Goal: Check status: Check status

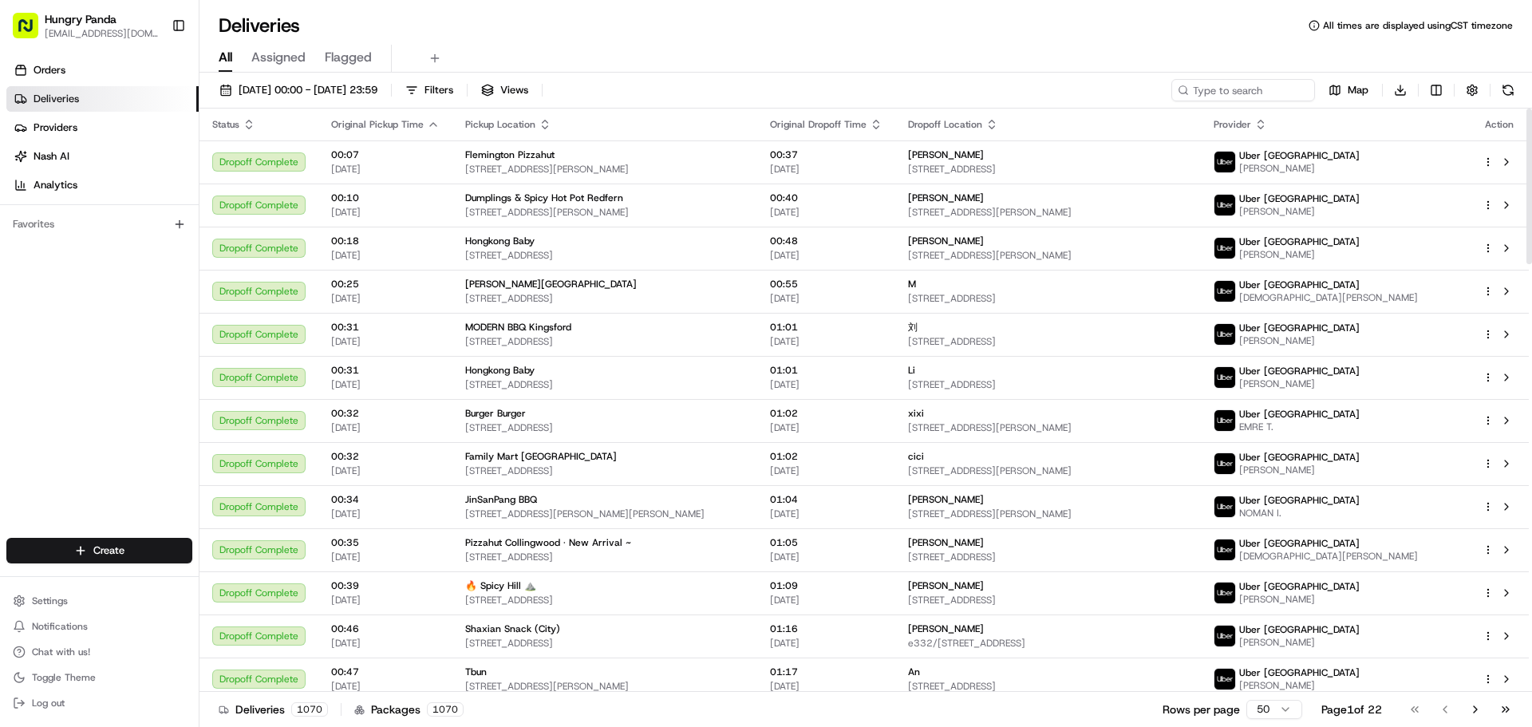
click at [1281, 78] on div "[DATE] 00:00 - [DATE] 23:59 Filters Views Map Download Status Original Pickup T…" at bounding box center [865, 401] width 1333 height 657
click at [1282, 85] on input at bounding box center [1219, 90] width 192 height 22
paste input "7641904245950767741133"
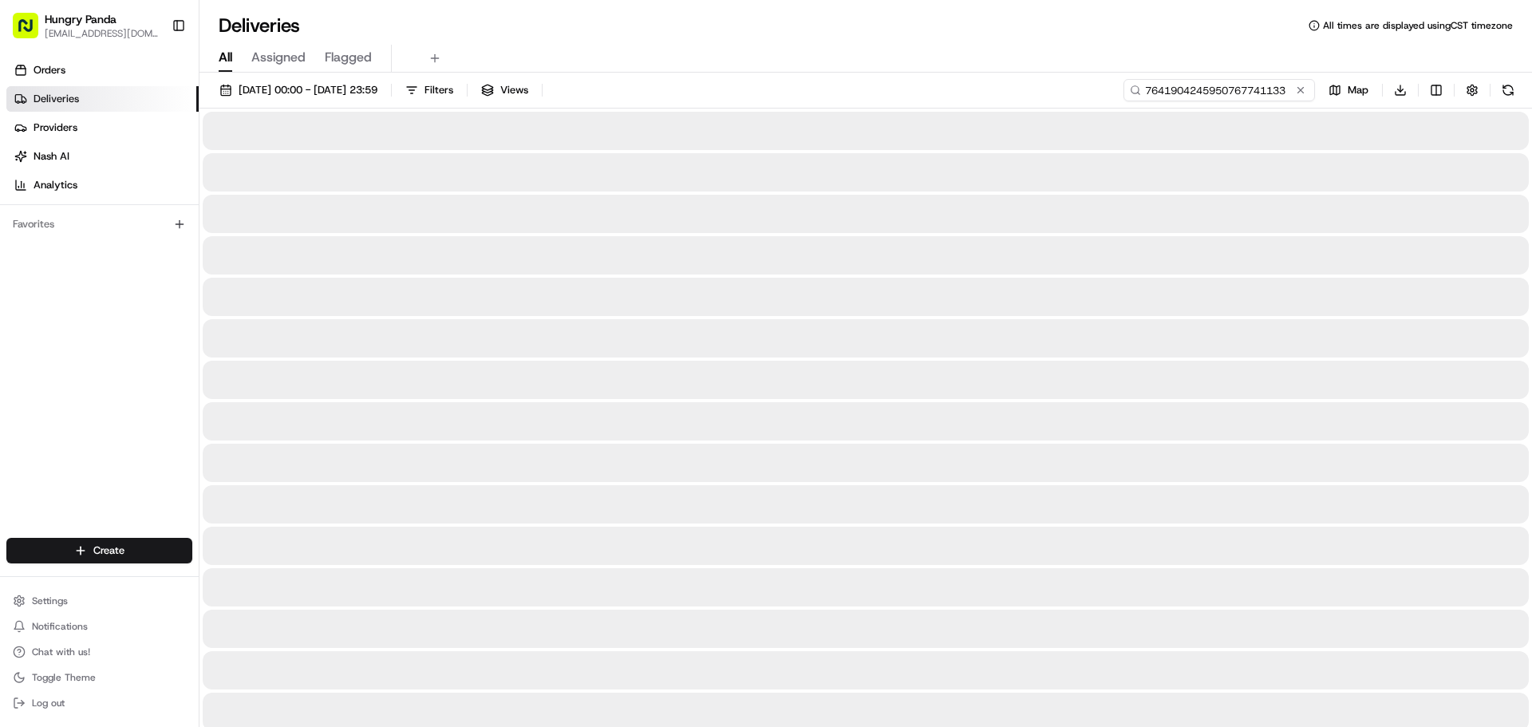
type input "7641904245950767741133"
click at [1280, 88] on input "7641904245950767741133" at bounding box center [1219, 90] width 192 height 22
drag, startPoint x: 1168, startPoint y: 215, endPoint x: 1100, endPoint y: 159, distance: 88.4
click at [1168, 215] on div at bounding box center [866, 214] width 1326 height 38
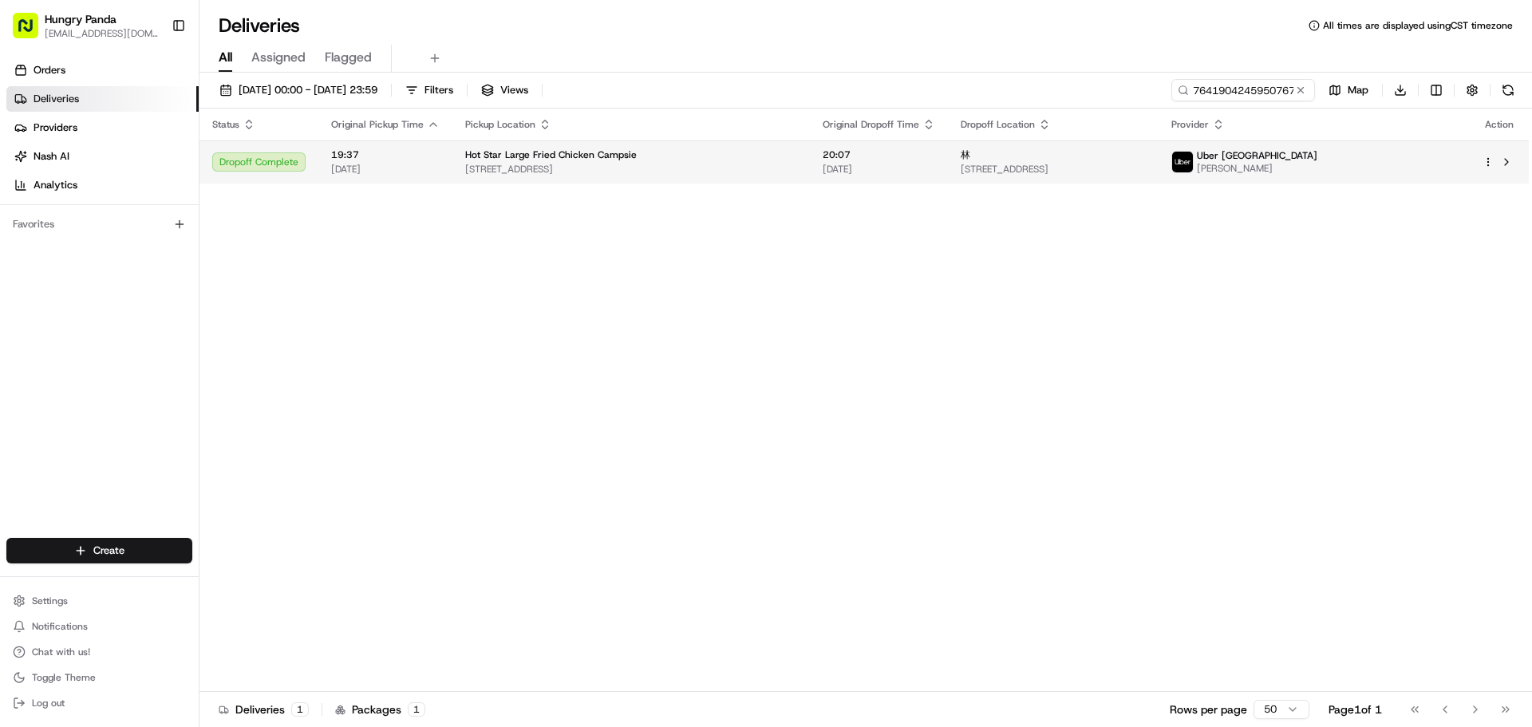
click at [1093, 156] on div "林" at bounding box center [1053, 154] width 184 height 13
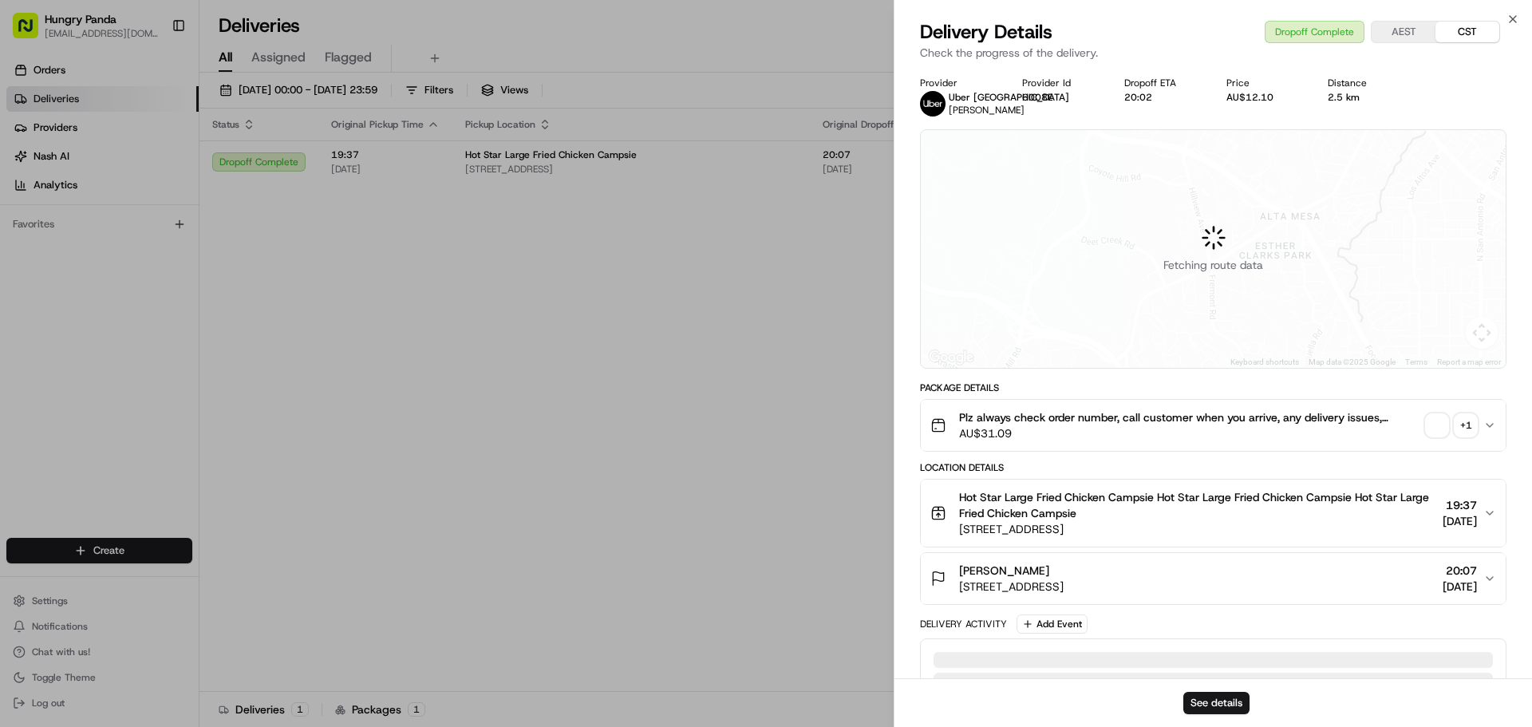
click at [1465, 427] on div "+ 1" at bounding box center [1466, 425] width 22 height 22
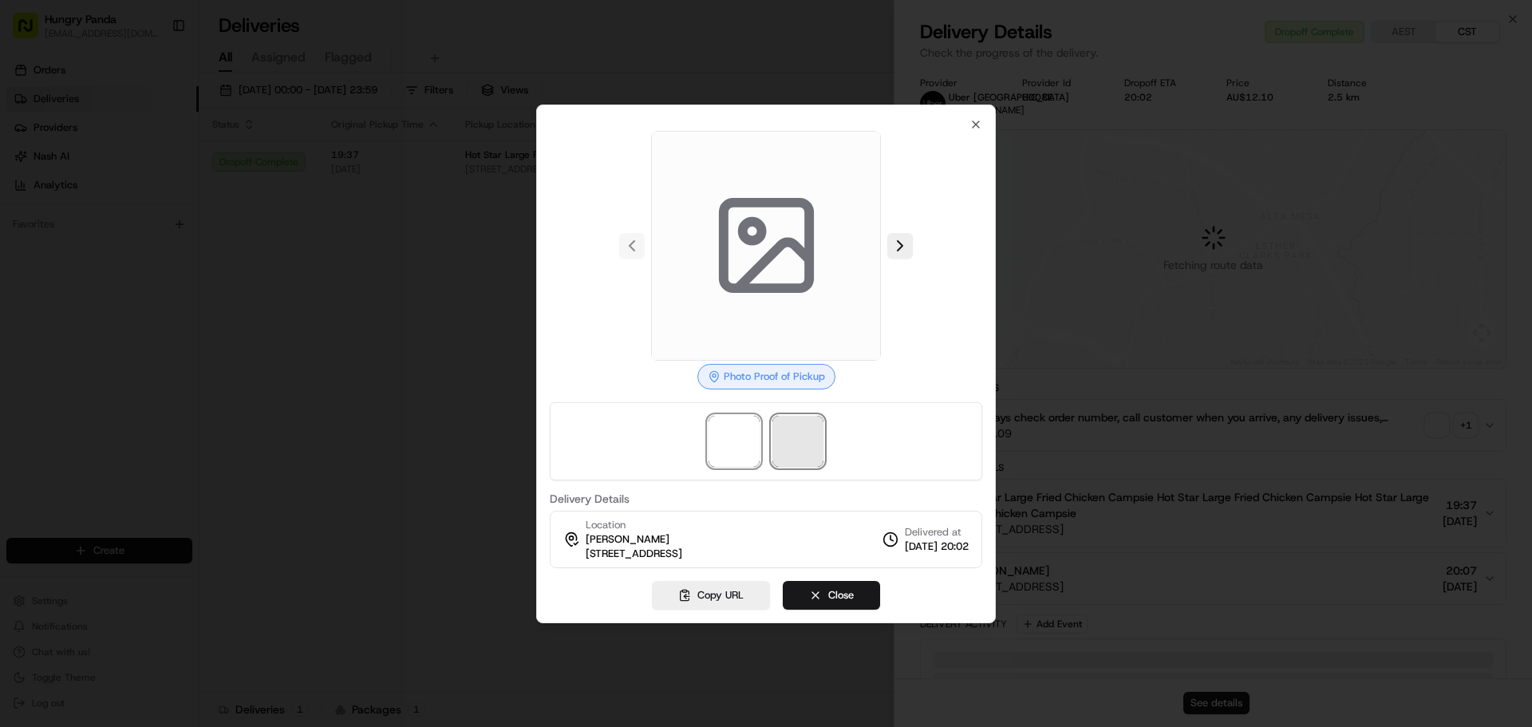
click at [819, 448] on span at bounding box center [797, 441] width 51 height 51
click at [808, 429] on span at bounding box center [797, 441] width 51 height 51
click at [502, 396] on div at bounding box center [766, 363] width 1532 height 727
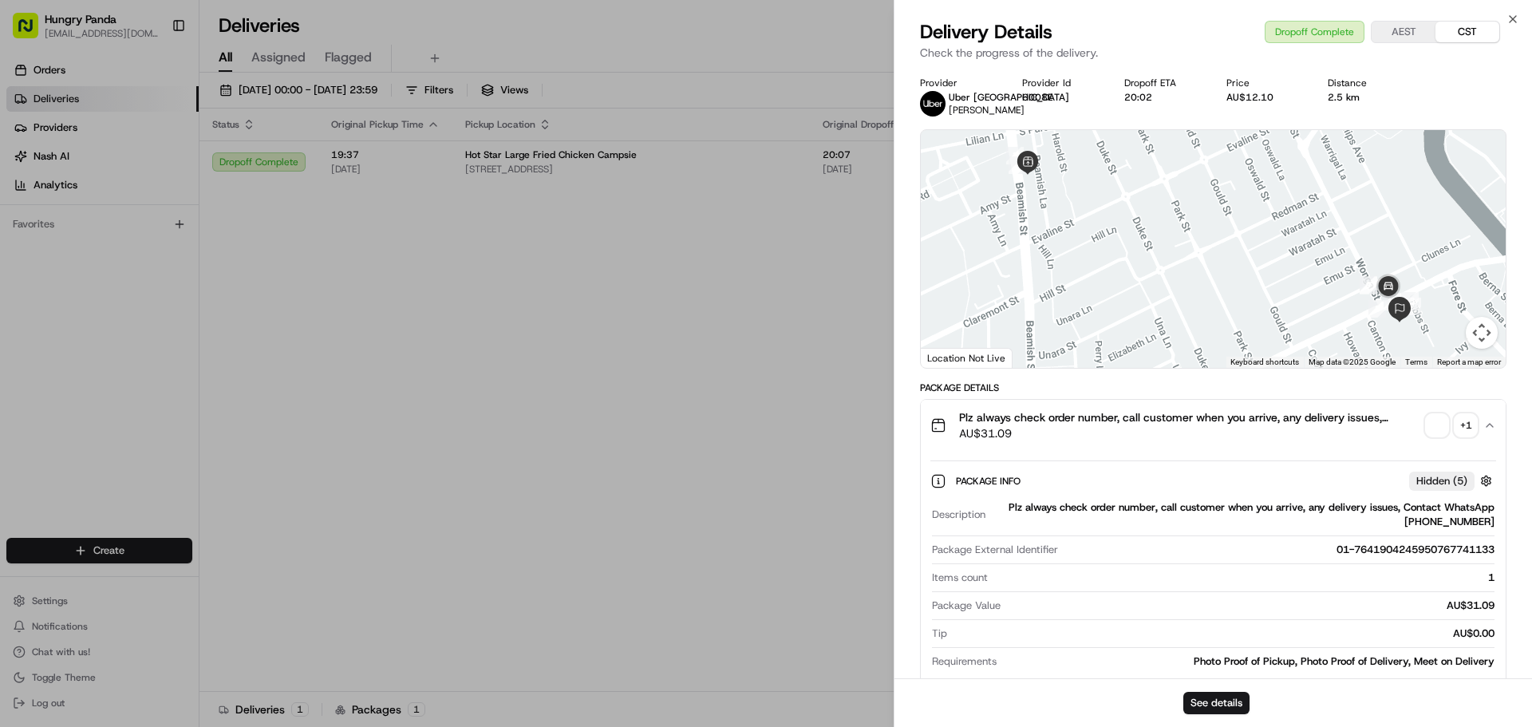
click at [1471, 429] on div "+ 1" at bounding box center [1466, 425] width 22 height 22
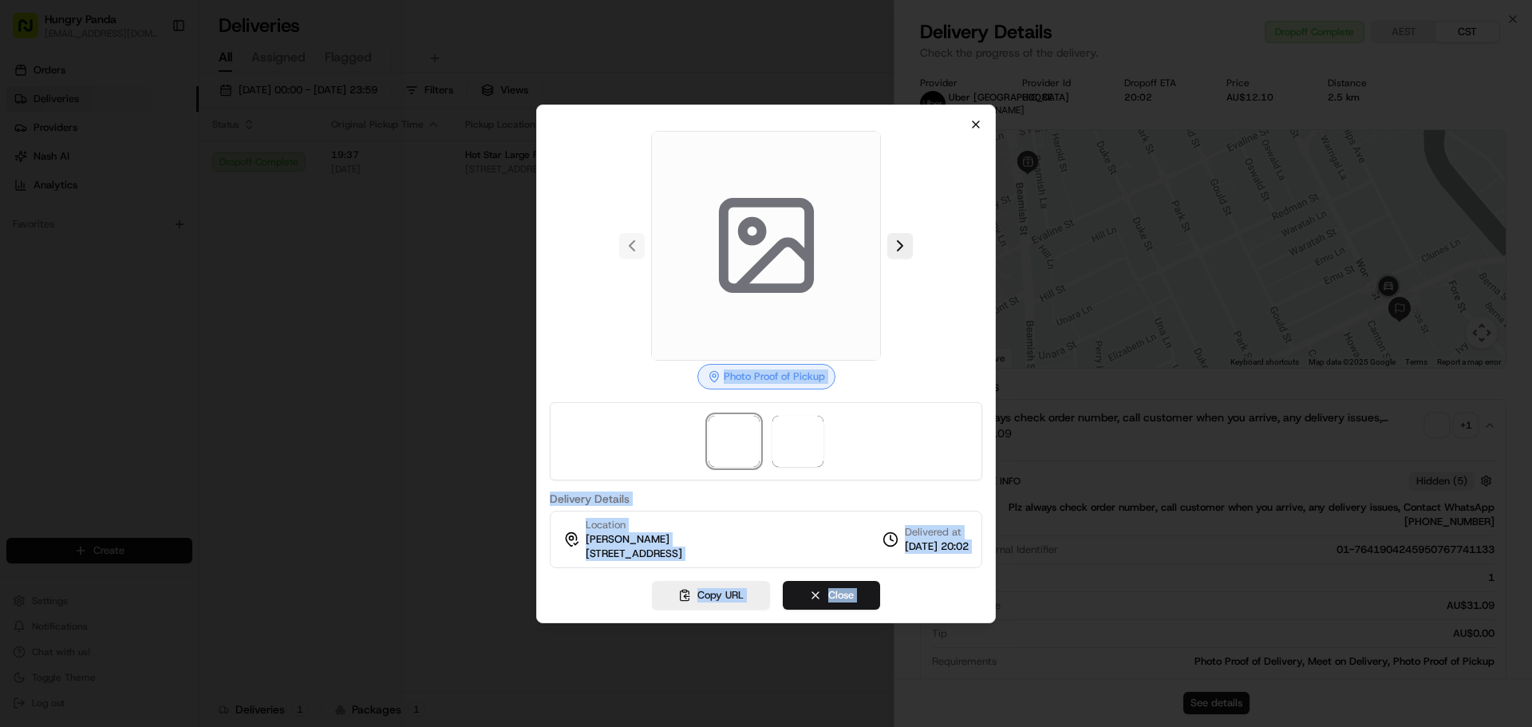
drag, startPoint x: 981, startPoint y: 115, endPoint x: 978, endPoint y: 124, distance: 10.1
click at [978, 124] on div "Photo Proof of Pickup Delivery Details Location [GEOGRAPHIC_DATA][STREET_ADDRES…" at bounding box center [766, 364] width 460 height 519
click at [978, 124] on icon "button" at bounding box center [975, 124] width 13 height 13
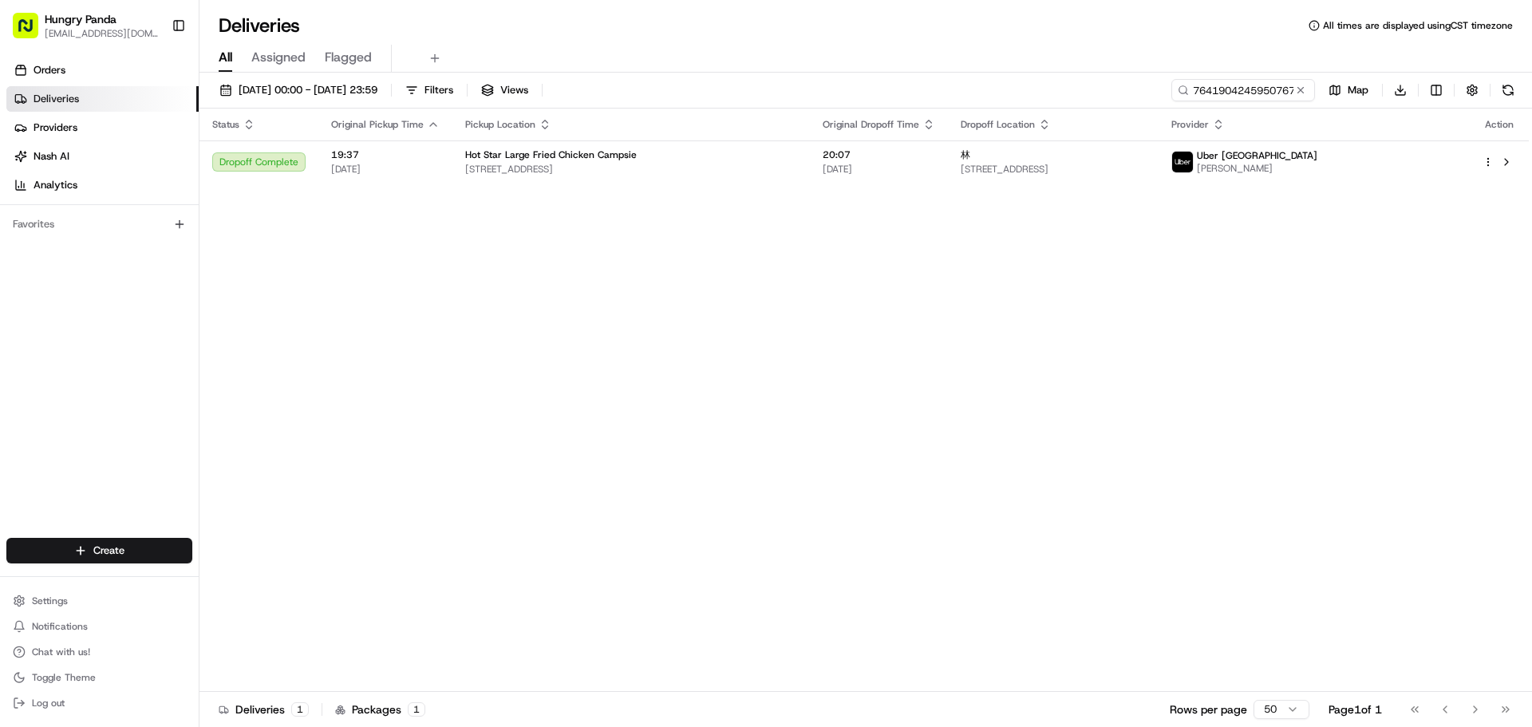
drag, startPoint x: 654, startPoint y: 446, endPoint x: 274, endPoint y: 427, distance: 380.3
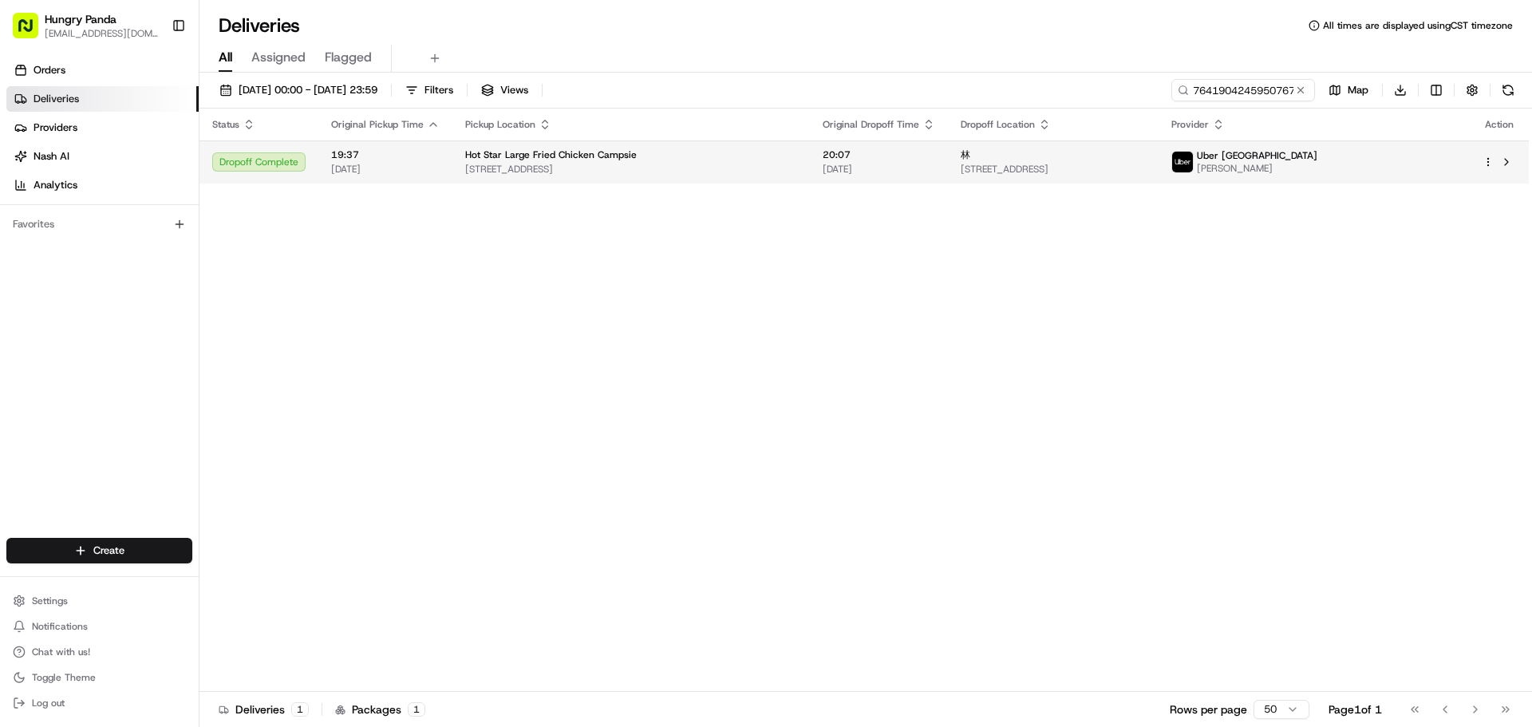
click at [1145, 164] on span "[STREET_ADDRESS]" at bounding box center [1053, 169] width 184 height 13
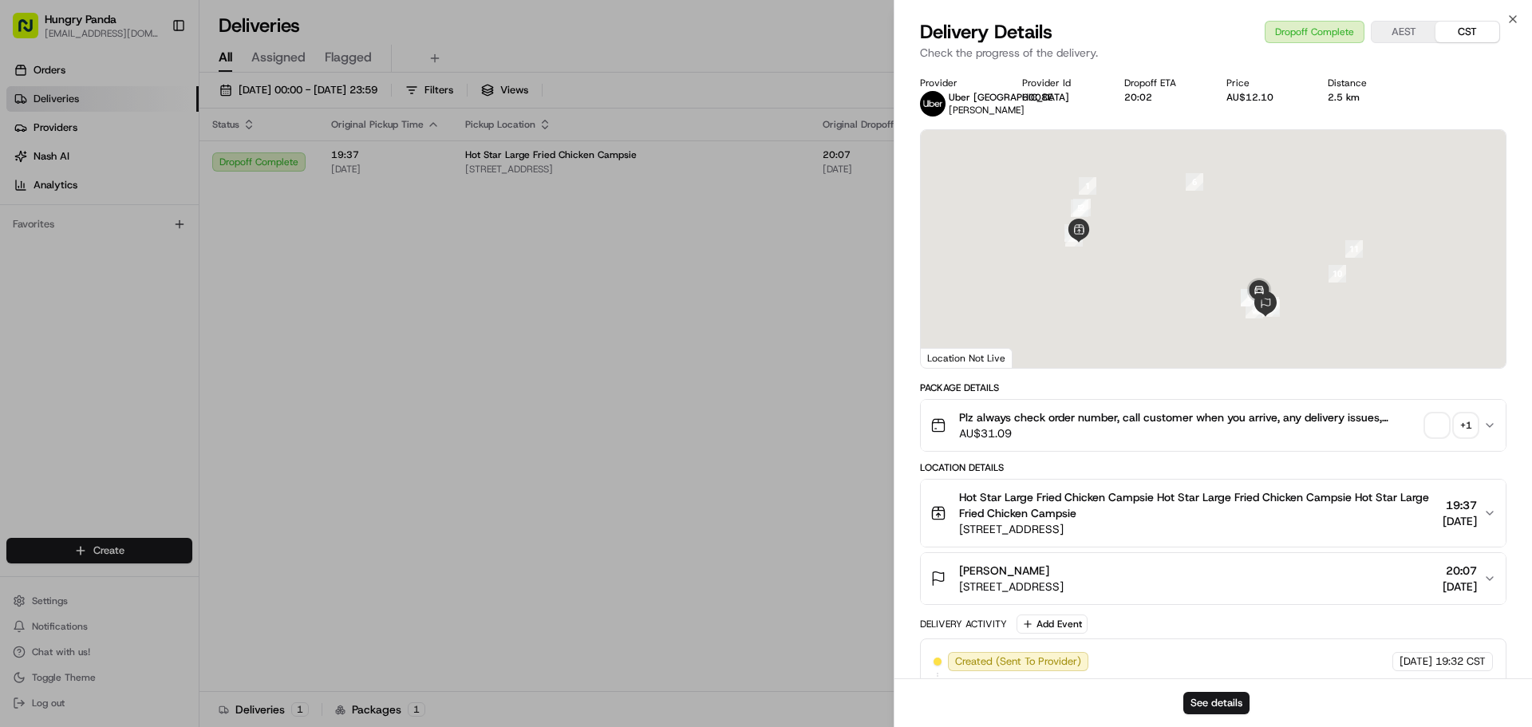
click at [1461, 421] on div "+ 1" at bounding box center [1466, 425] width 22 height 22
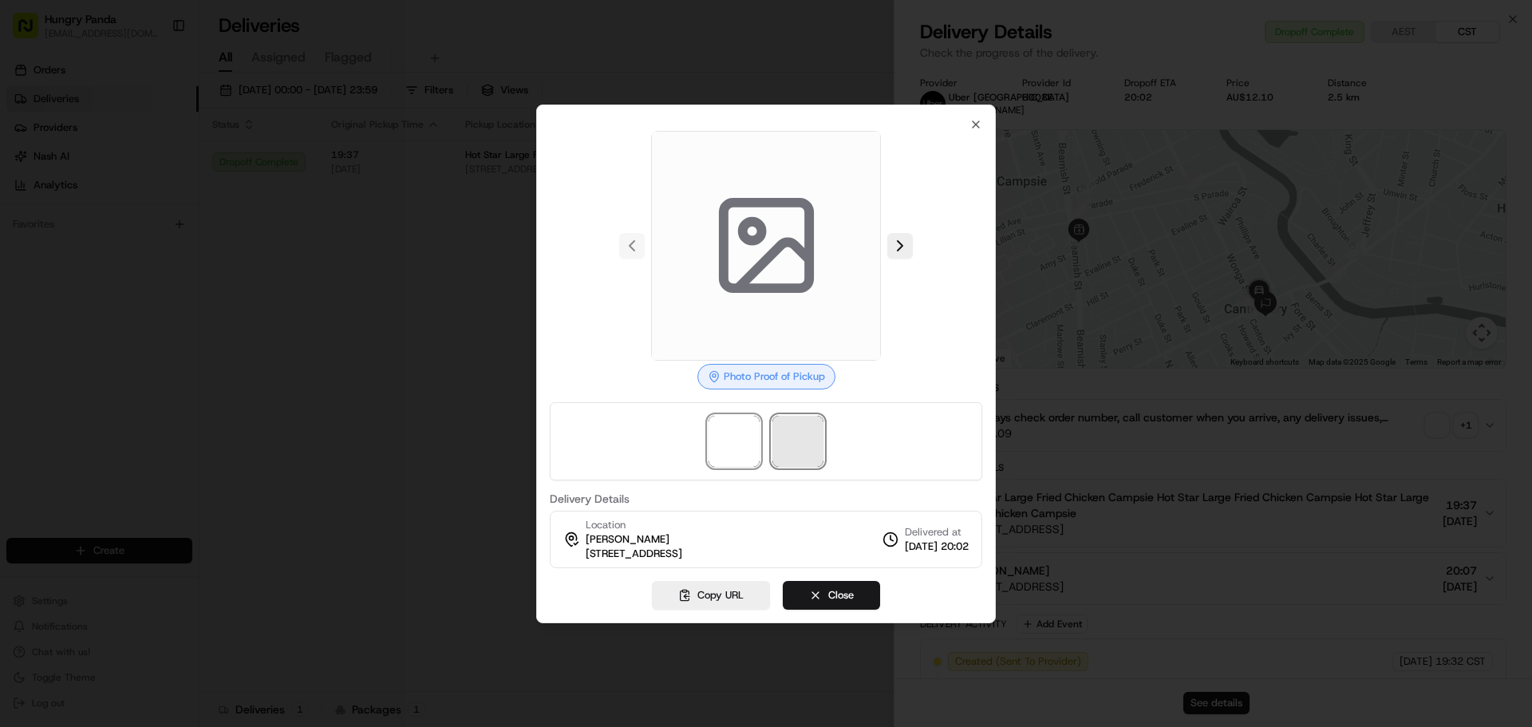
click at [811, 447] on span at bounding box center [797, 441] width 51 height 51
click at [972, 125] on icon "button" at bounding box center [975, 124] width 13 height 13
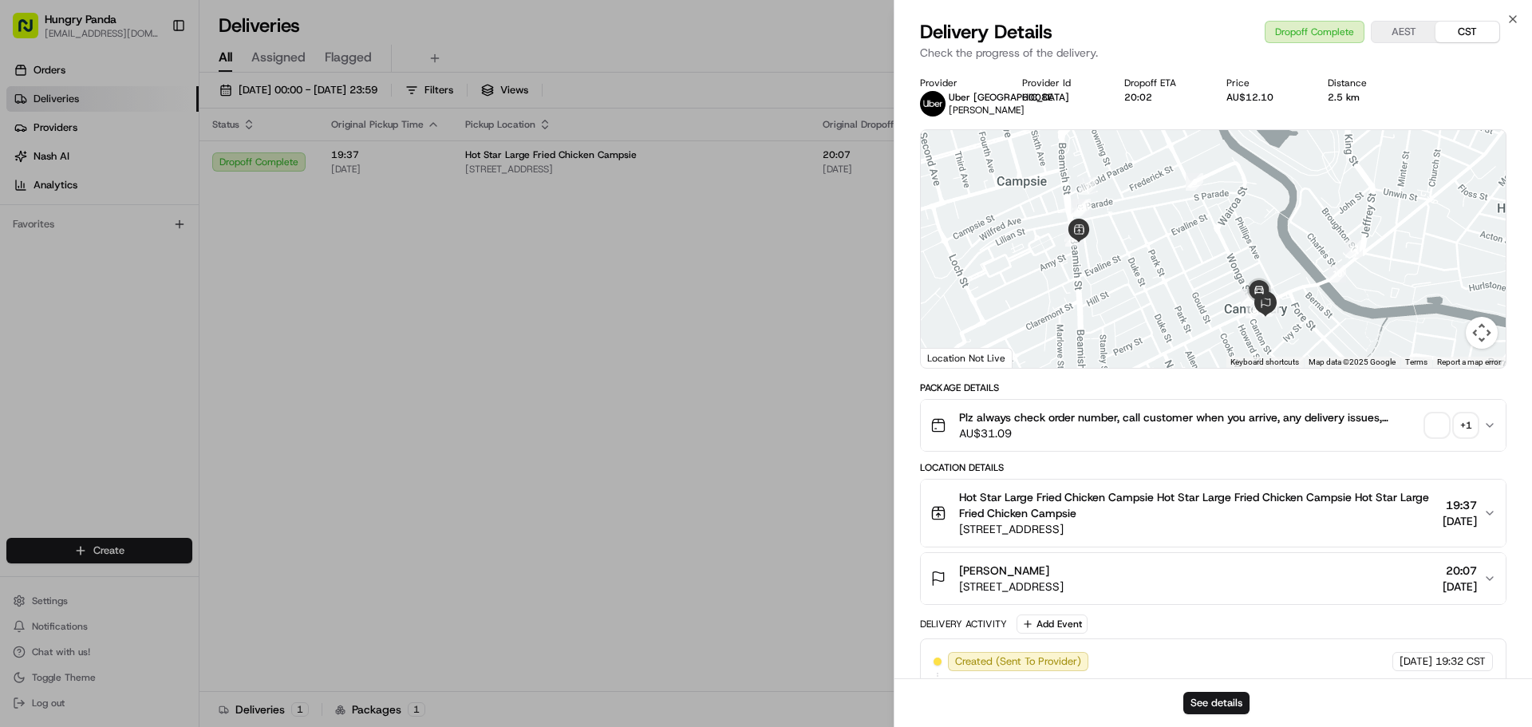
drag, startPoint x: 755, startPoint y: 465, endPoint x: 767, endPoint y: 460, distance: 13.2
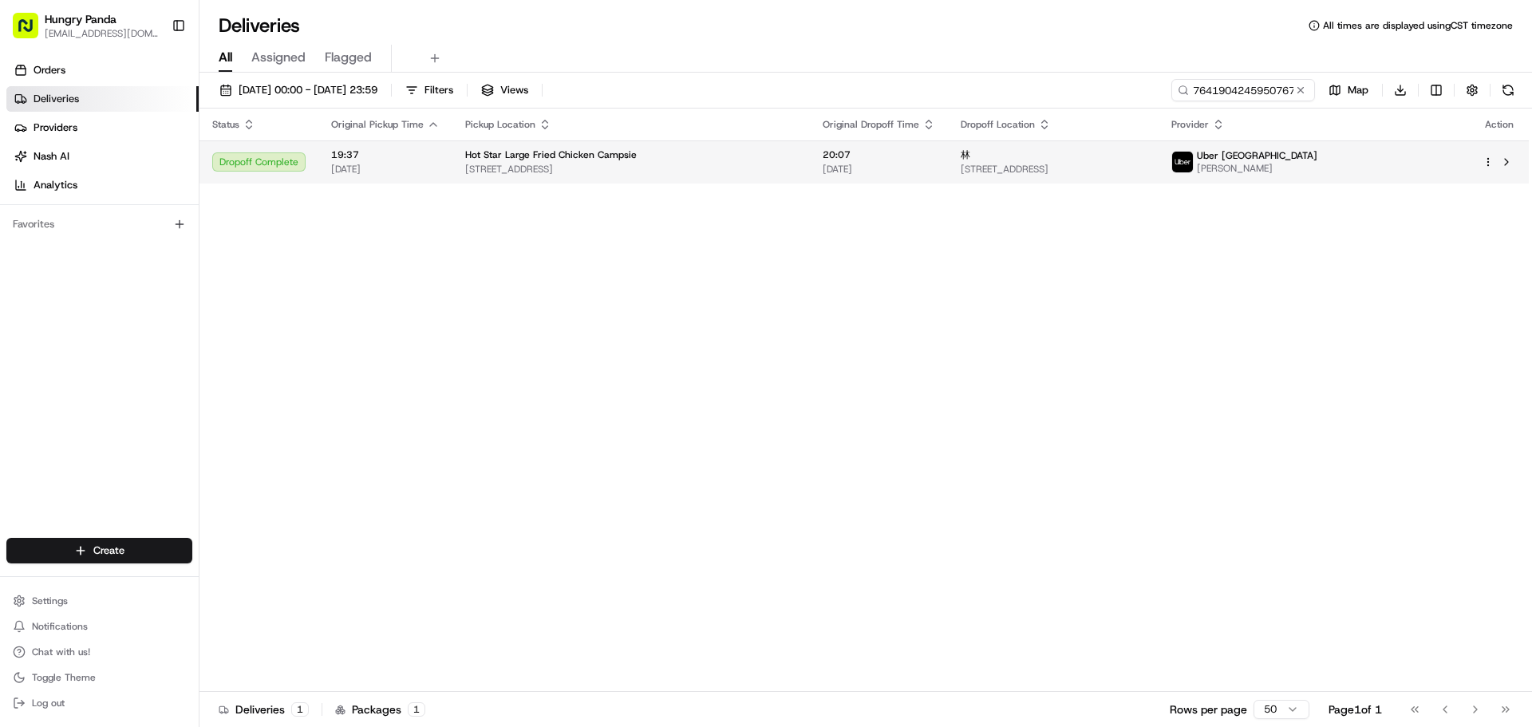
click at [1145, 166] on span "[STREET_ADDRESS]" at bounding box center [1053, 169] width 184 height 13
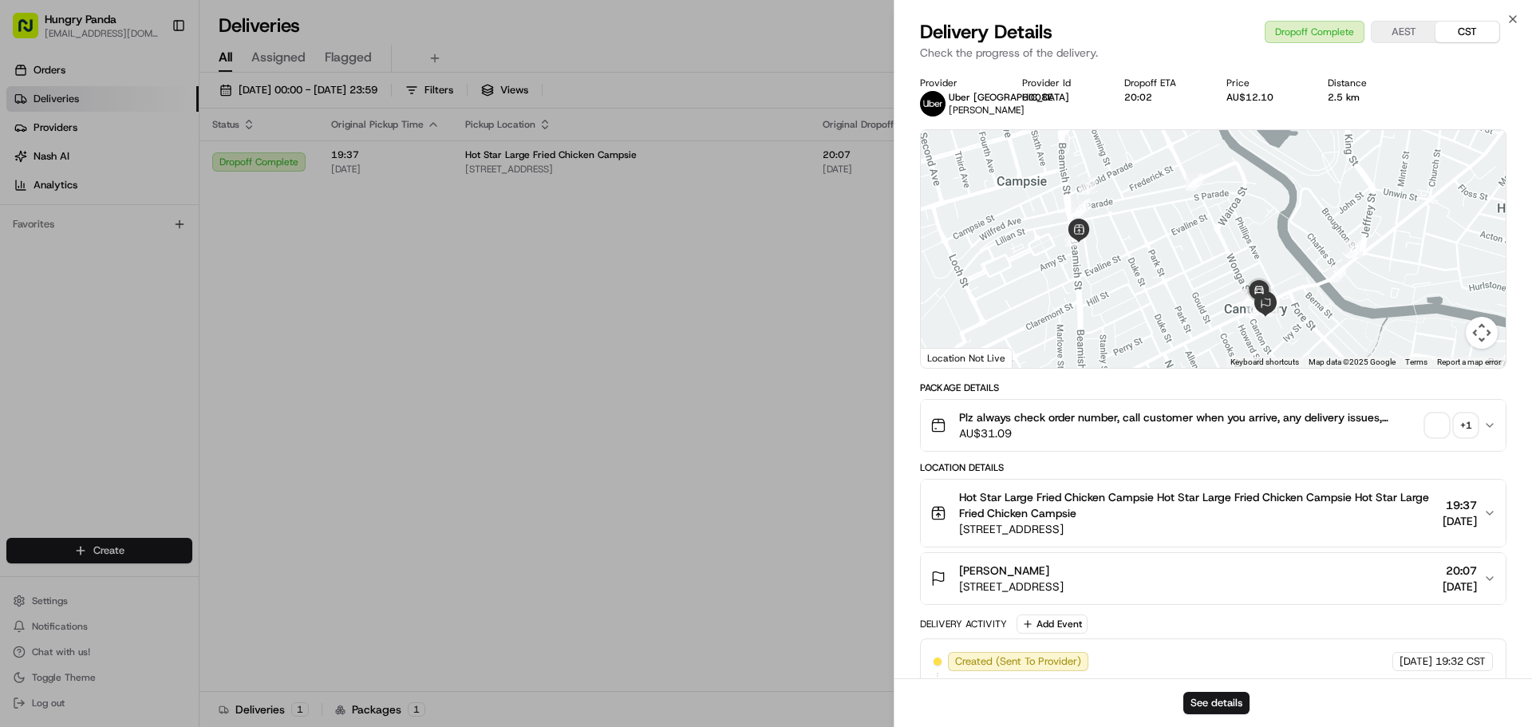
click at [1471, 424] on div "+ 1" at bounding box center [1466, 425] width 22 height 22
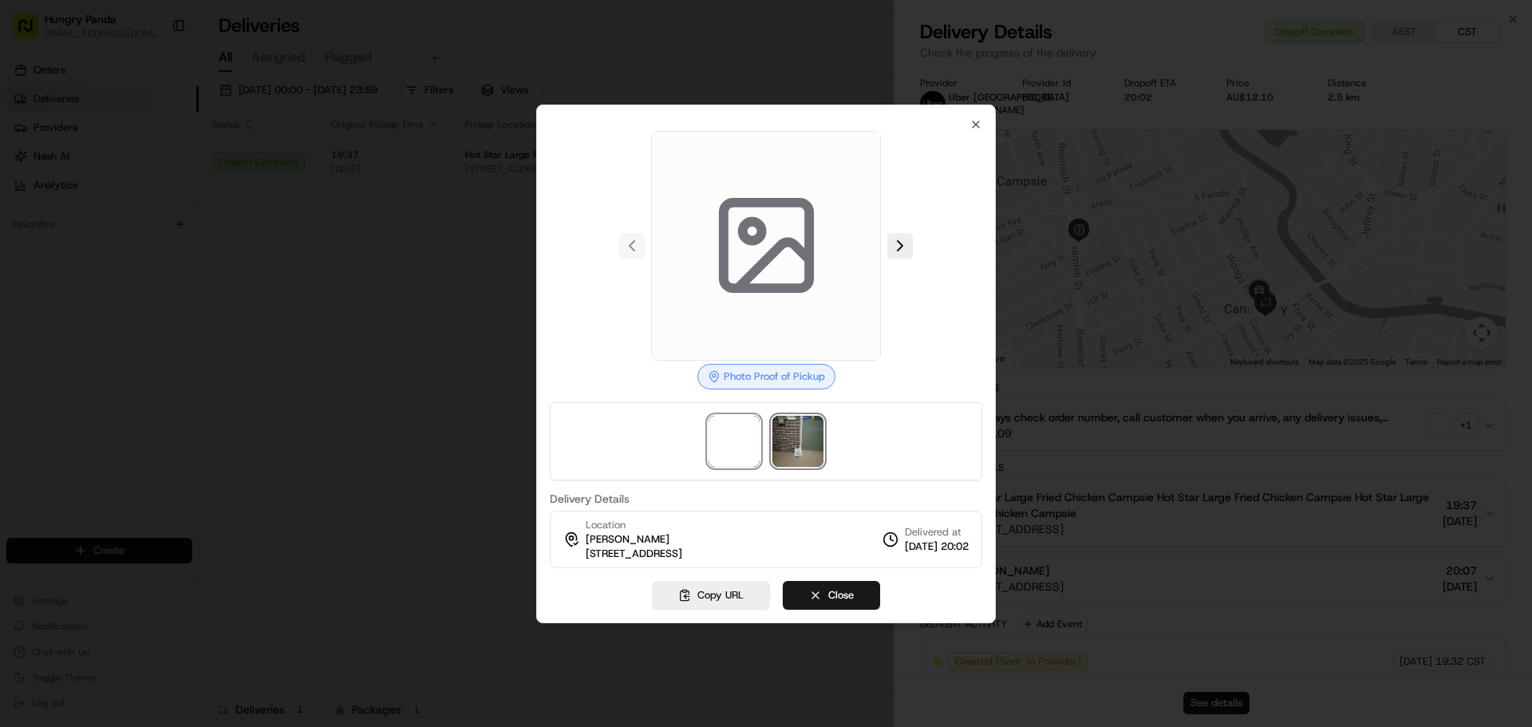
click at [800, 448] on img at bounding box center [797, 441] width 51 height 51
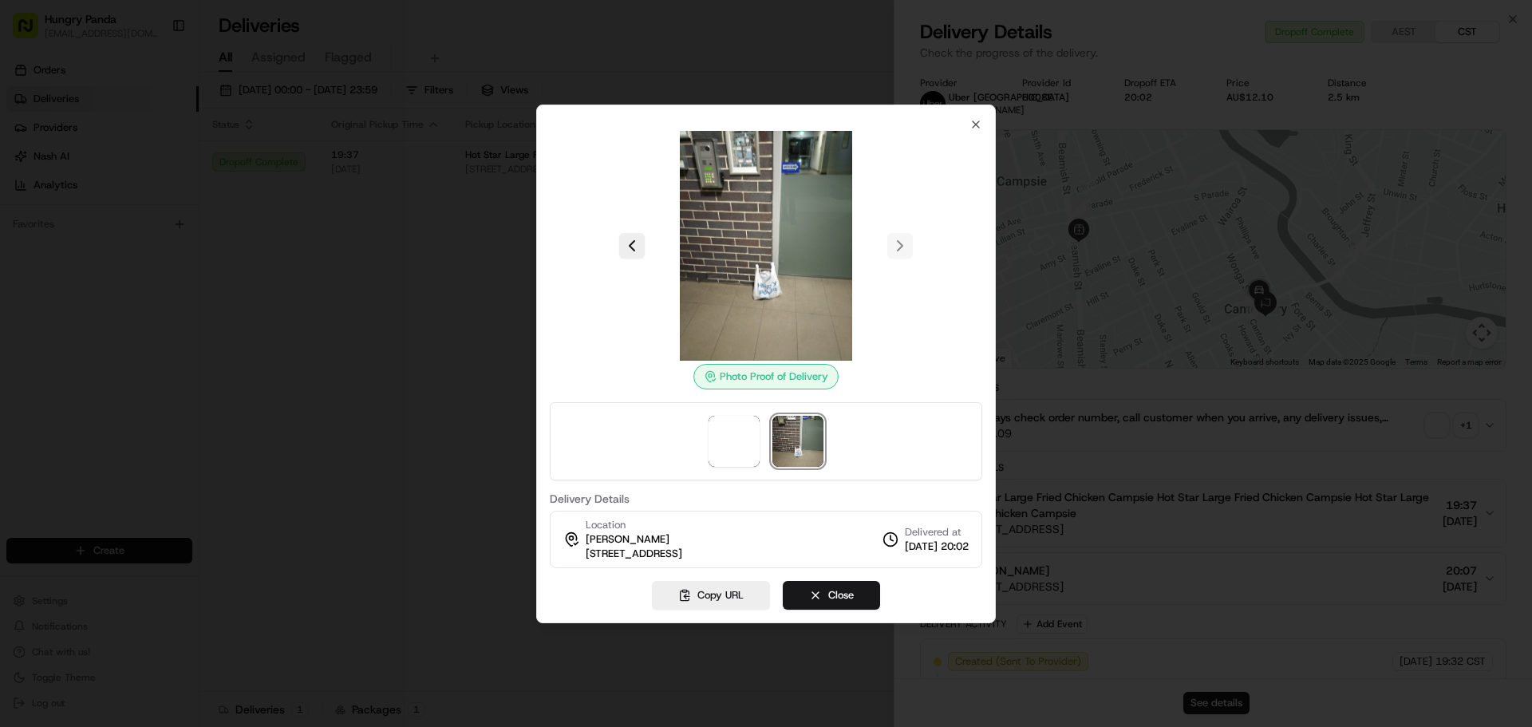
drag, startPoint x: 981, startPoint y: 131, endPoint x: 960, endPoint y: 143, distance: 24.0
click at [981, 131] on div at bounding box center [766, 246] width 432 height 230
click at [972, 125] on icon "button" at bounding box center [975, 124] width 13 height 13
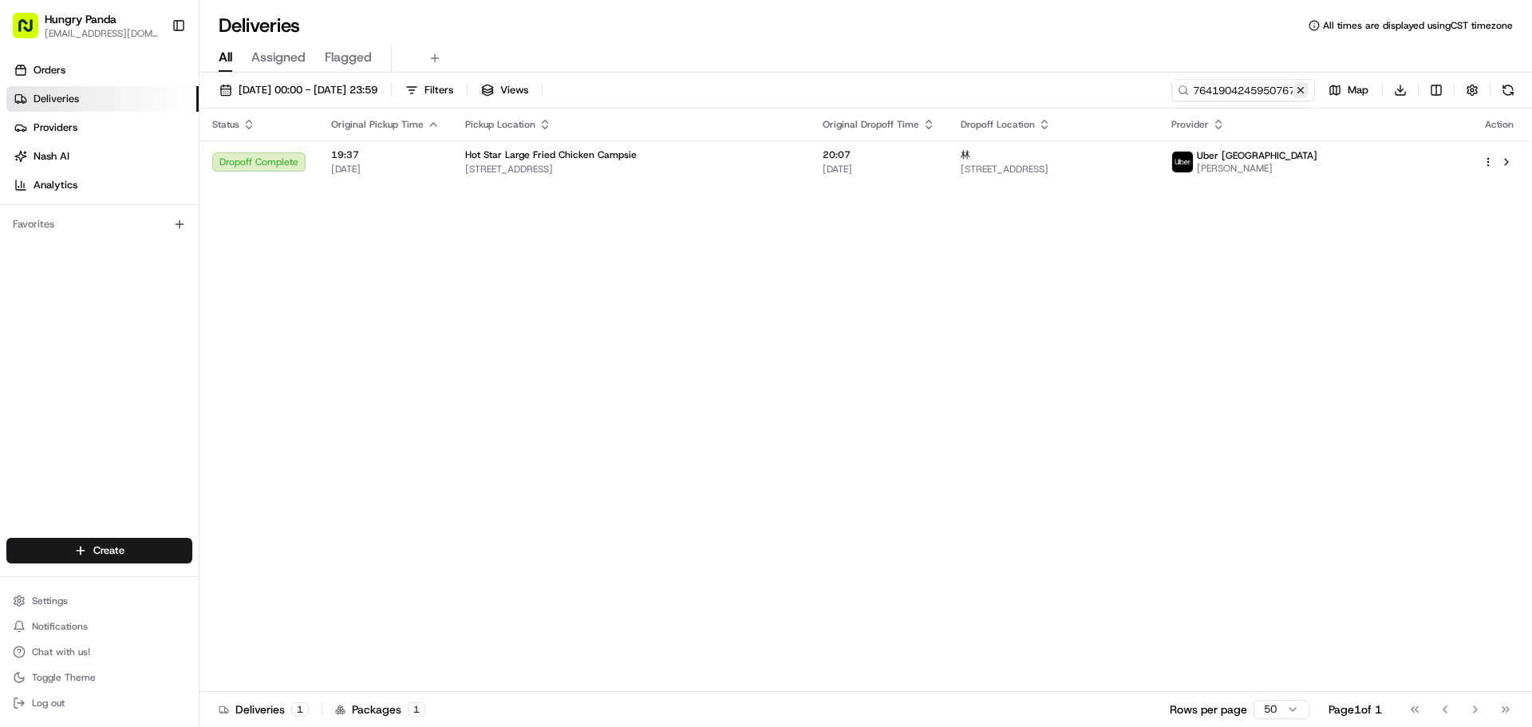
click at [1304, 92] on button at bounding box center [1301, 90] width 16 height 16
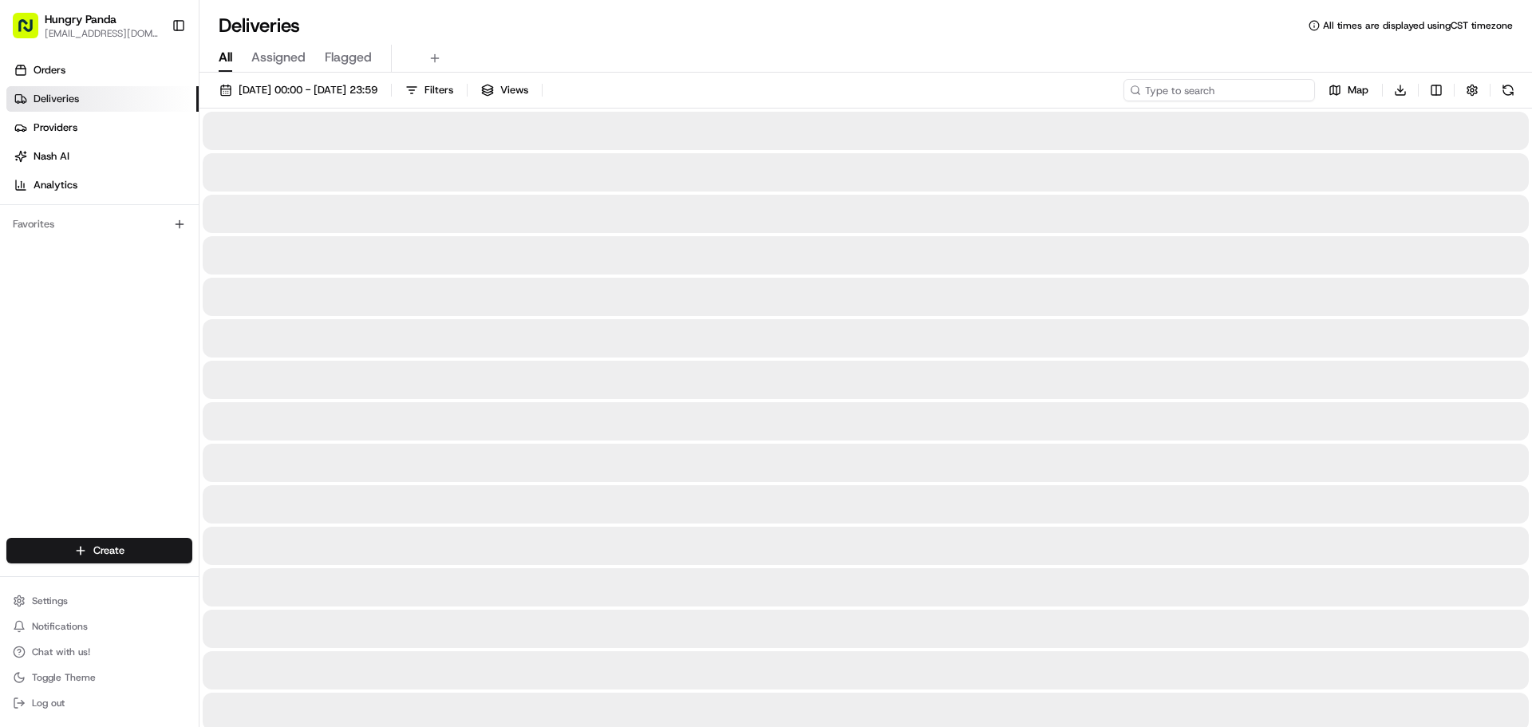
click at [1287, 93] on input at bounding box center [1219, 90] width 192 height 22
paste input "264691970515270648810"
type input "264691970515270648810"
drag, startPoint x: 1304, startPoint y: 93, endPoint x: 1282, endPoint y: 94, distance: 21.6
click at [1304, 93] on button at bounding box center [1301, 90] width 16 height 16
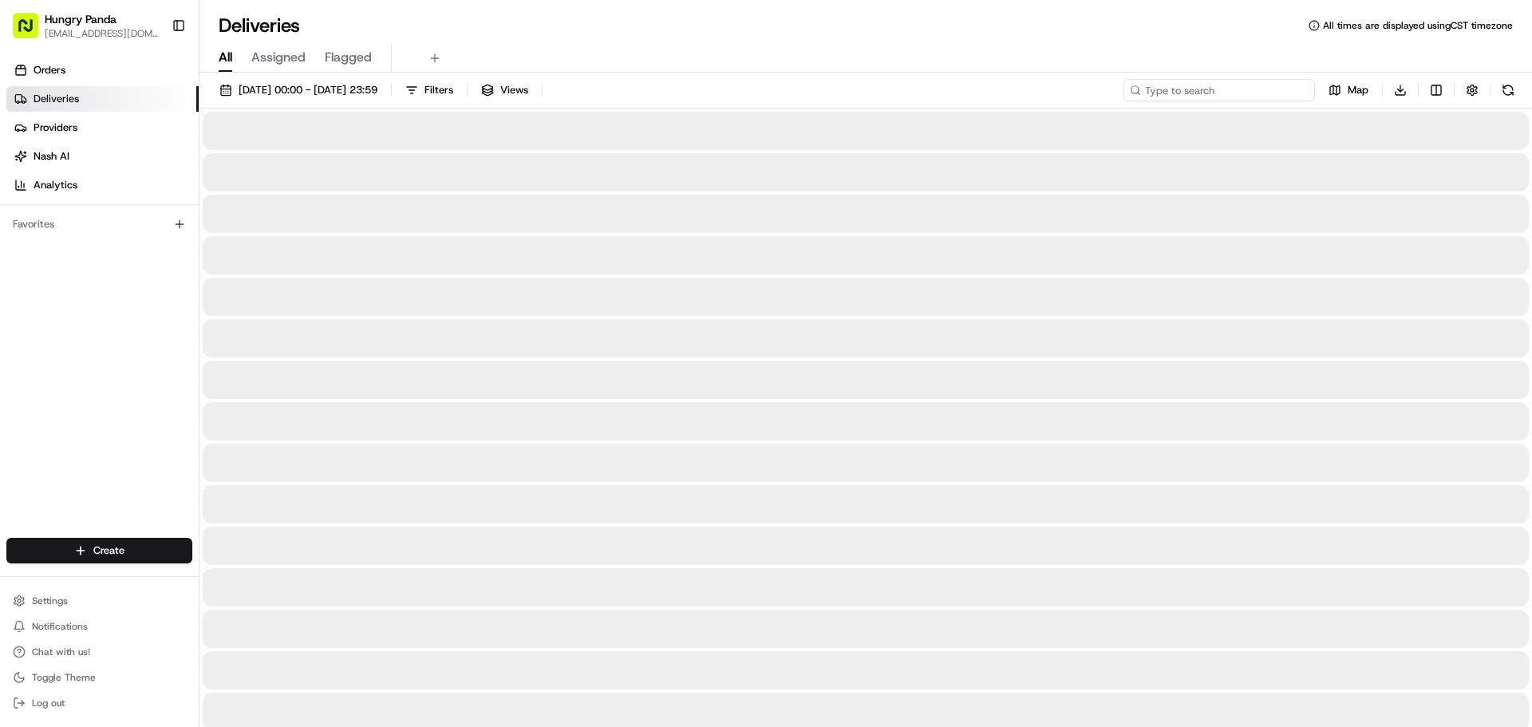
click at [1265, 94] on input at bounding box center [1219, 90] width 192 height 22
paste input "264691970515270648810"
type input "264691970515270648810"
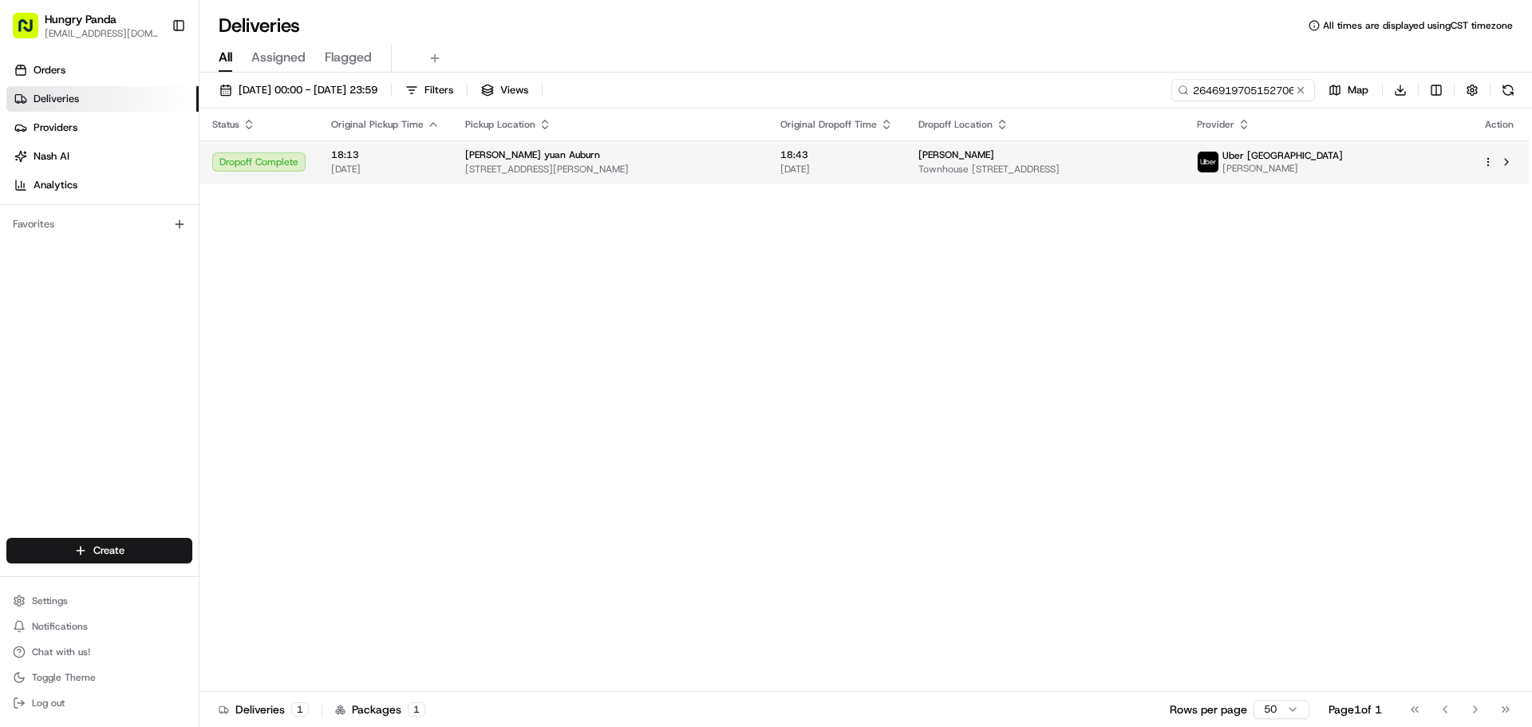
click at [1183, 177] on td "[PERSON_NAME] [STREET_ADDRESS]" at bounding box center [1045, 161] width 278 height 43
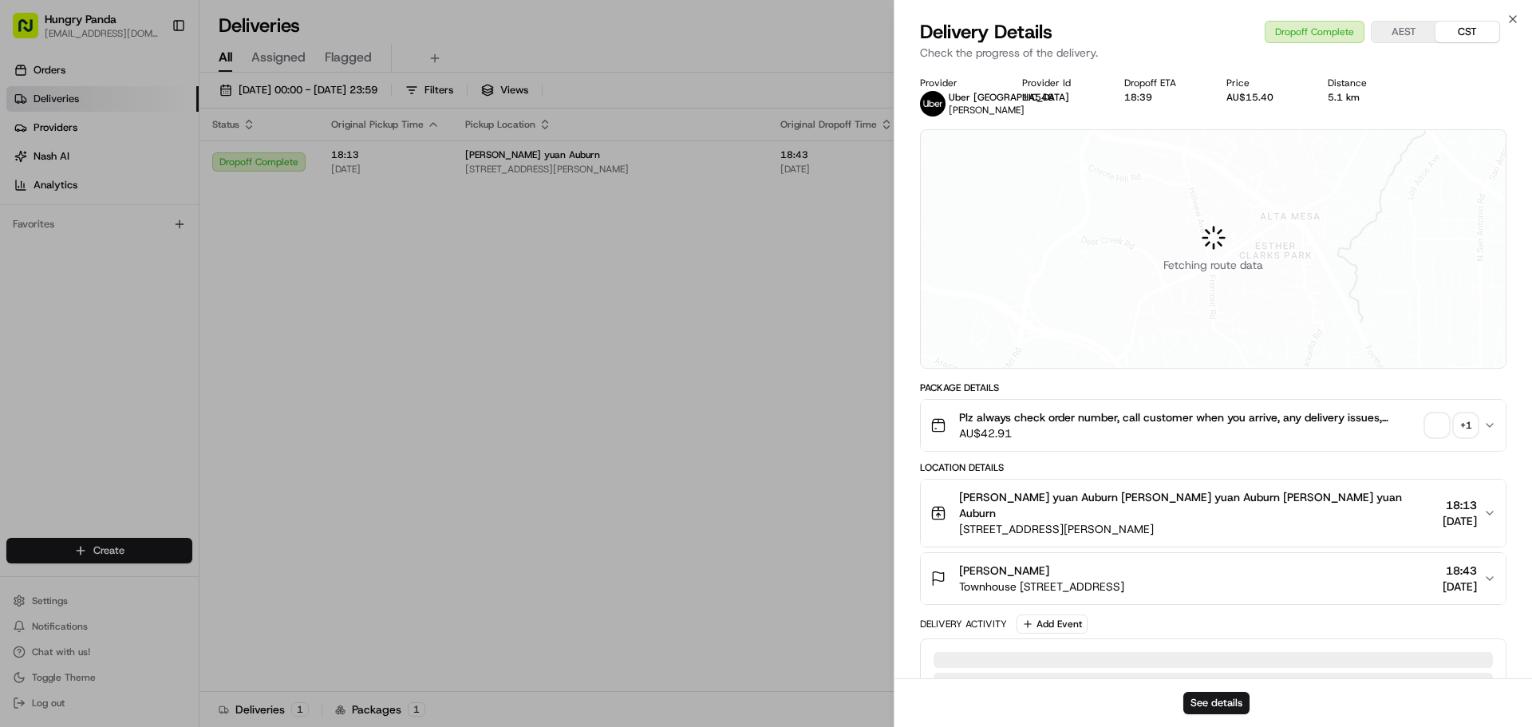
click at [1463, 424] on div "+ 1" at bounding box center [1466, 425] width 22 height 22
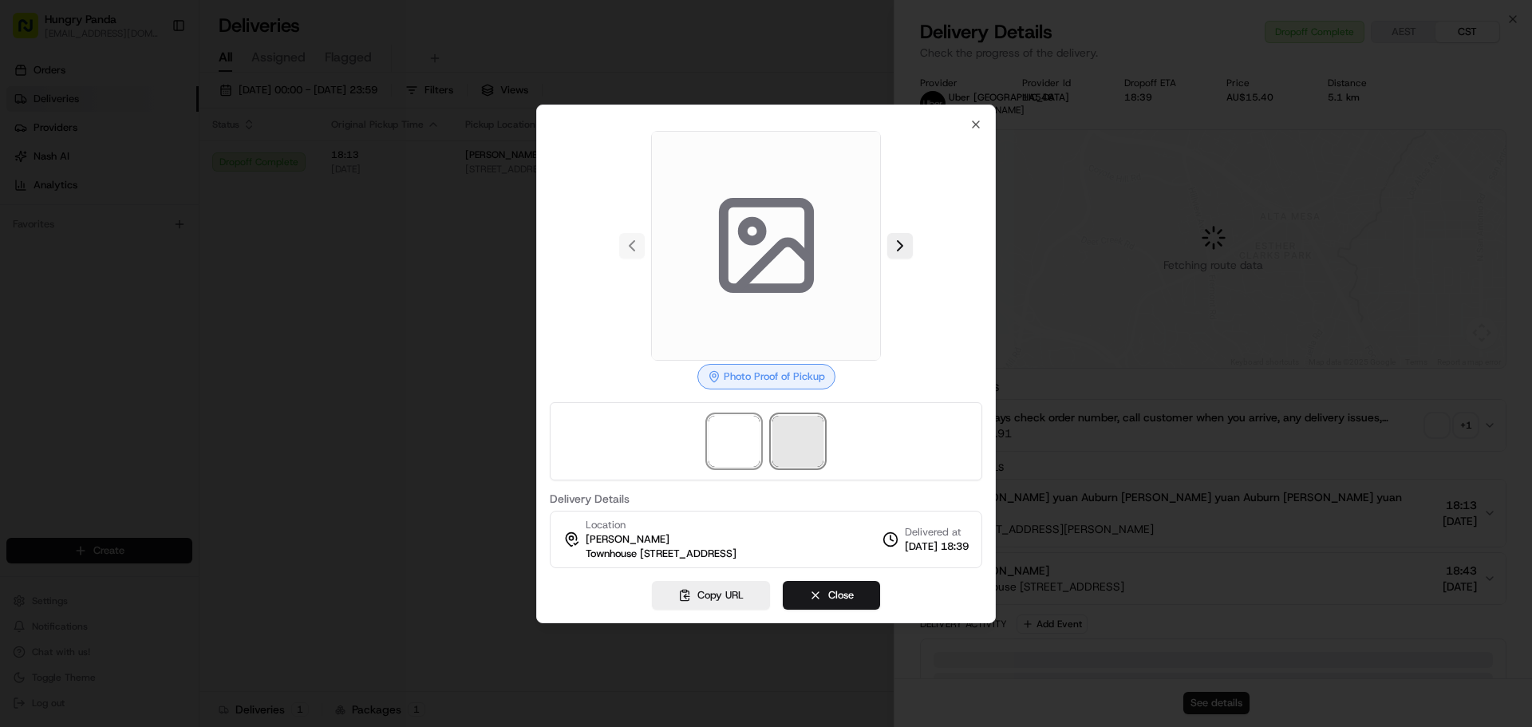
click at [811, 438] on span at bounding box center [797, 441] width 51 height 51
click at [445, 369] on div at bounding box center [766, 363] width 1532 height 727
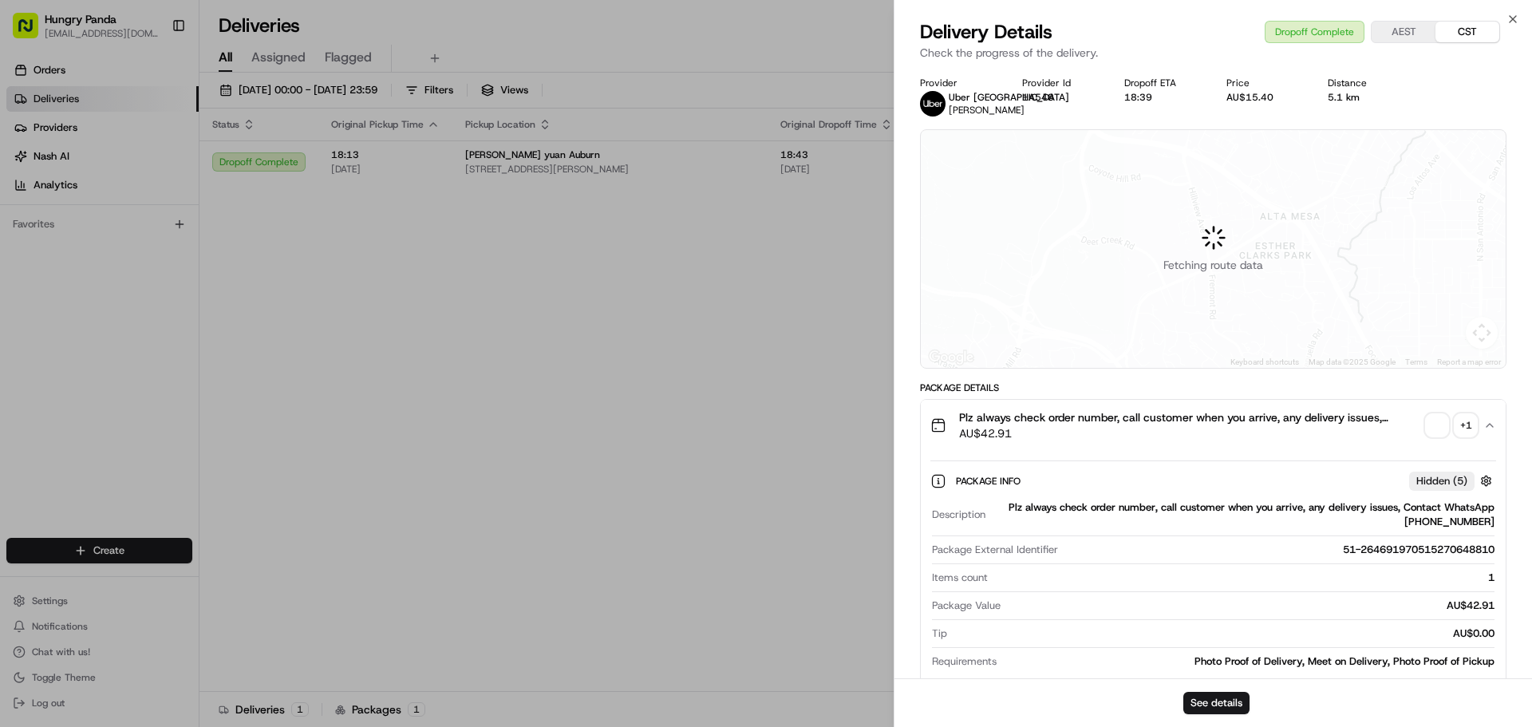
click at [1459, 428] on div "+ 1" at bounding box center [1466, 425] width 22 height 22
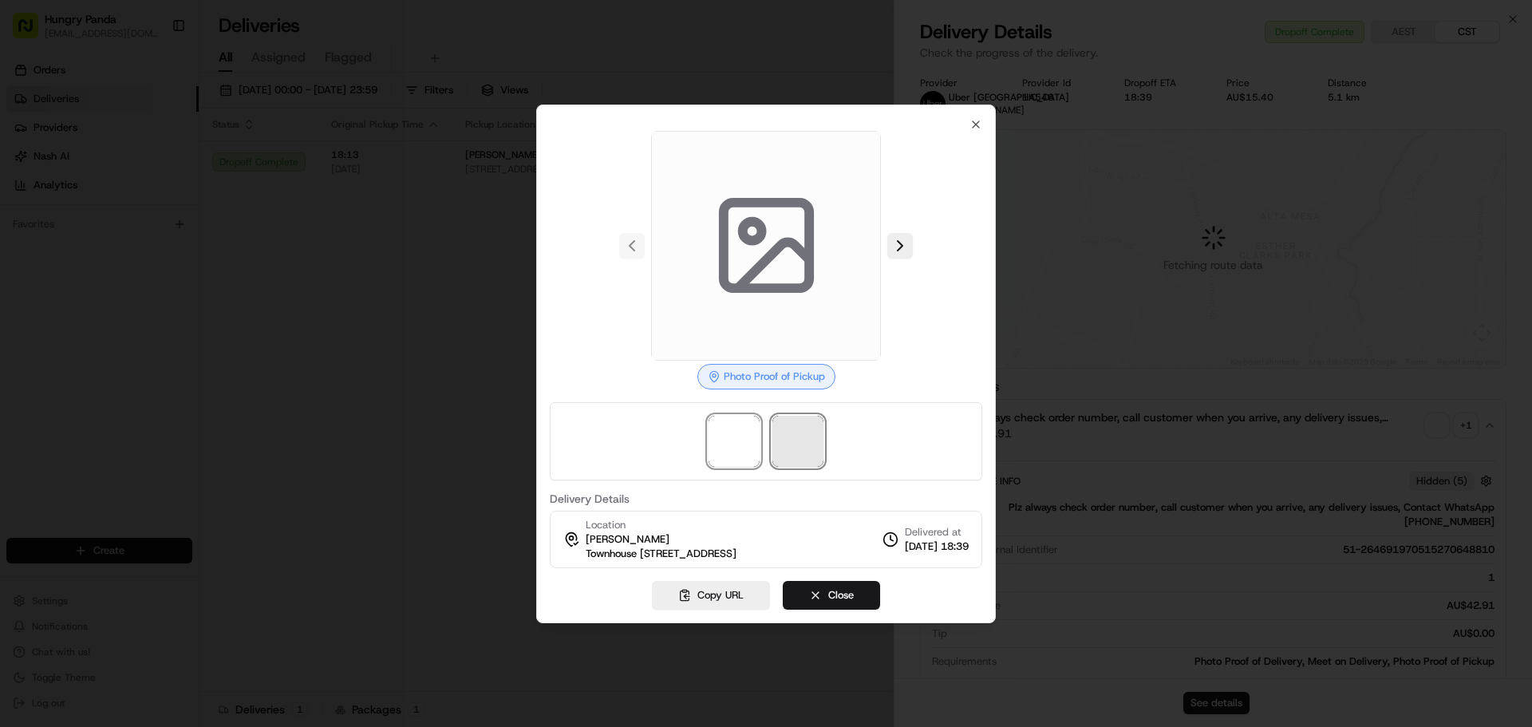
click at [773, 443] on span at bounding box center [797, 441] width 51 height 51
click at [823, 435] on div at bounding box center [766, 441] width 432 height 78
click at [800, 455] on span at bounding box center [797, 441] width 51 height 51
click at [282, 523] on div at bounding box center [766, 363] width 1532 height 727
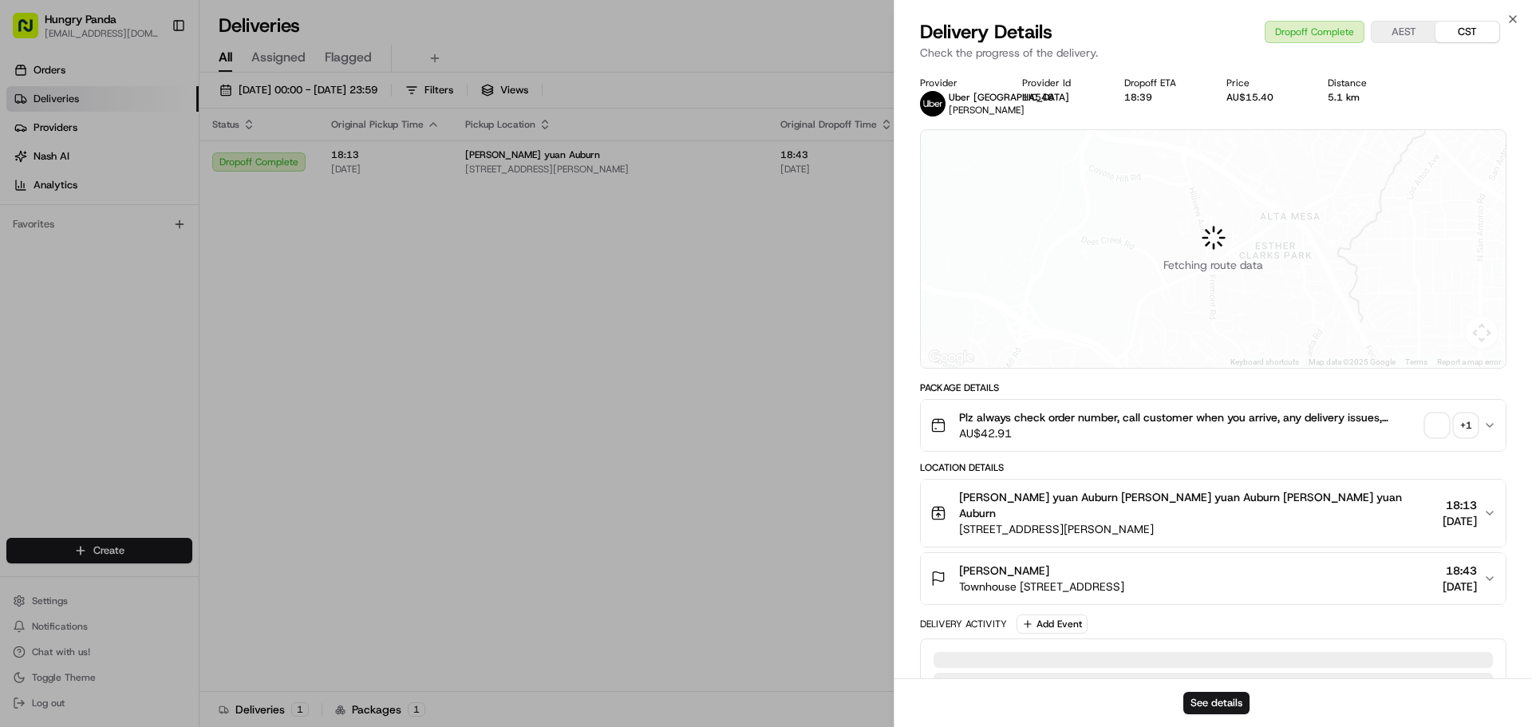
click at [1474, 422] on div "+ 1" at bounding box center [1466, 425] width 22 height 22
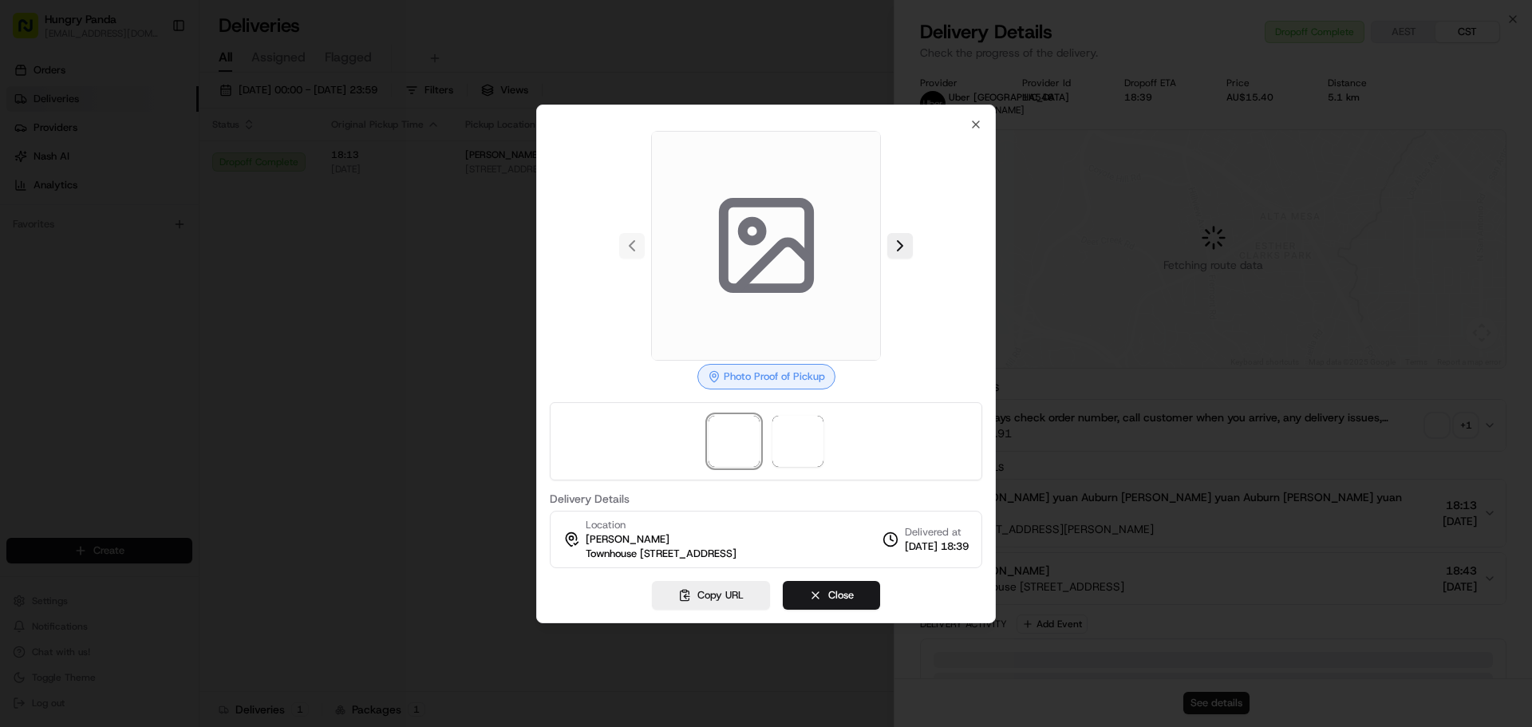
click at [452, 477] on div at bounding box center [766, 363] width 1532 height 727
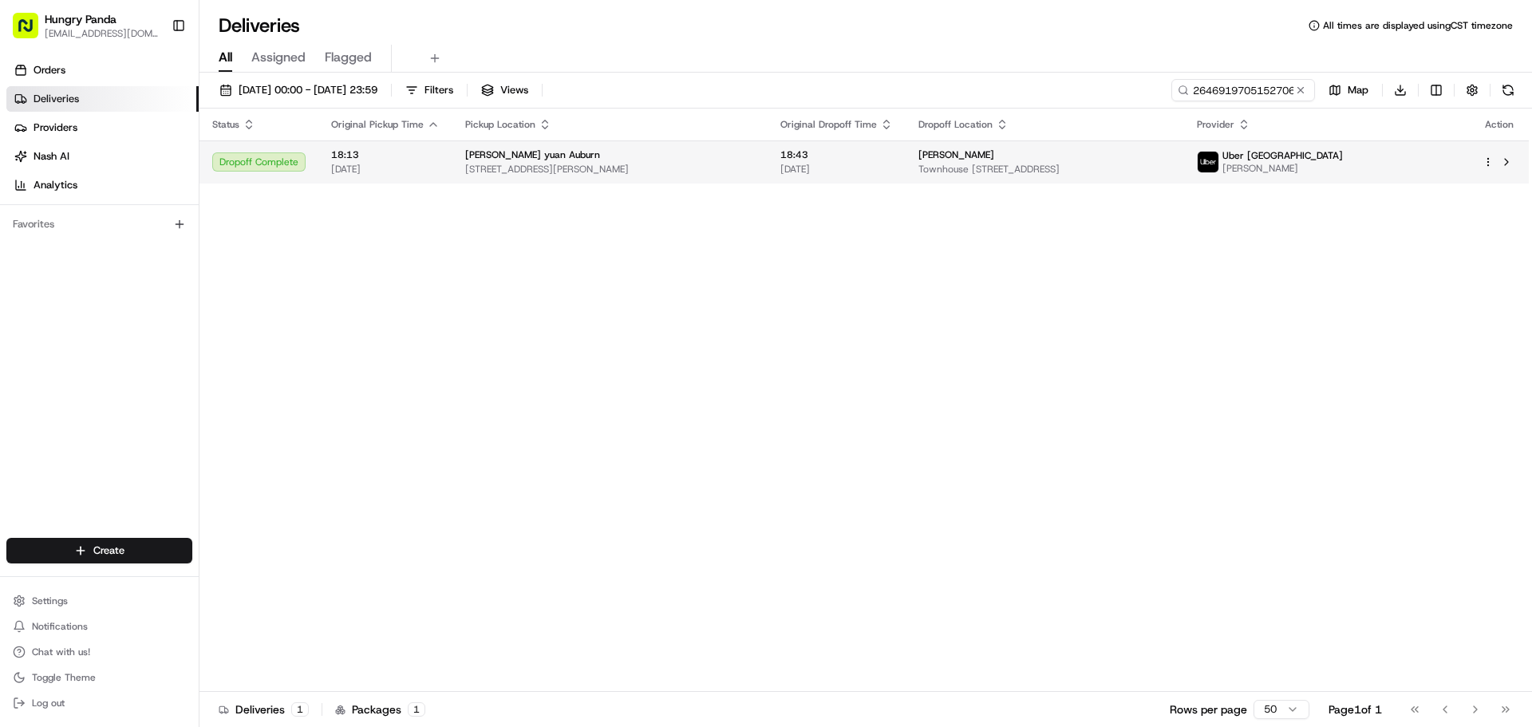
click at [1131, 166] on span "Townhouse [STREET_ADDRESS]" at bounding box center [1044, 169] width 252 height 13
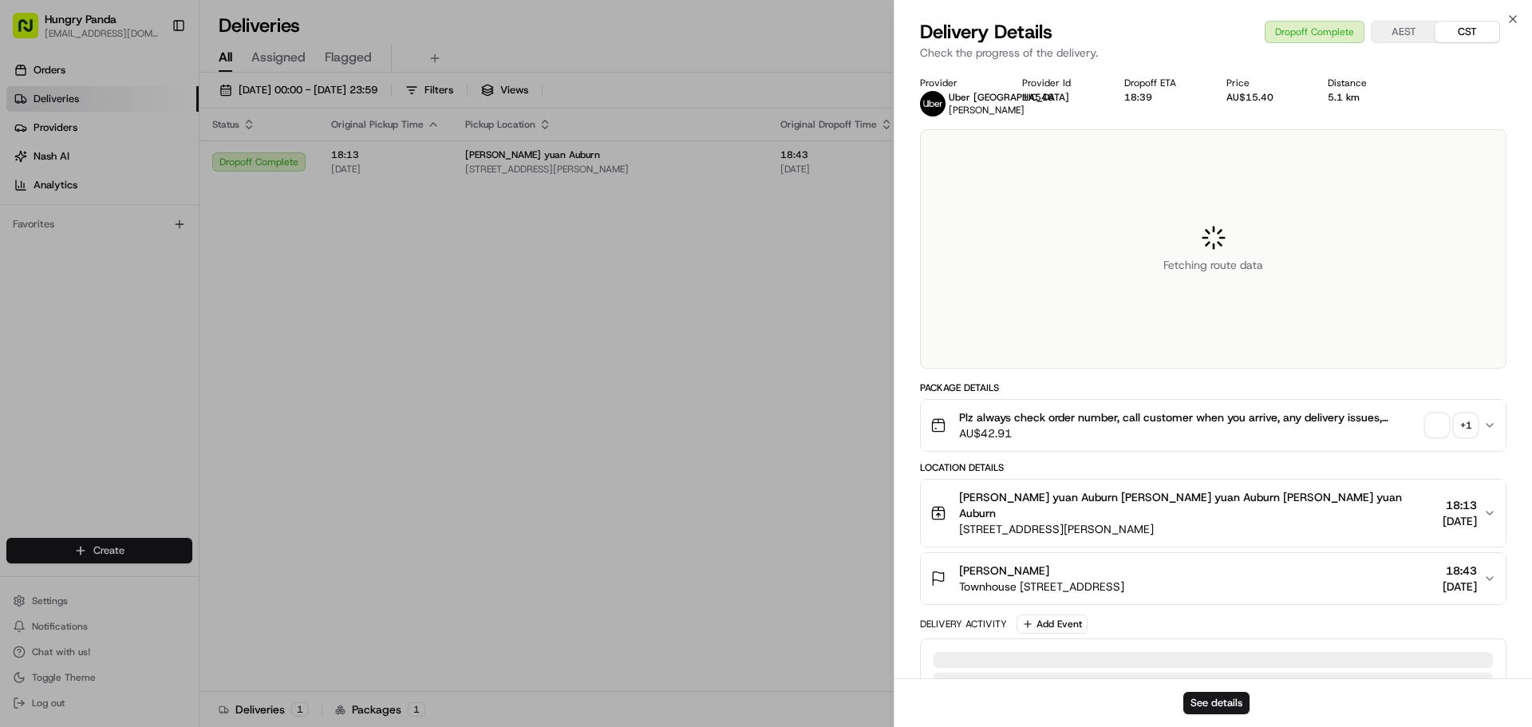
click at [1467, 427] on div "+ 1" at bounding box center [1466, 425] width 22 height 22
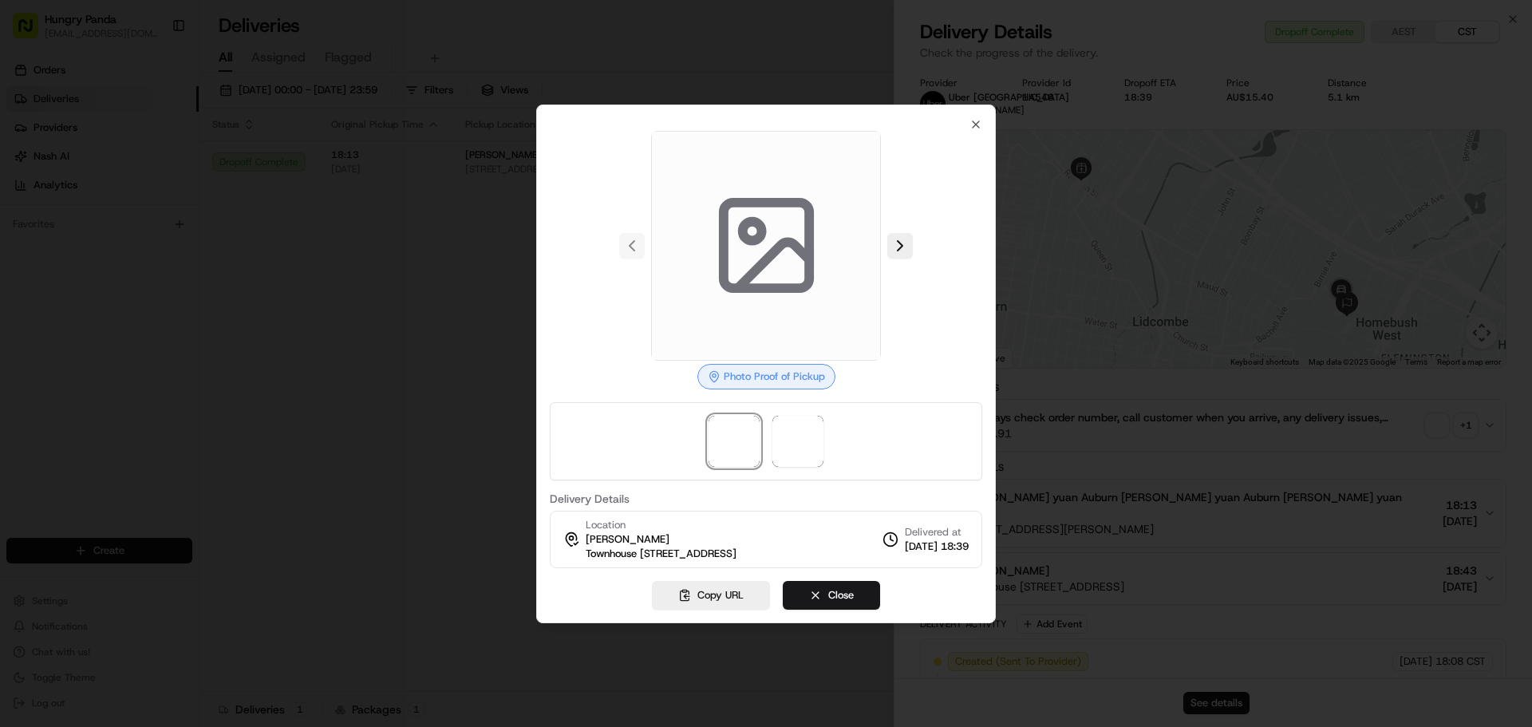
click at [426, 305] on div at bounding box center [766, 363] width 1532 height 727
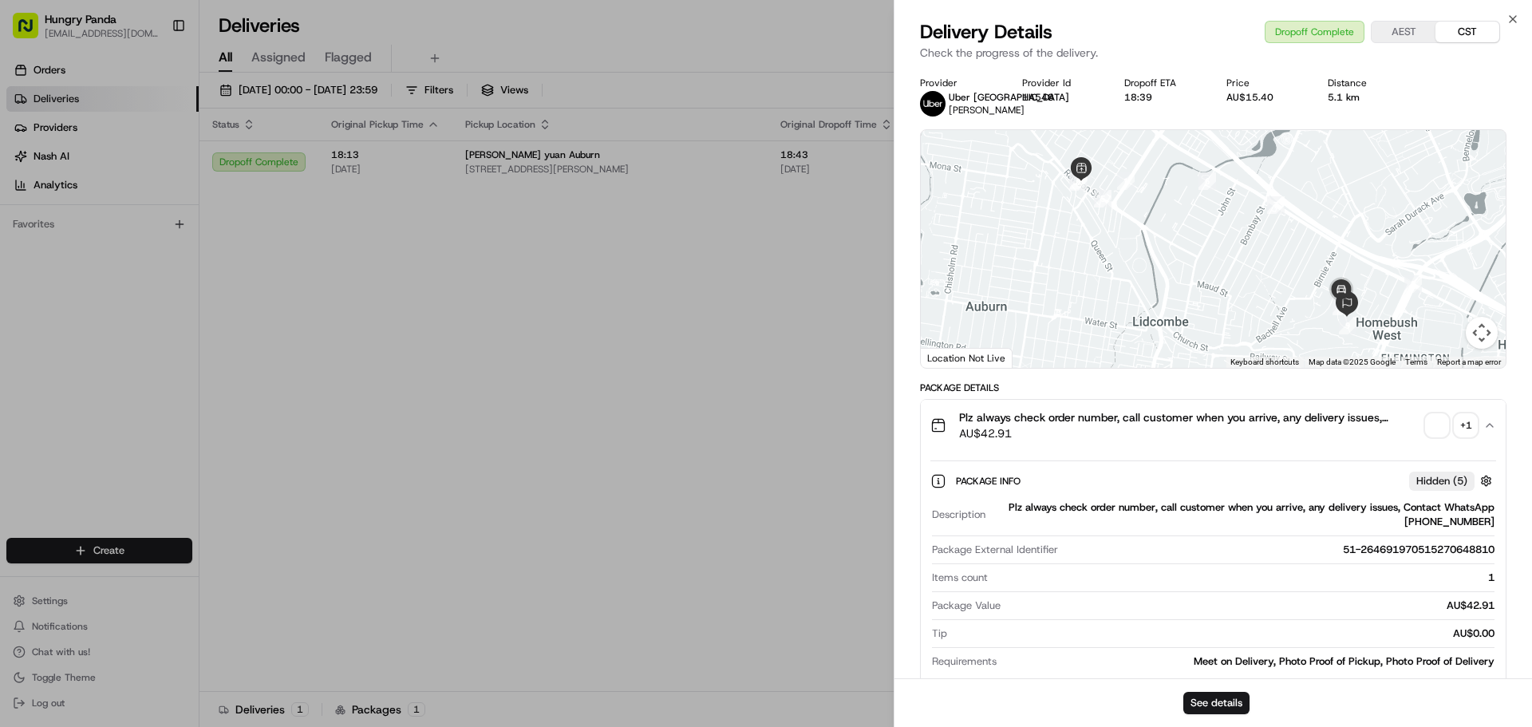
click at [1467, 421] on div "+ 1" at bounding box center [1466, 425] width 22 height 22
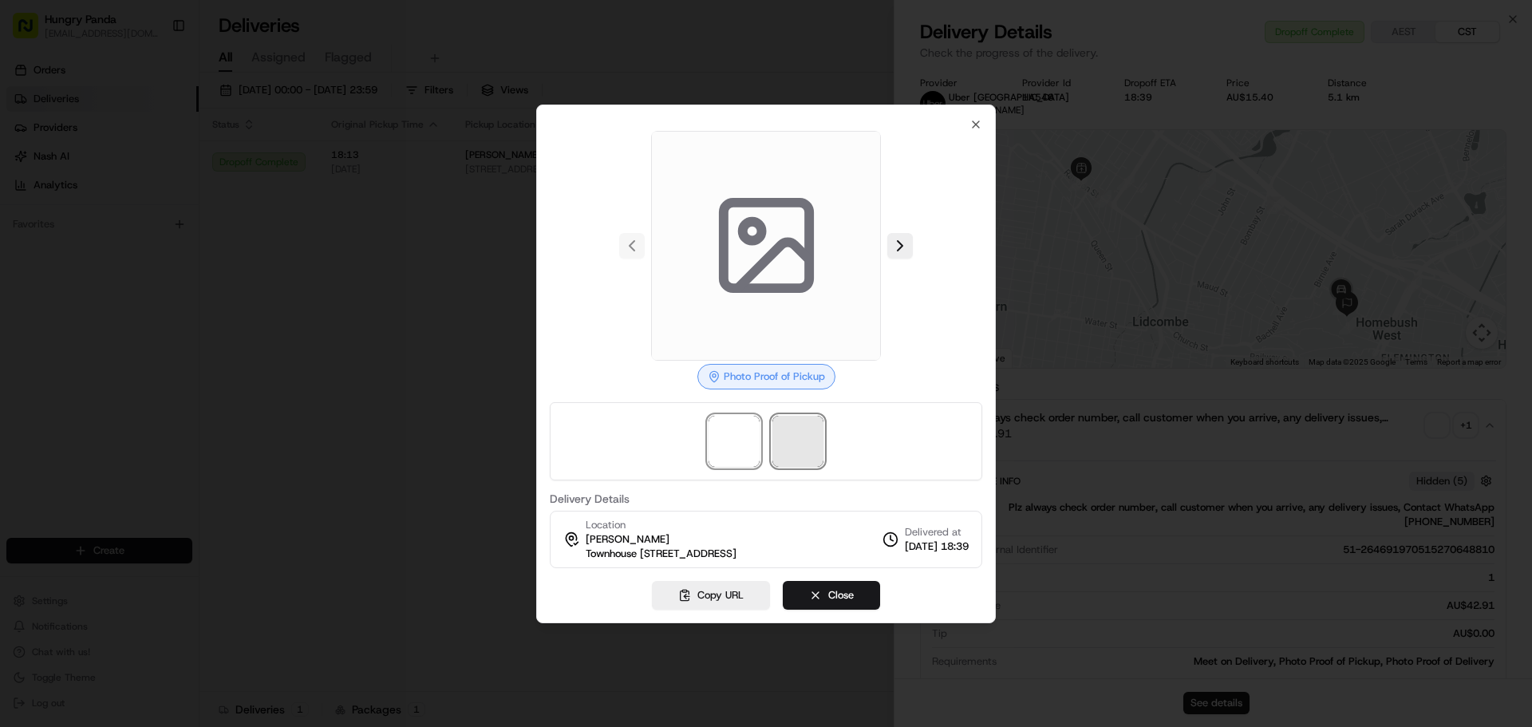
click at [801, 436] on span at bounding box center [797, 441] width 51 height 51
click at [437, 401] on div at bounding box center [766, 363] width 1532 height 727
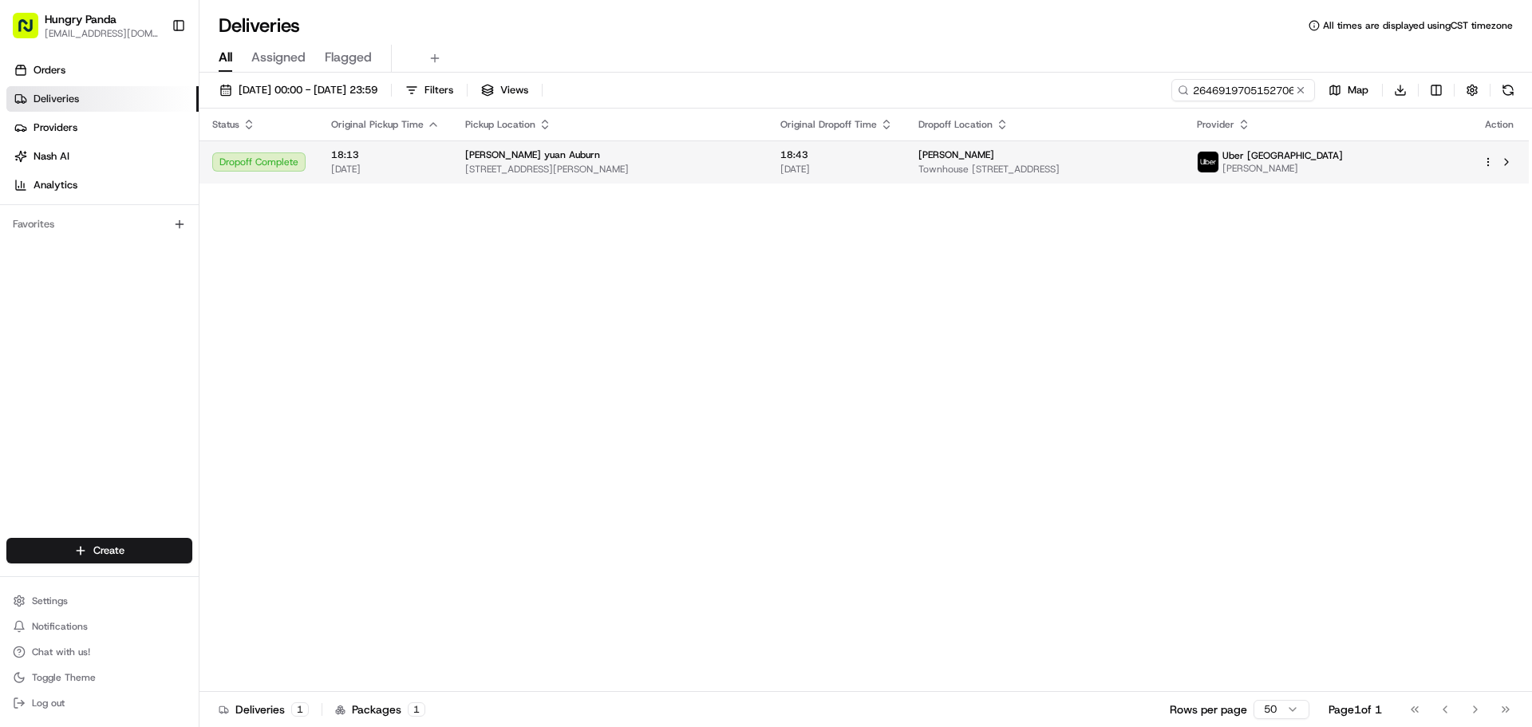
click at [1171, 170] on span "Townhouse [STREET_ADDRESS]" at bounding box center [1044, 169] width 252 height 13
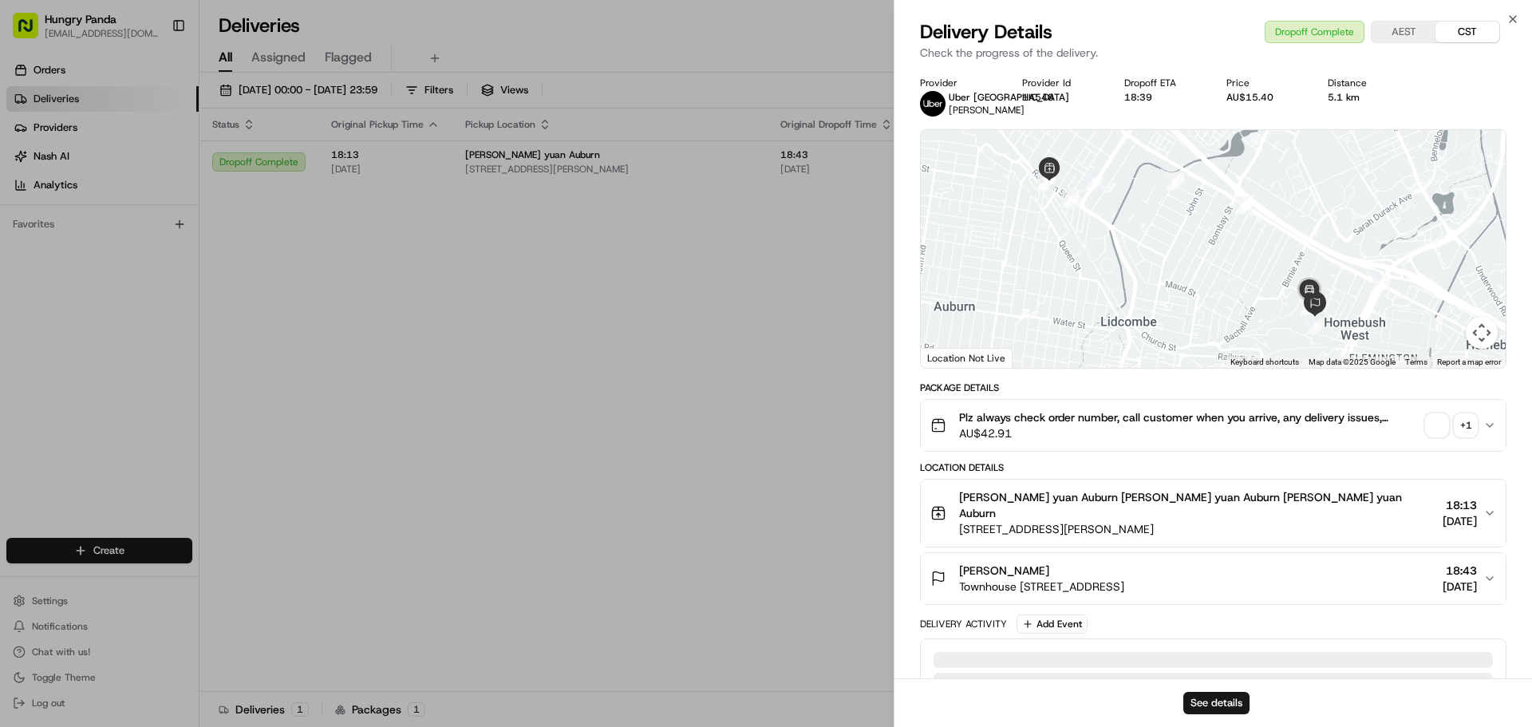
click at [1468, 435] on div "+ 1" at bounding box center [1466, 425] width 22 height 22
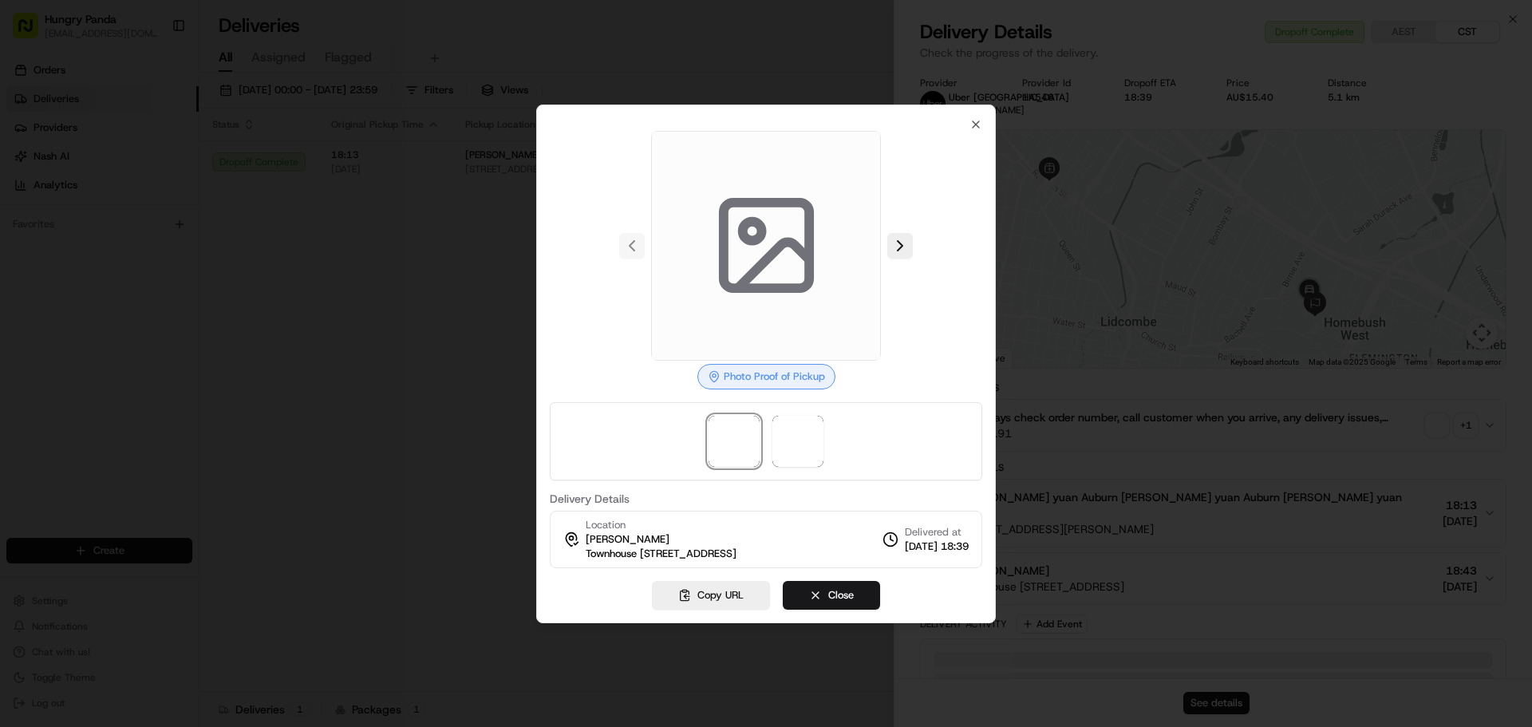
click at [474, 355] on div at bounding box center [766, 363] width 1532 height 727
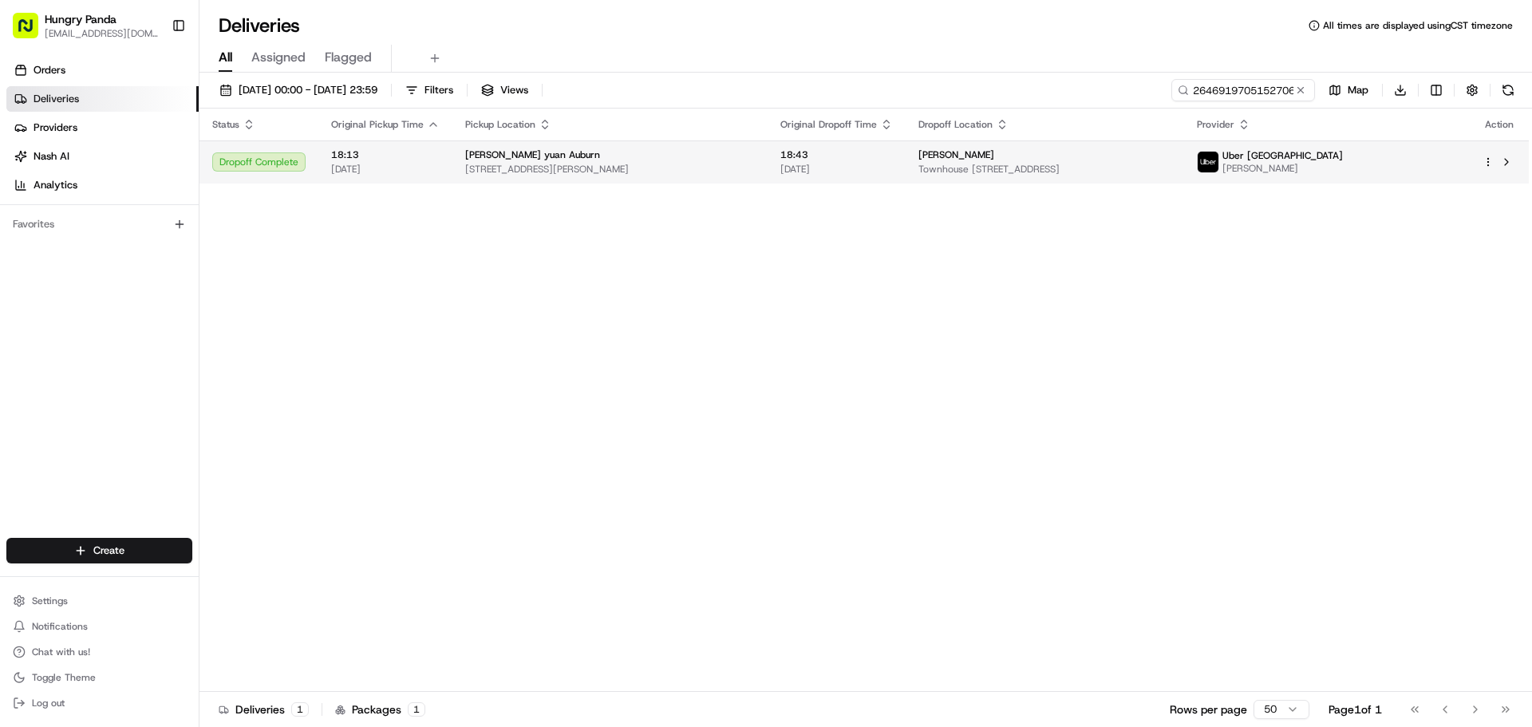
click at [1183, 147] on td "[PERSON_NAME] [STREET_ADDRESS]" at bounding box center [1045, 161] width 278 height 43
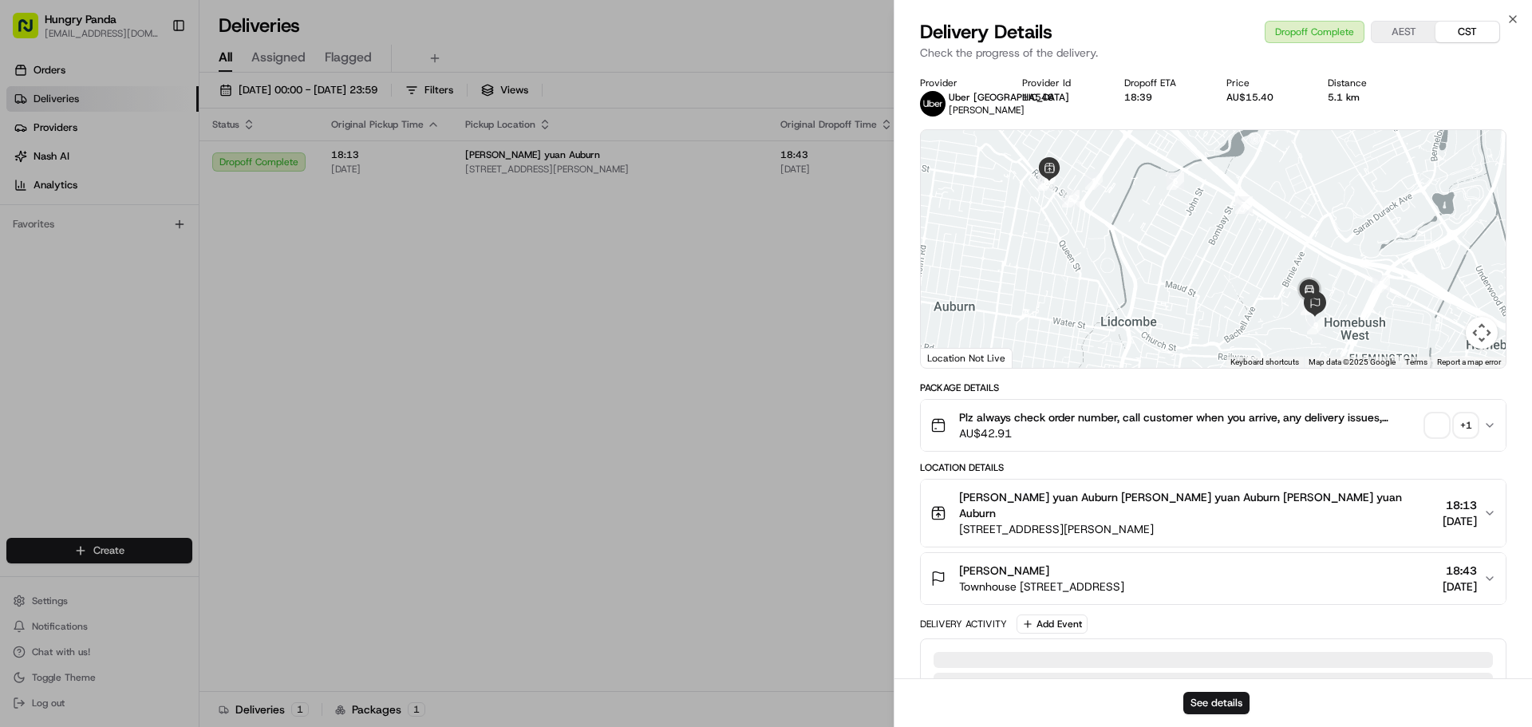
click at [1463, 428] on div "+ 1" at bounding box center [1466, 425] width 22 height 22
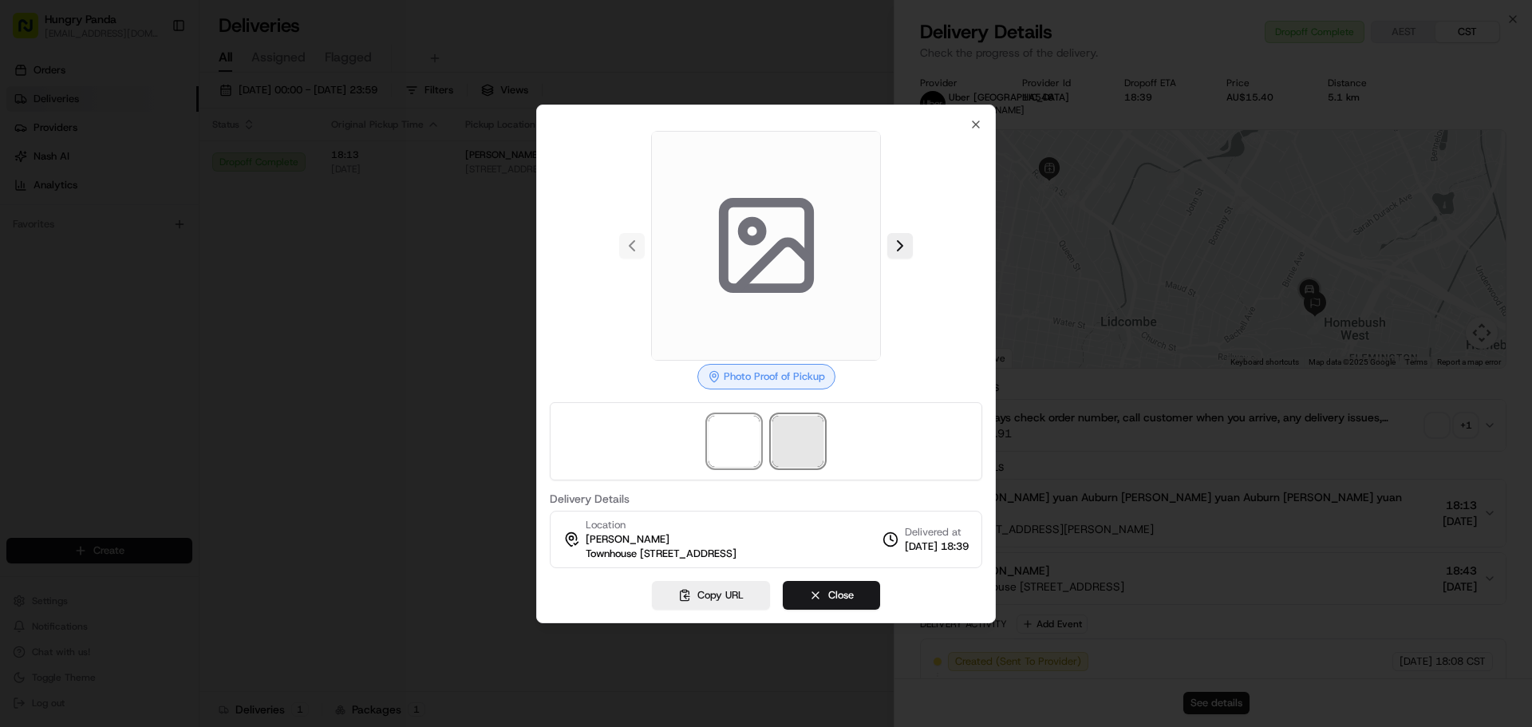
click at [818, 438] on span at bounding box center [797, 441] width 51 height 51
click at [799, 432] on span at bounding box center [797, 441] width 51 height 51
click at [432, 448] on div at bounding box center [766, 363] width 1532 height 727
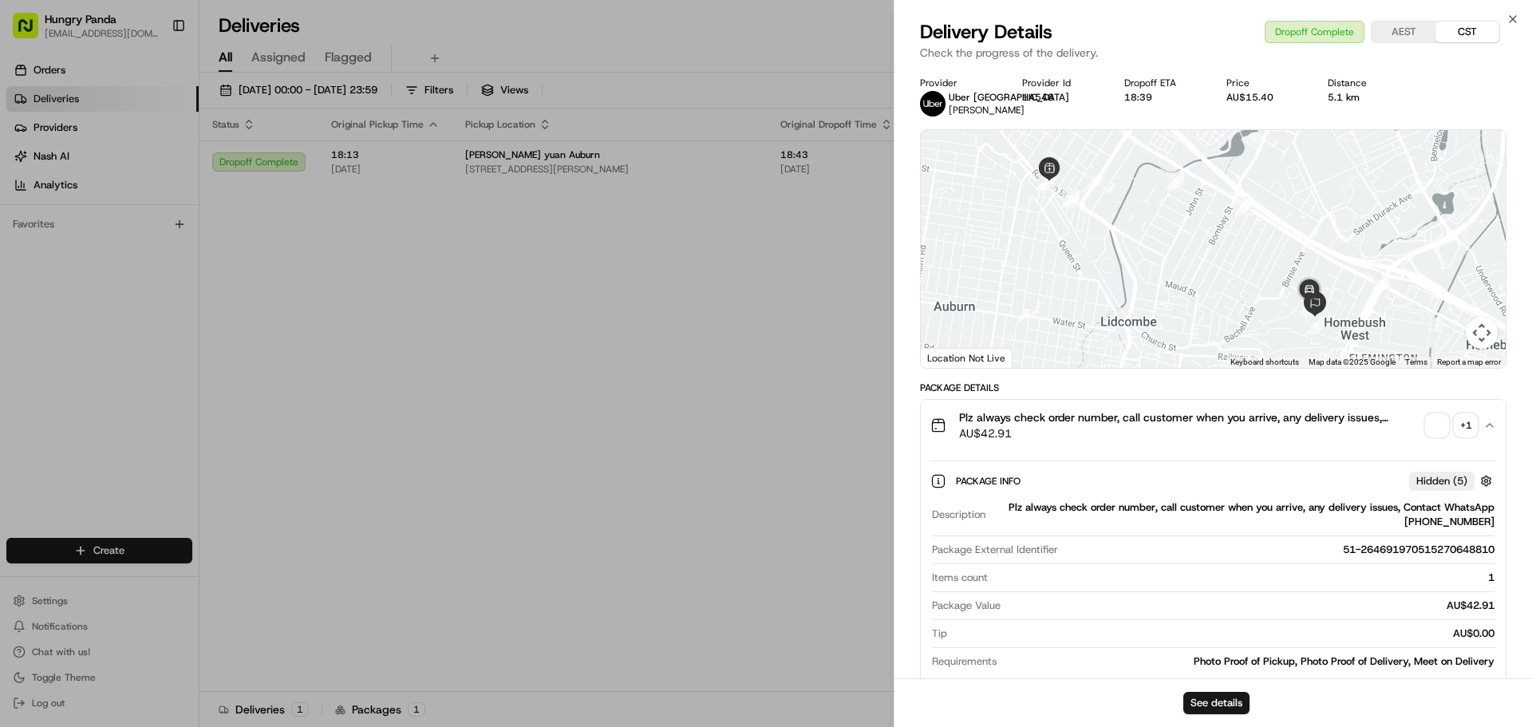
click at [1467, 417] on div "+ 1" at bounding box center [1466, 425] width 22 height 22
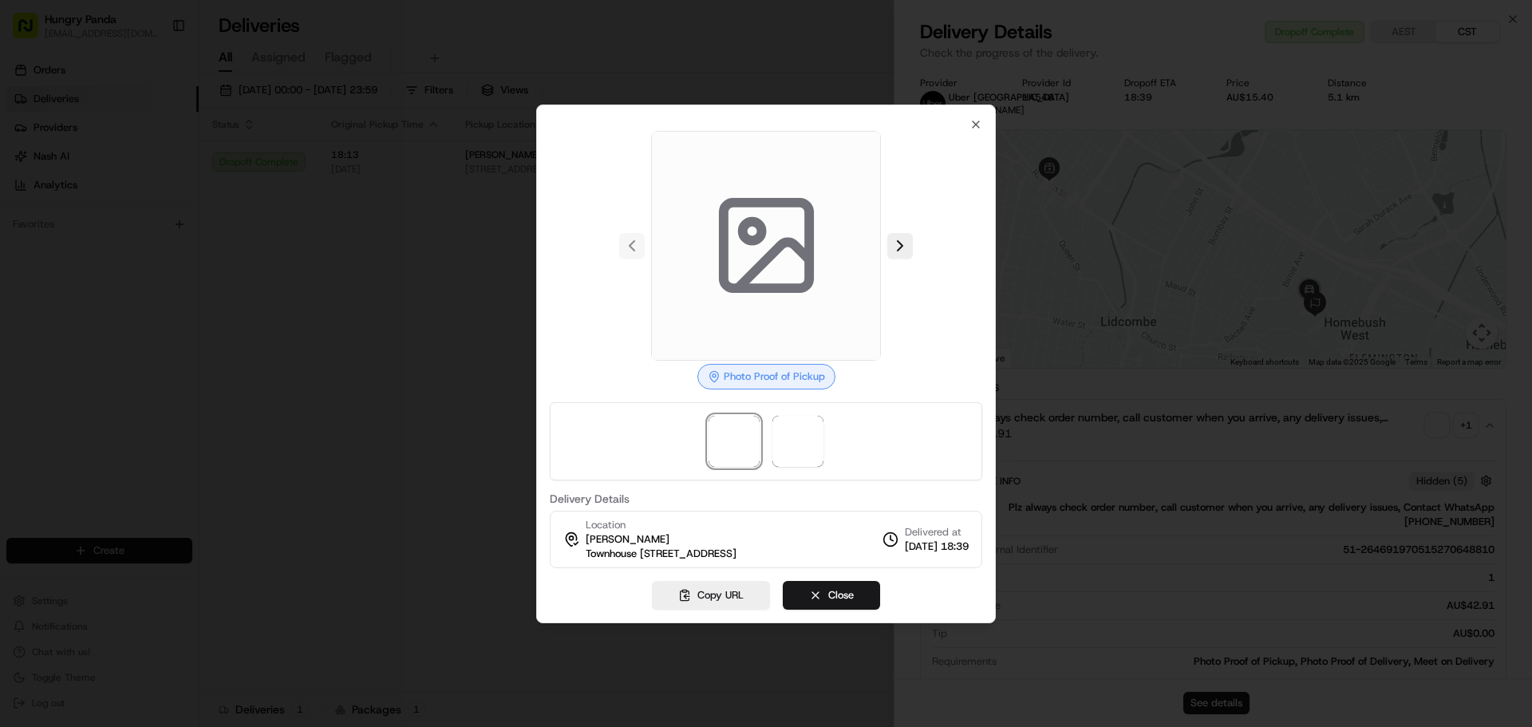
click at [447, 355] on div at bounding box center [766, 363] width 1532 height 727
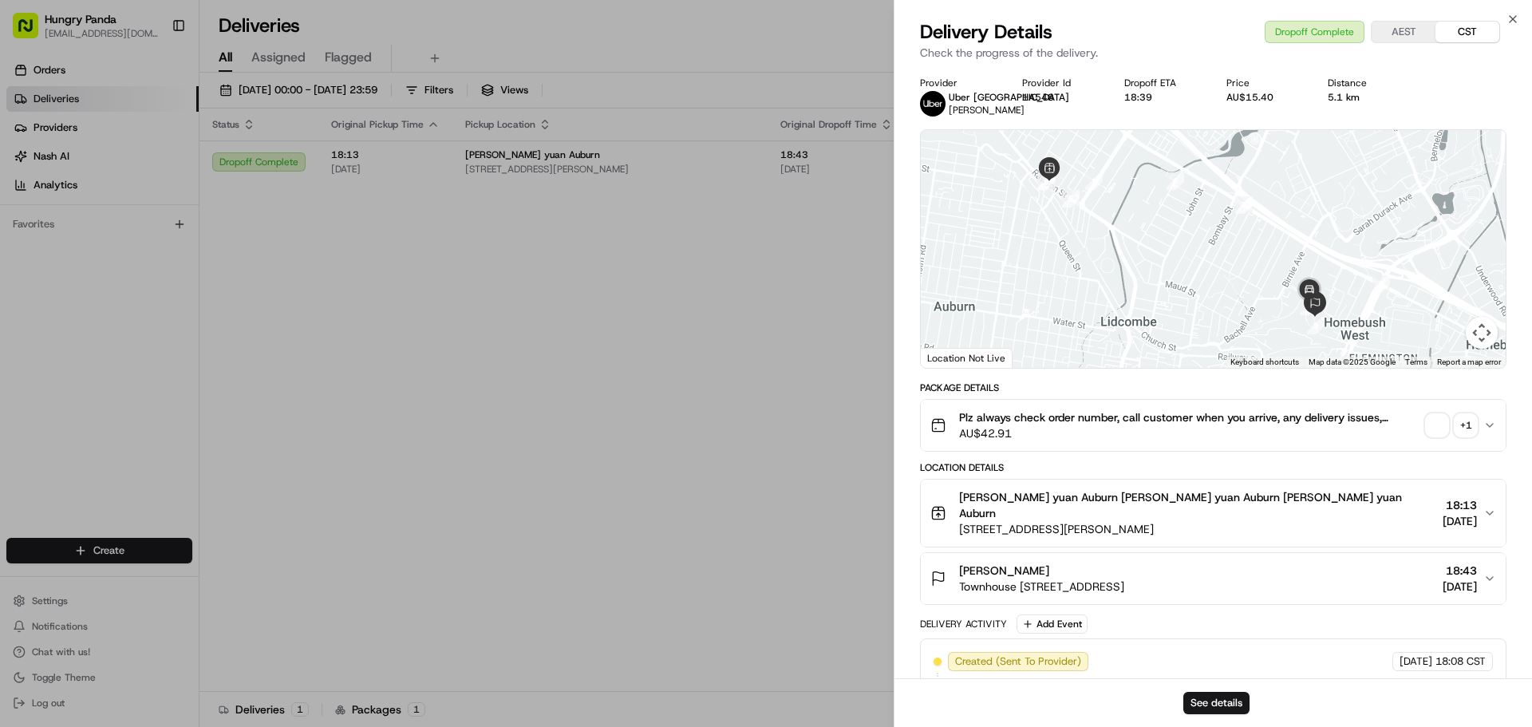
click at [1475, 430] on div "+ 1" at bounding box center [1466, 425] width 22 height 22
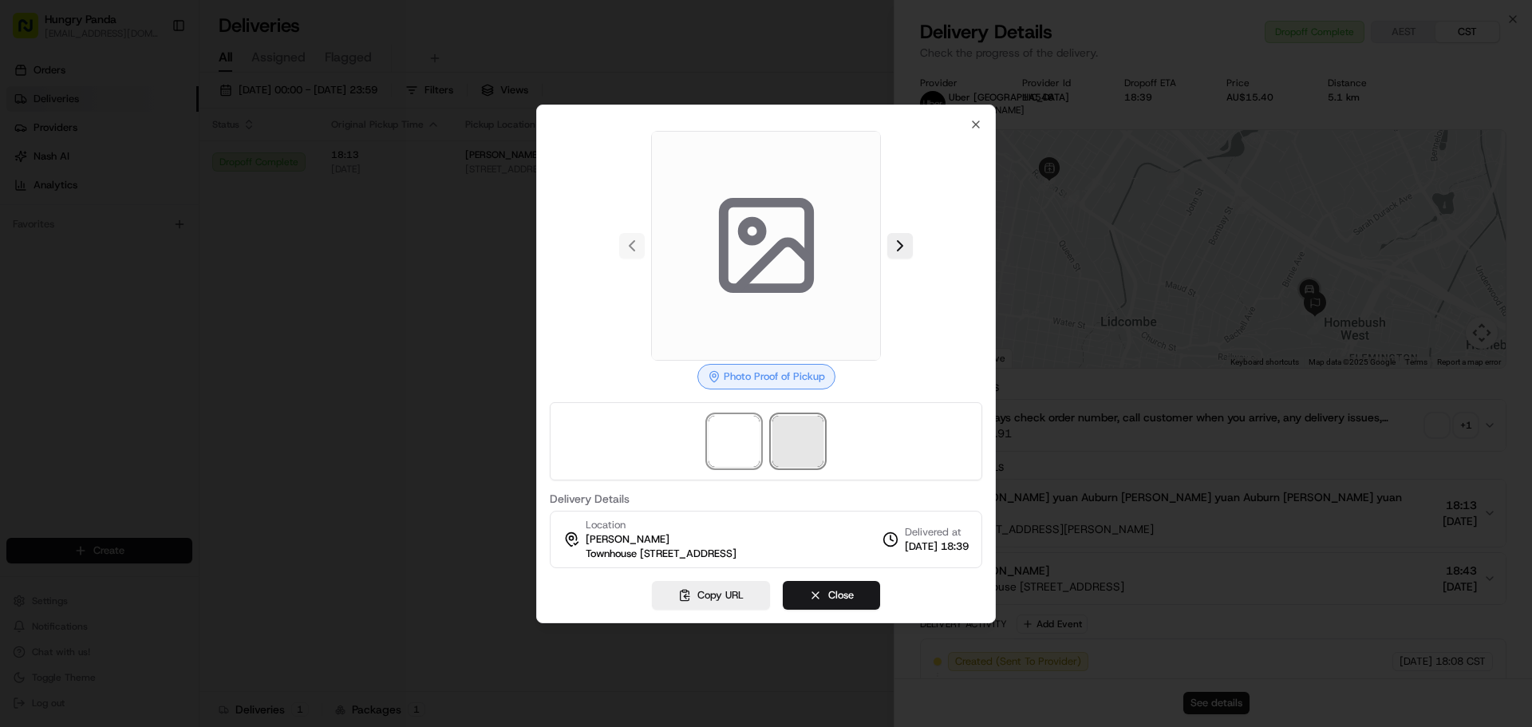
click at [806, 418] on span at bounding box center [797, 441] width 51 height 51
click at [308, 352] on div at bounding box center [766, 363] width 1532 height 727
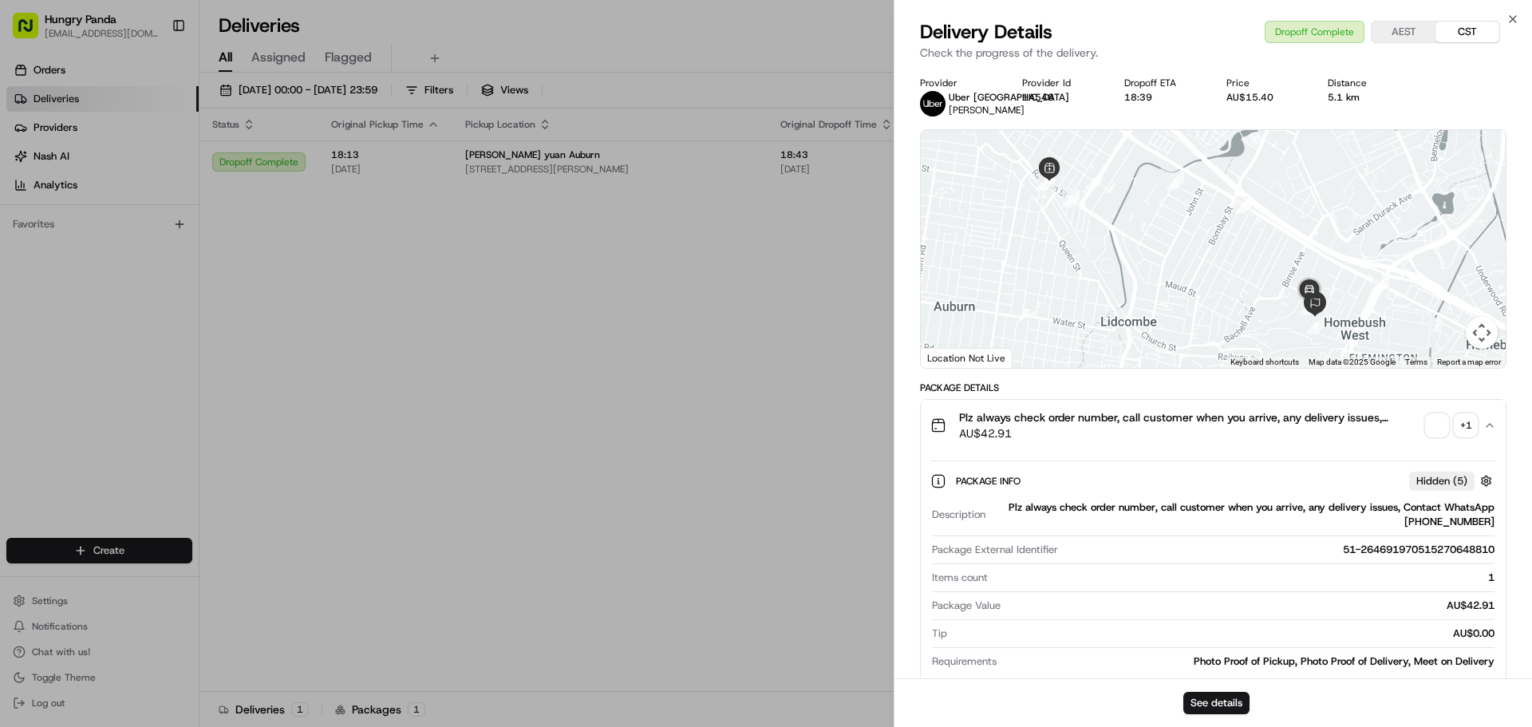
click at [1471, 428] on div "+ 1" at bounding box center [1466, 425] width 22 height 22
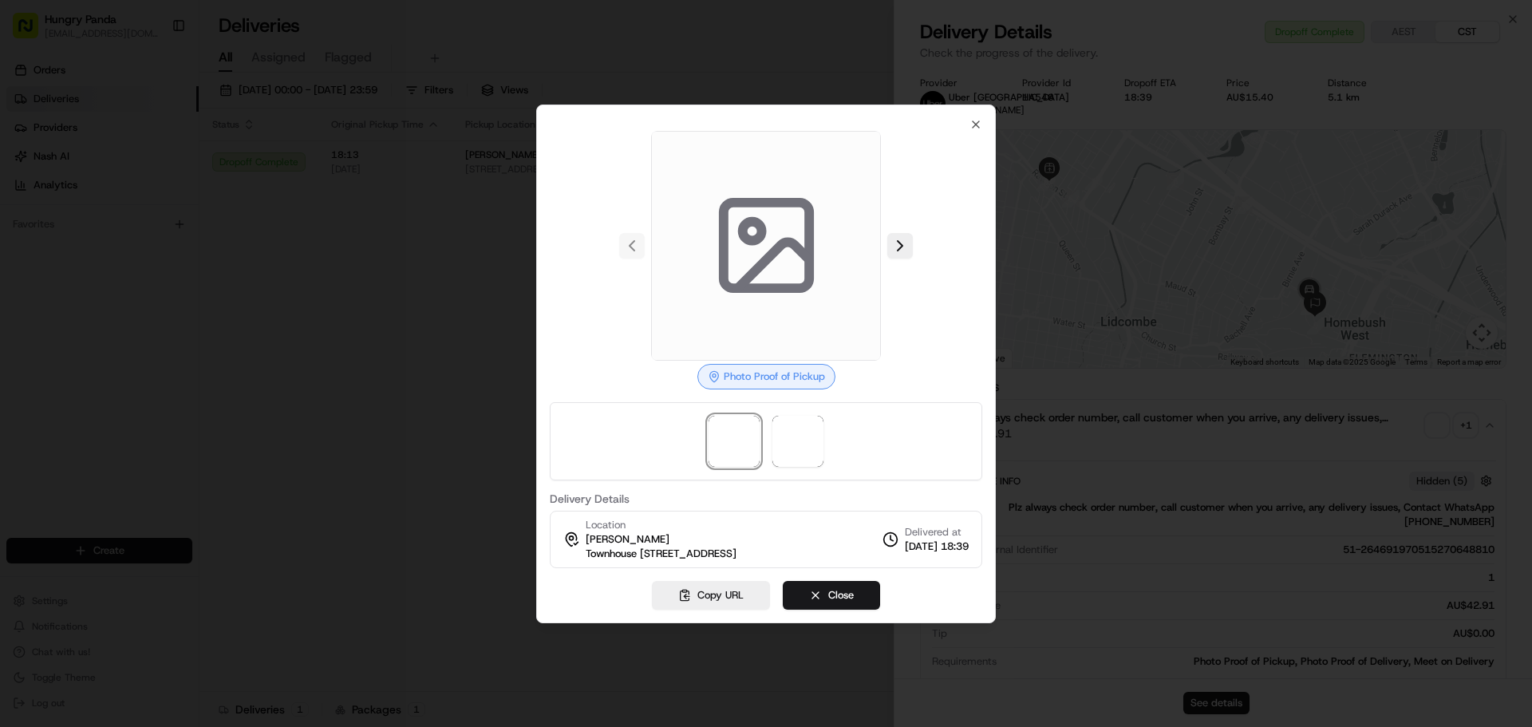
click at [326, 450] on div at bounding box center [766, 363] width 1532 height 727
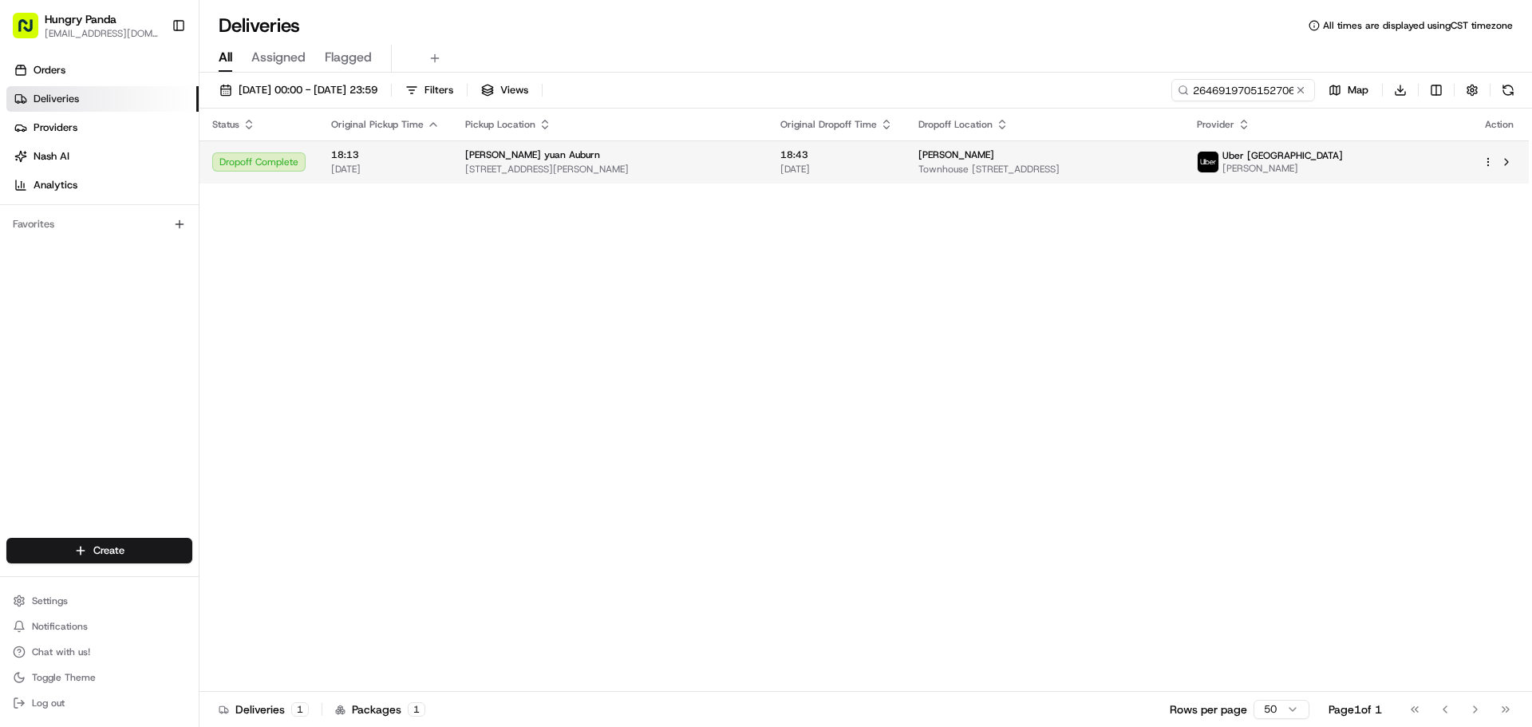
click at [906, 169] on td "[PERSON_NAME] [STREET_ADDRESS]" at bounding box center [1045, 161] width 278 height 43
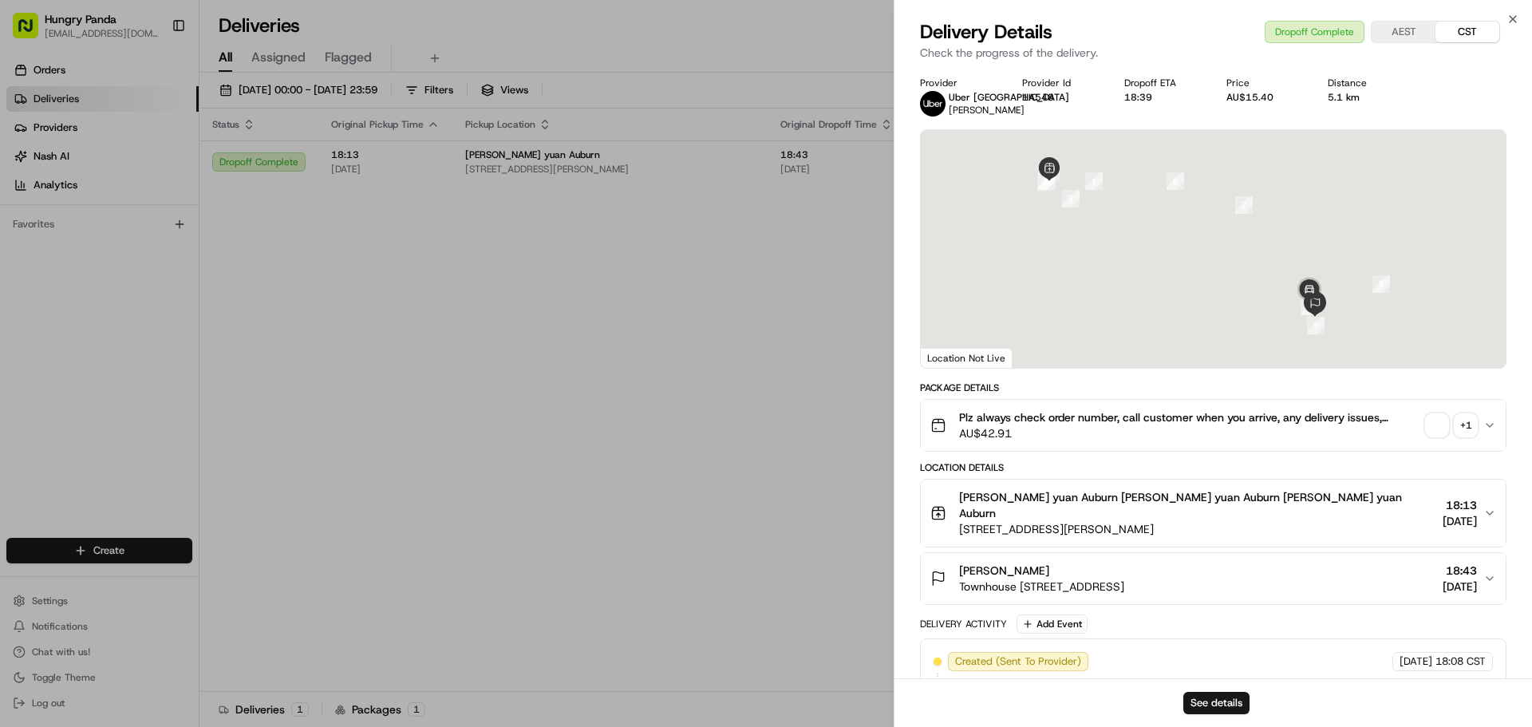
click at [1472, 427] on div "+ 1" at bounding box center [1466, 425] width 22 height 22
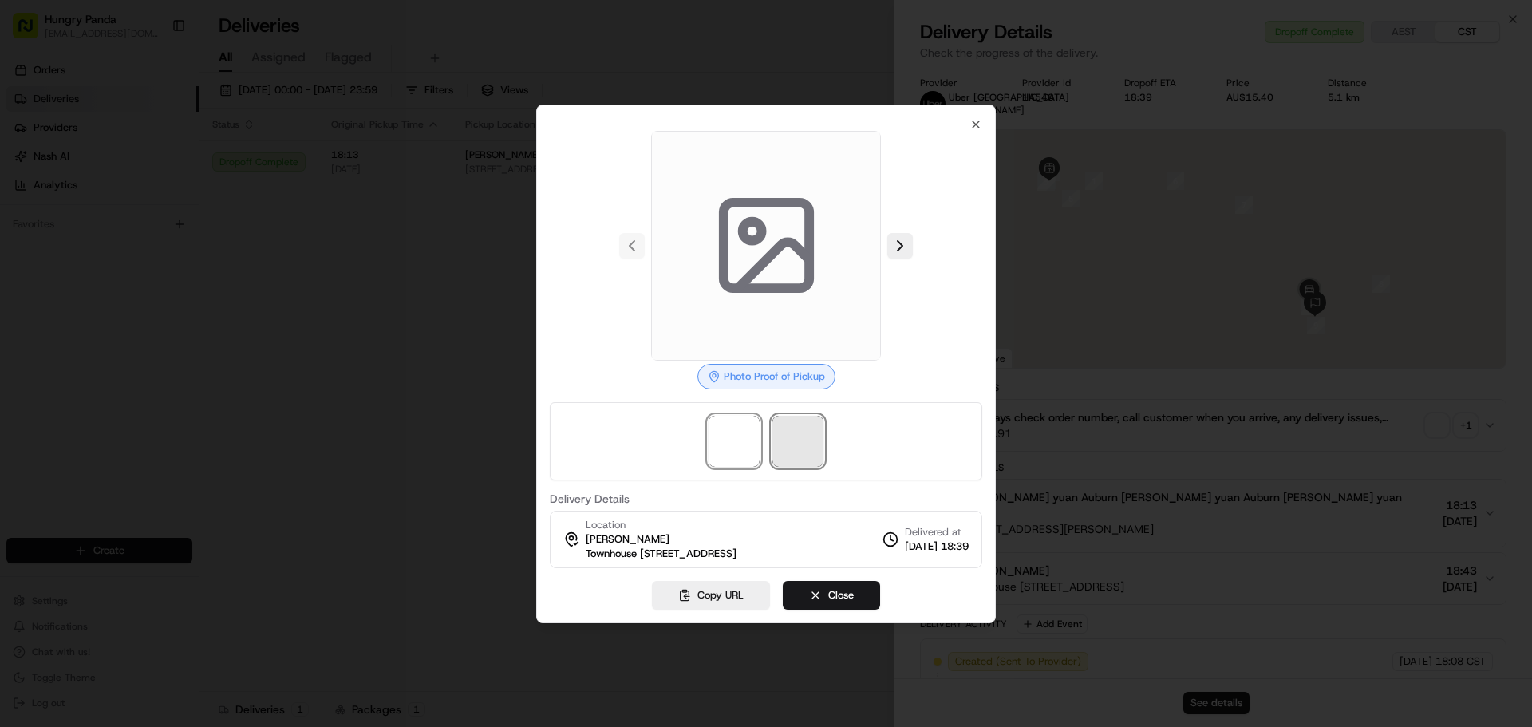
click at [818, 419] on span at bounding box center [797, 441] width 51 height 51
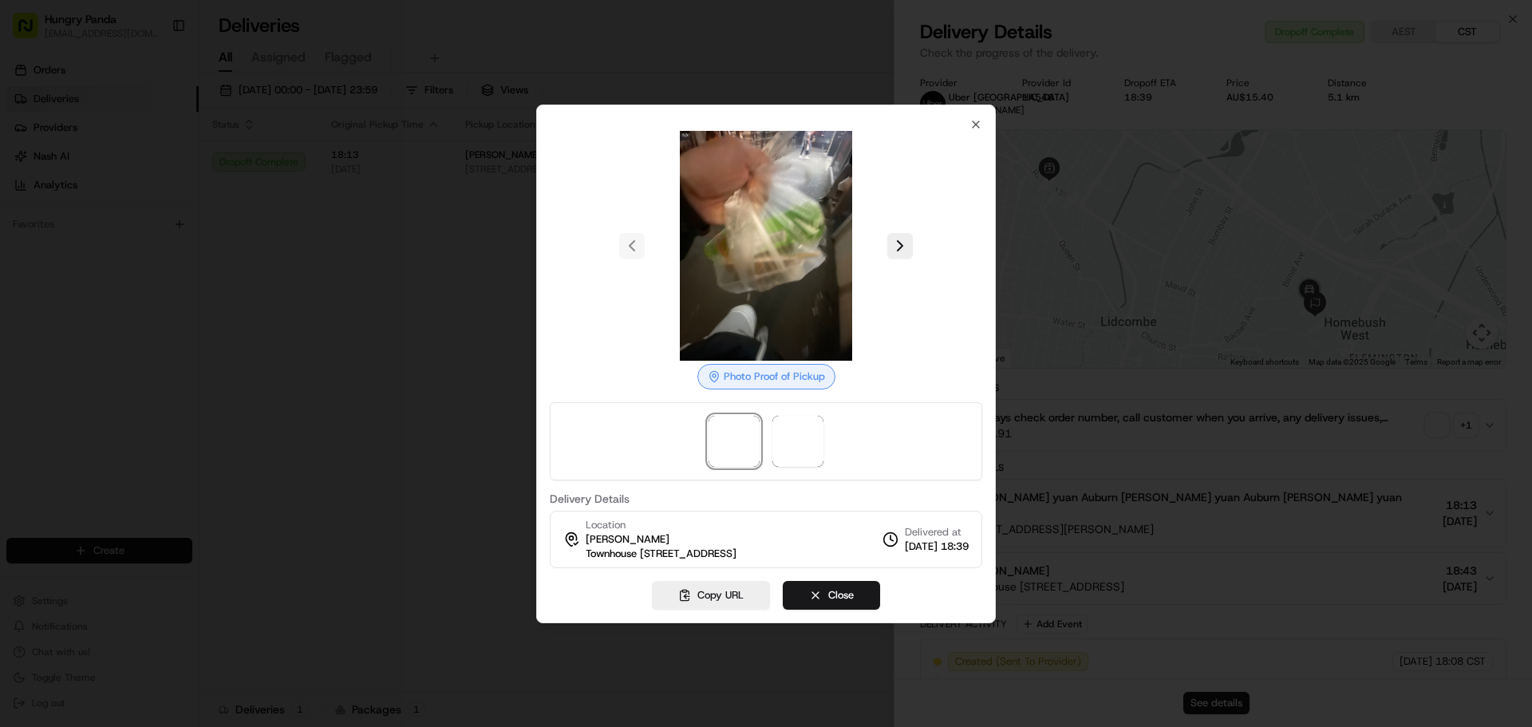
click at [344, 341] on div at bounding box center [766, 363] width 1532 height 727
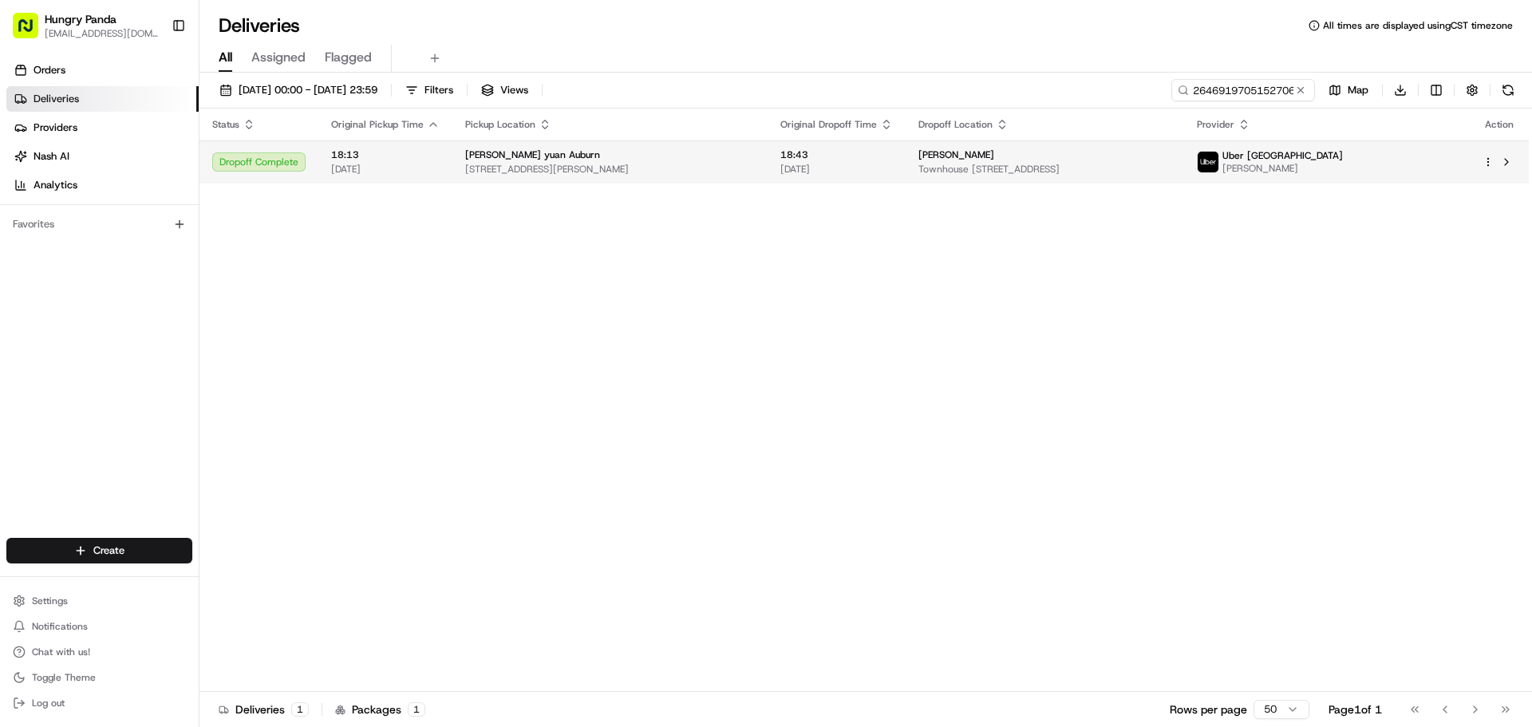
click at [1084, 149] on div "[PERSON_NAME]" at bounding box center [1044, 154] width 252 height 13
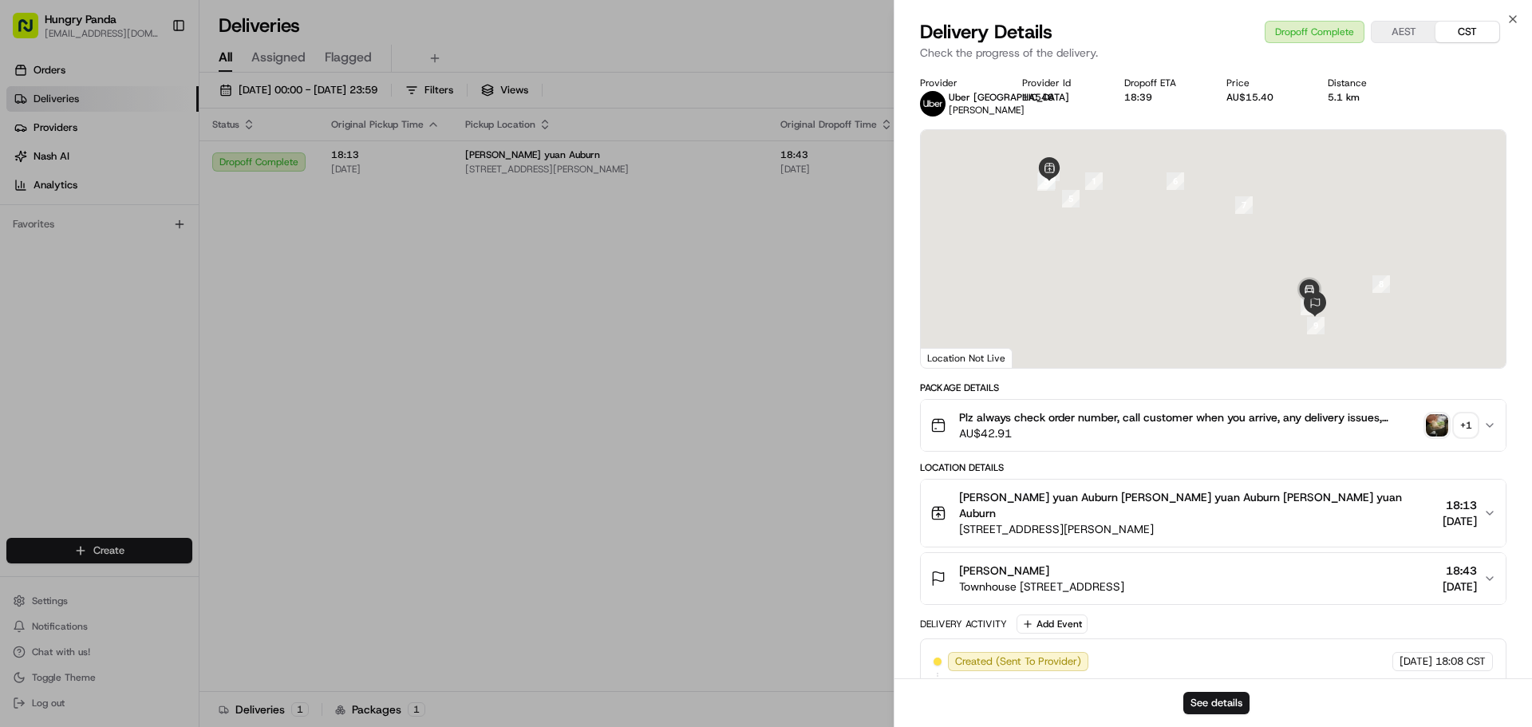
click at [1474, 427] on div "+ 1" at bounding box center [1466, 425] width 22 height 22
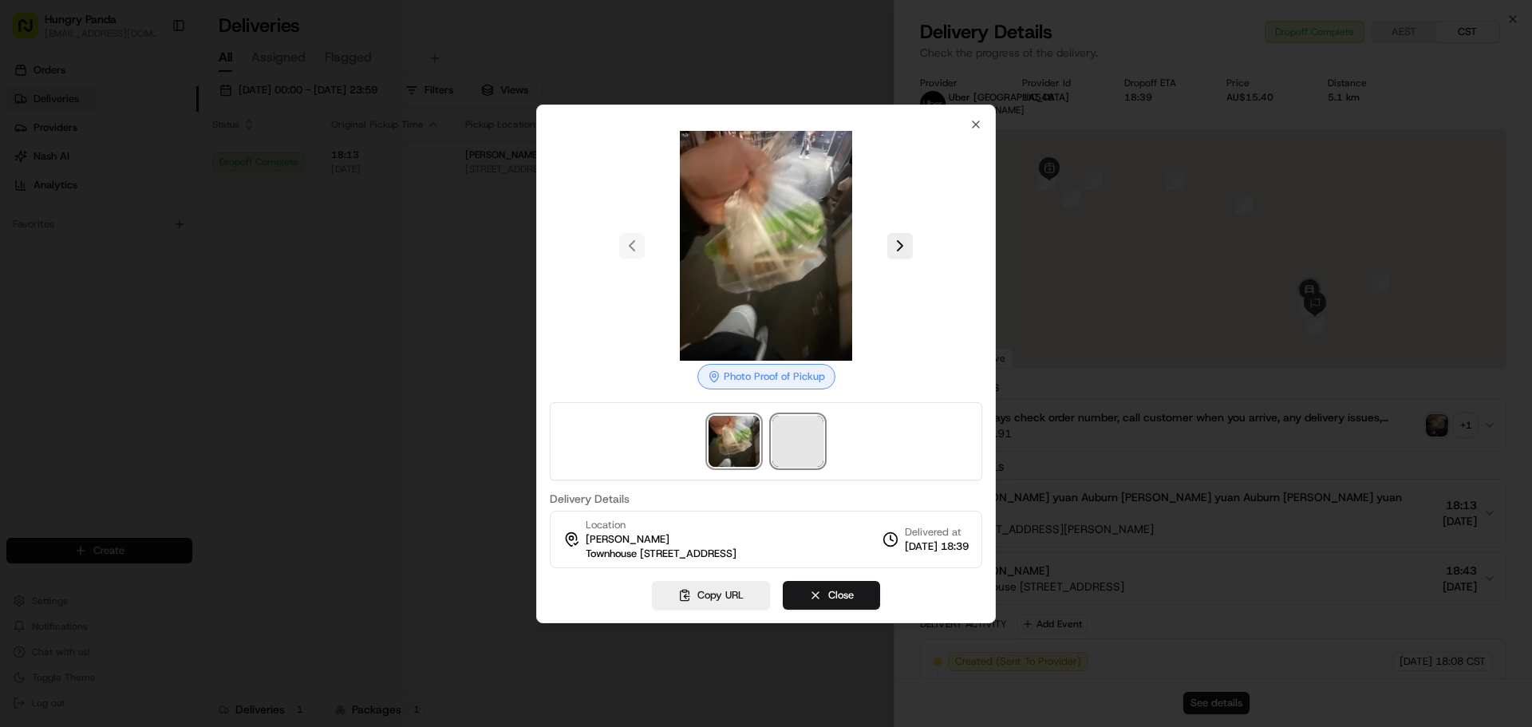
click at [818, 428] on span at bounding box center [797, 441] width 51 height 51
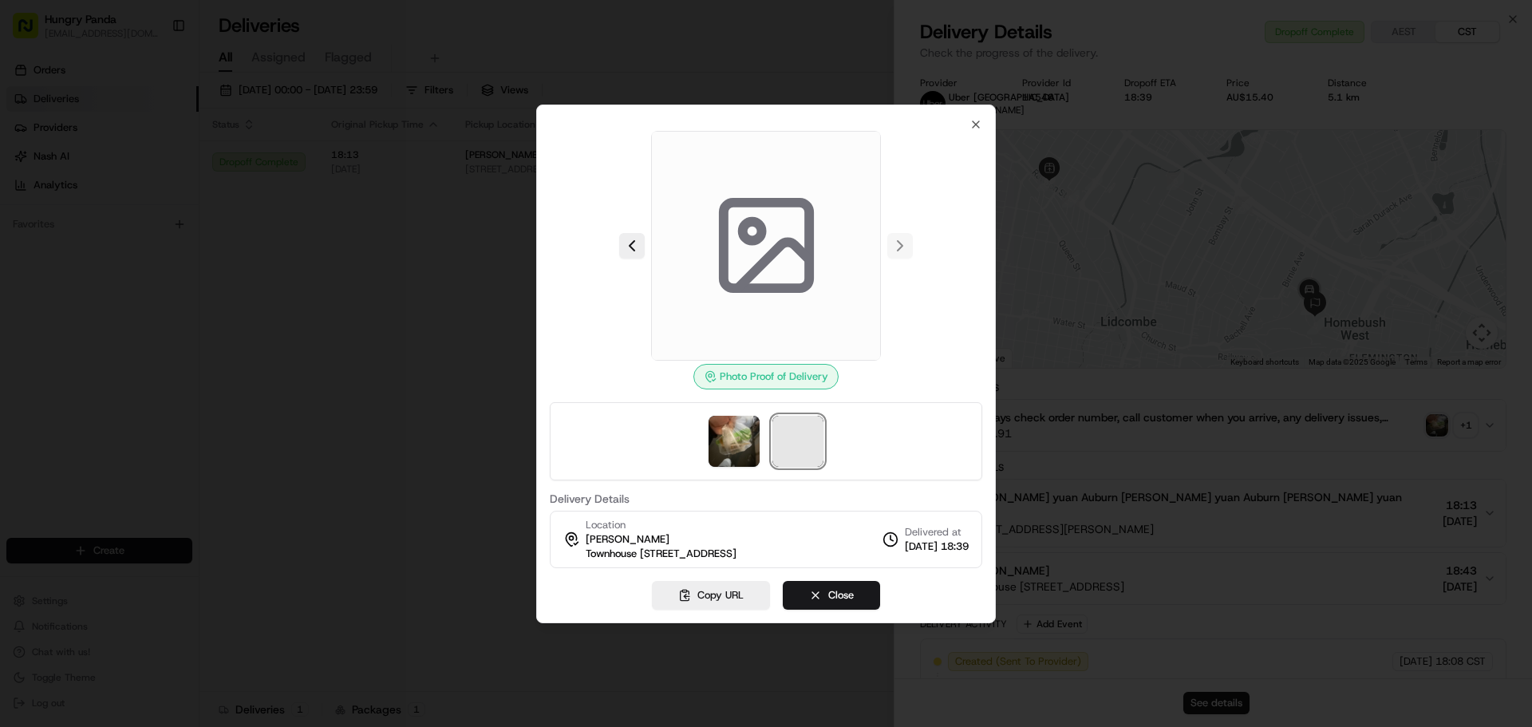
click at [791, 428] on span at bounding box center [797, 441] width 51 height 51
click at [746, 427] on img at bounding box center [734, 441] width 51 height 51
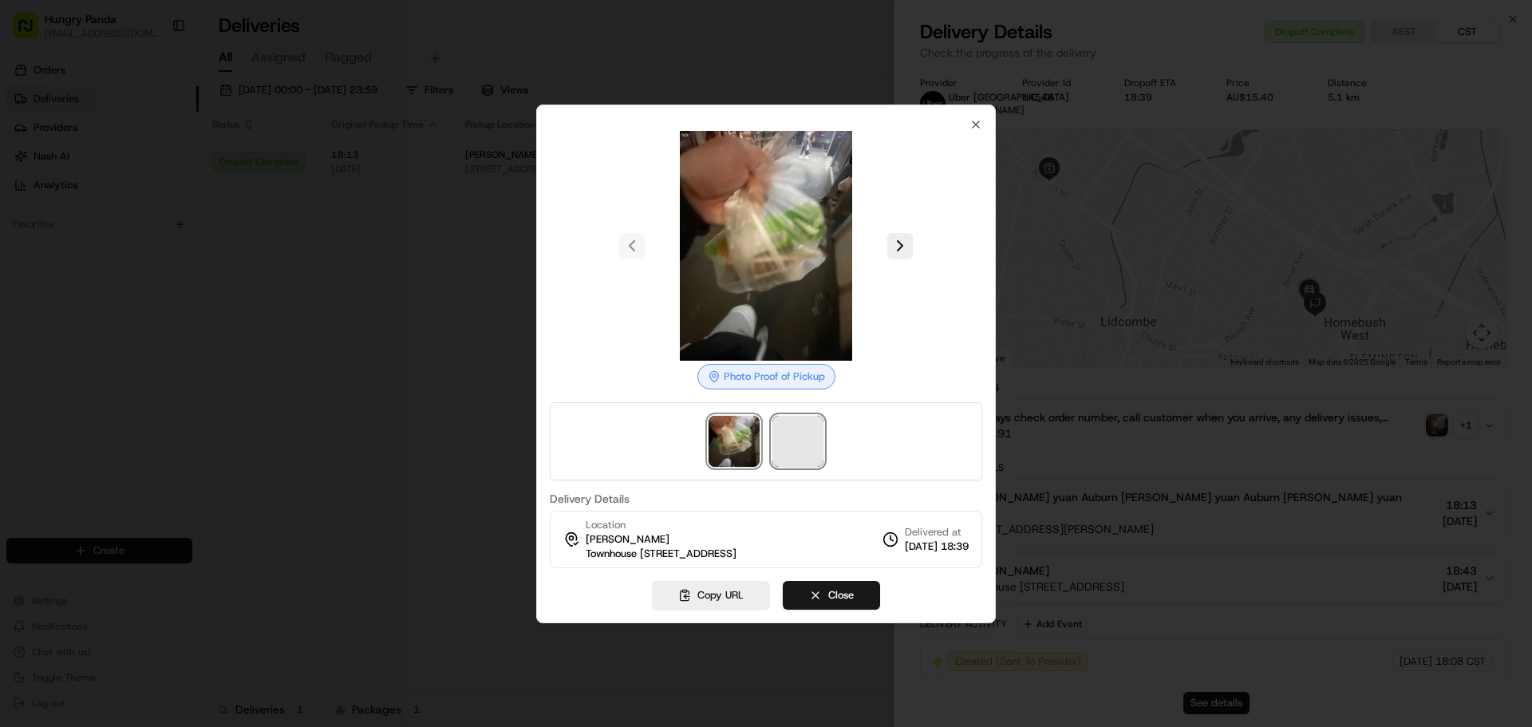
click at [816, 424] on span at bounding box center [797, 441] width 51 height 51
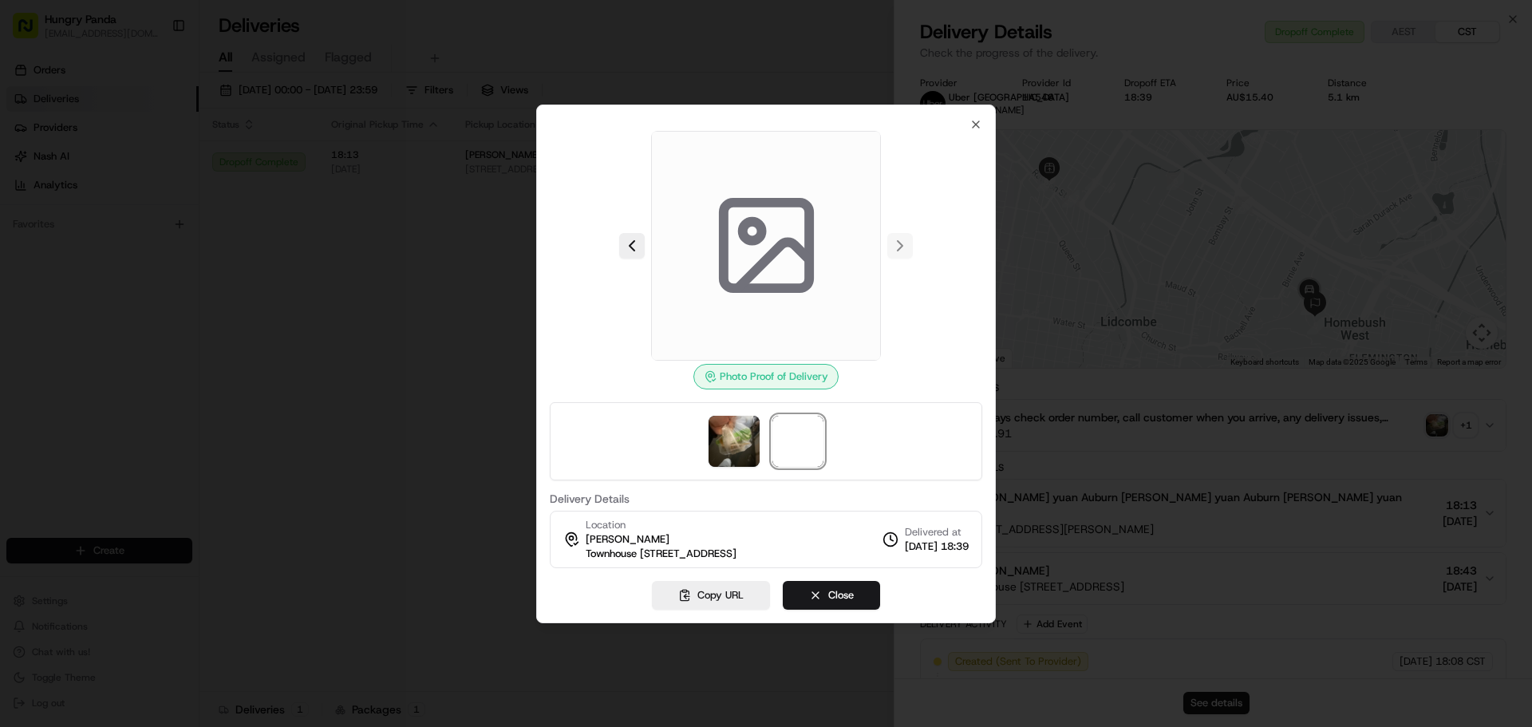
click at [489, 542] on div at bounding box center [766, 363] width 1532 height 727
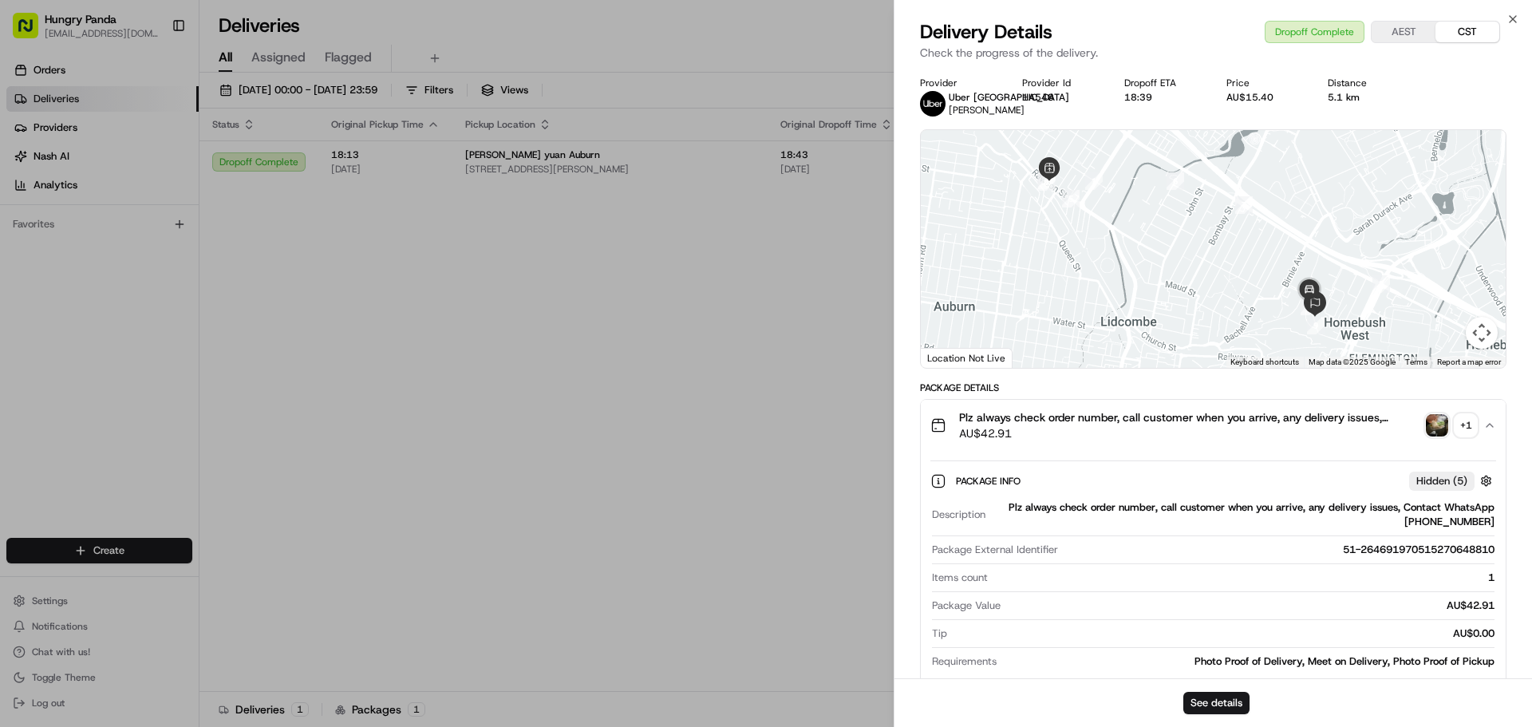
click at [1466, 422] on div "+ 1" at bounding box center [1466, 425] width 22 height 22
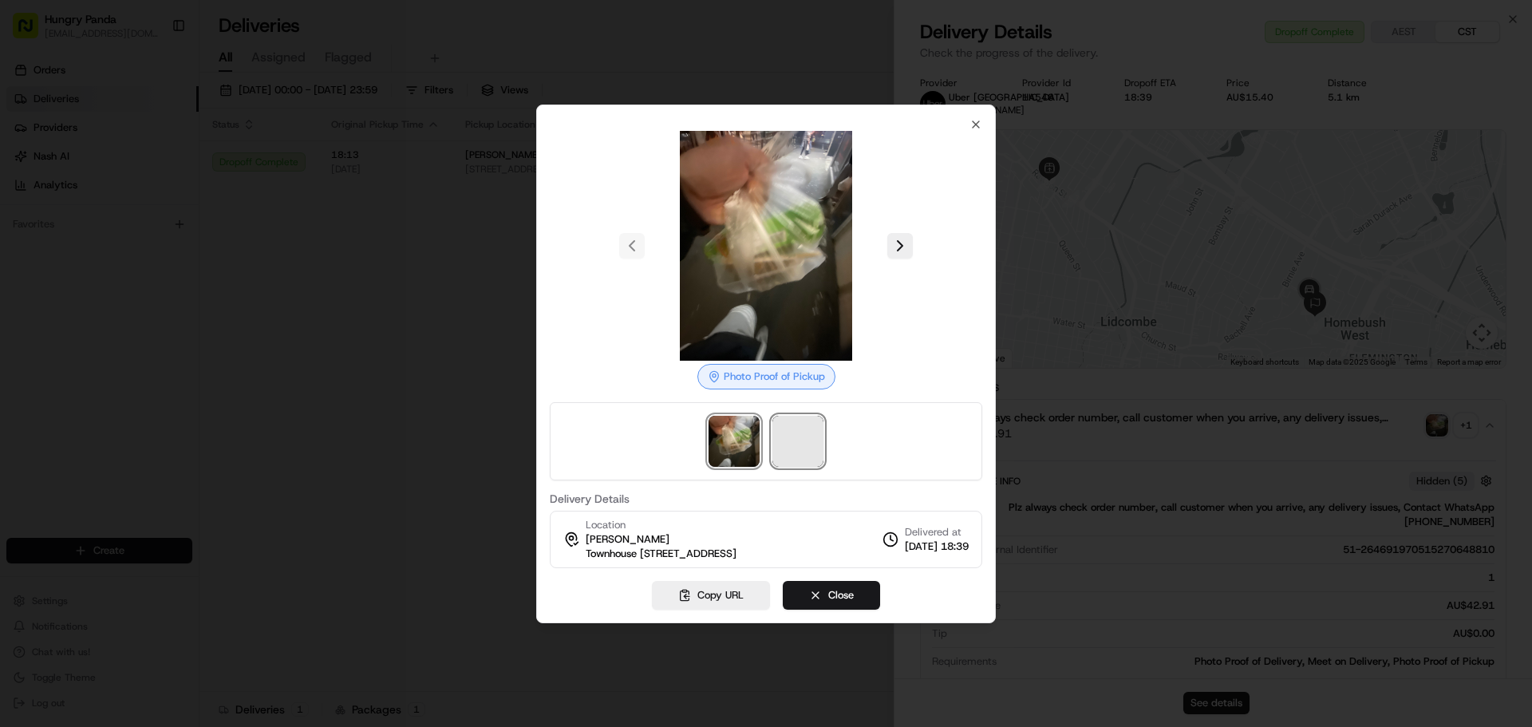
click at [796, 436] on span at bounding box center [797, 441] width 51 height 51
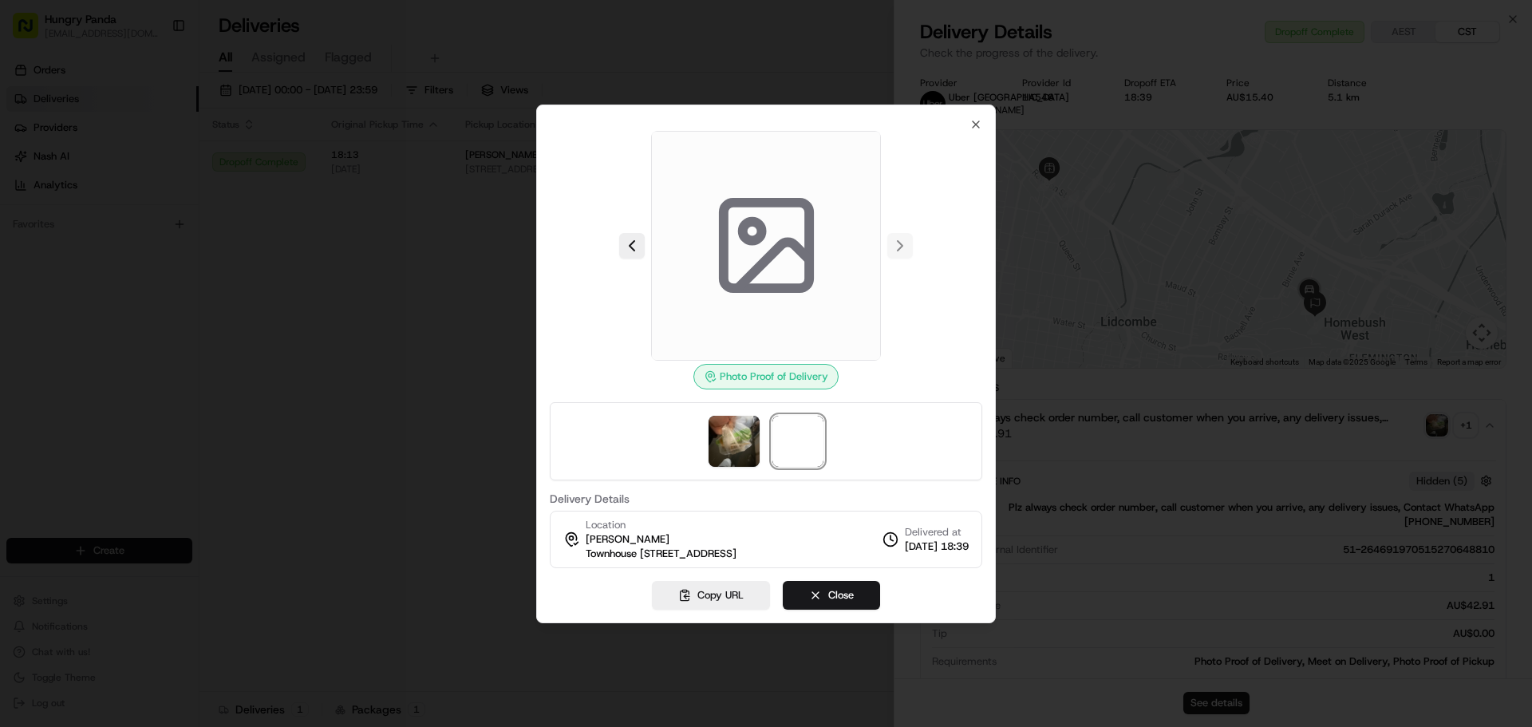
click at [808, 476] on div "Photo Proof of Delivery Delivery Details Location [PERSON_NAME][GEOGRAPHIC_DATA…" at bounding box center [766, 343] width 432 height 450
click at [803, 445] on span at bounding box center [797, 441] width 51 height 51
click at [826, 605] on button "Close" at bounding box center [831, 595] width 97 height 29
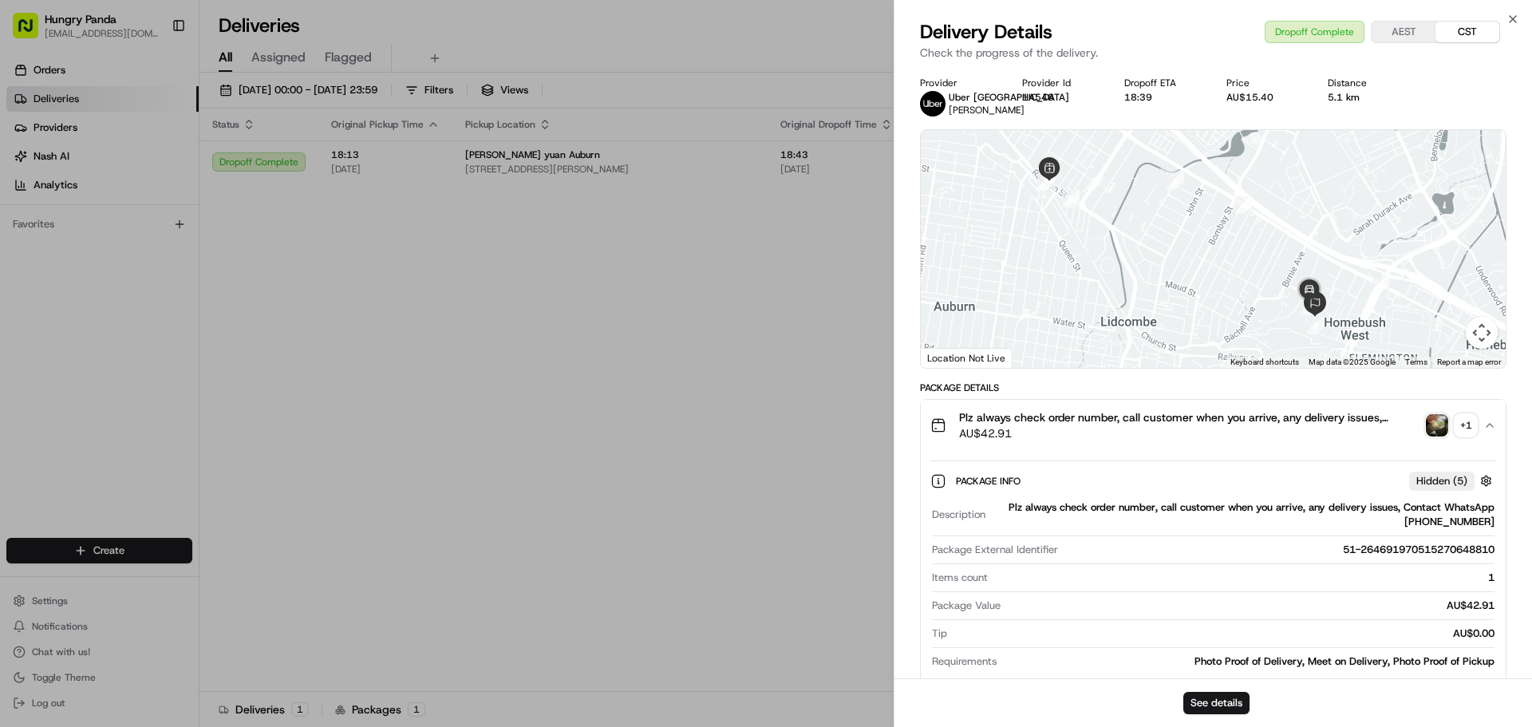
click at [1471, 424] on div "+ 1" at bounding box center [1466, 425] width 22 height 22
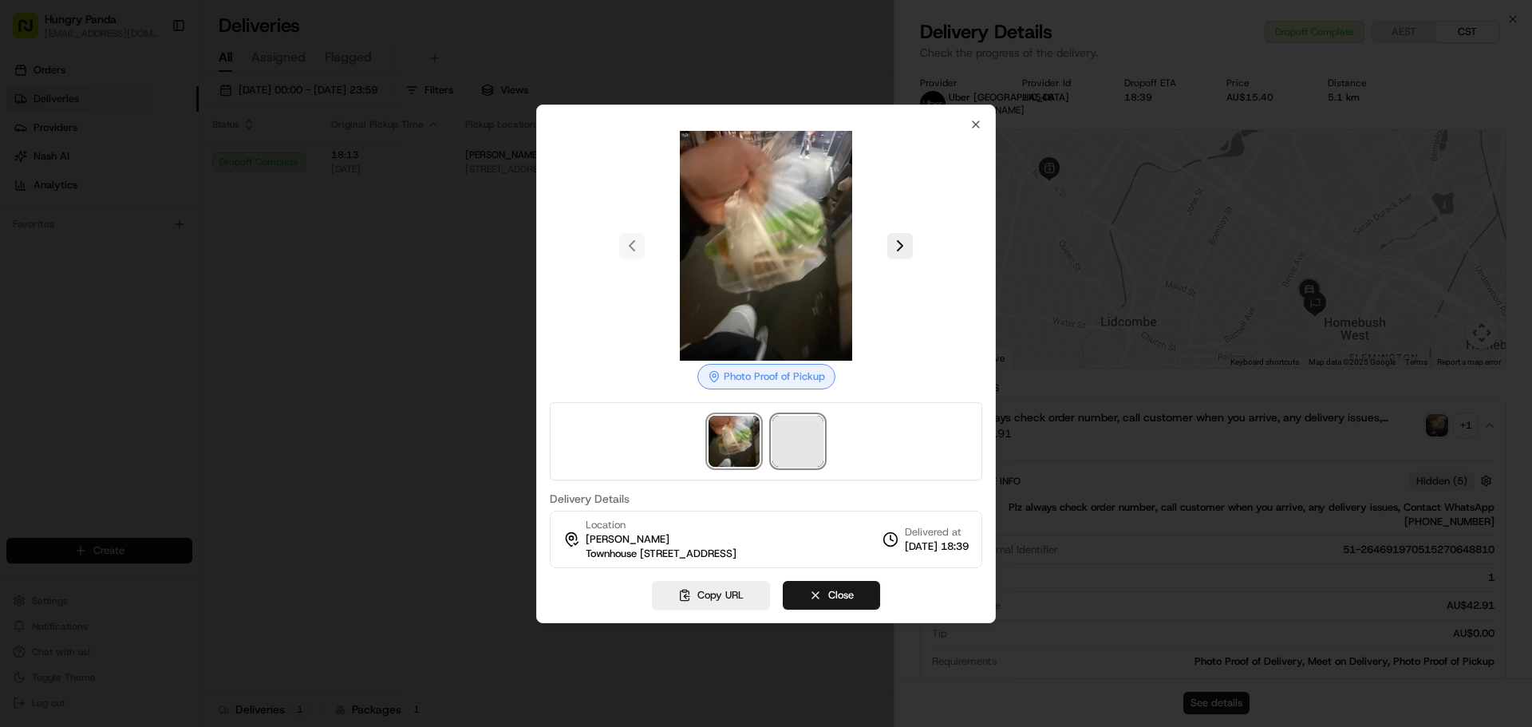
click at [804, 426] on span at bounding box center [797, 441] width 51 height 51
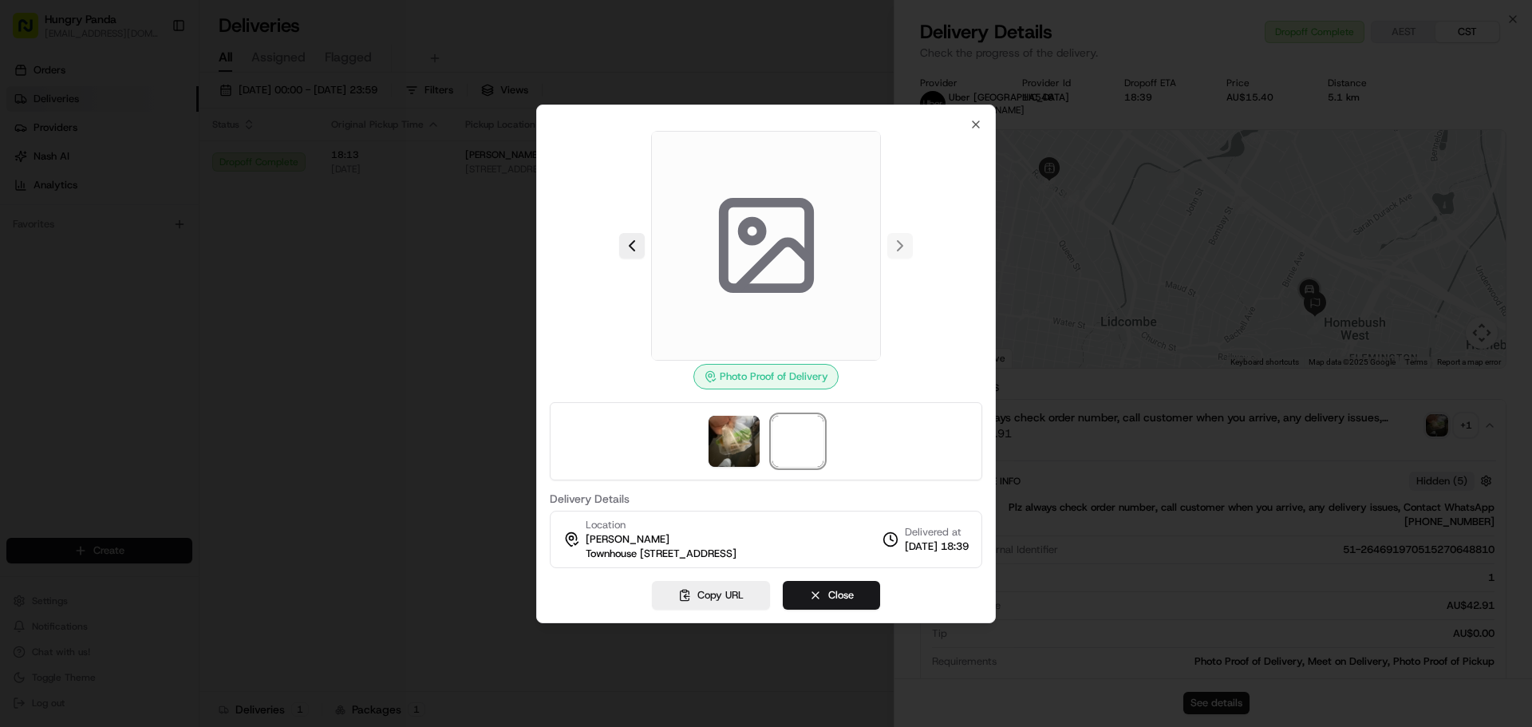
click at [781, 370] on div "Photo Proof of Delivery" at bounding box center [765, 377] width 145 height 26
click at [804, 240] on icon at bounding box center [766, 245] width 114 height 114
click at [894, 251] on div at bounding box center [766, 246] width 432 height 230
click at [900, 238] on div at bounding box center [766, 246] width 432 height 230
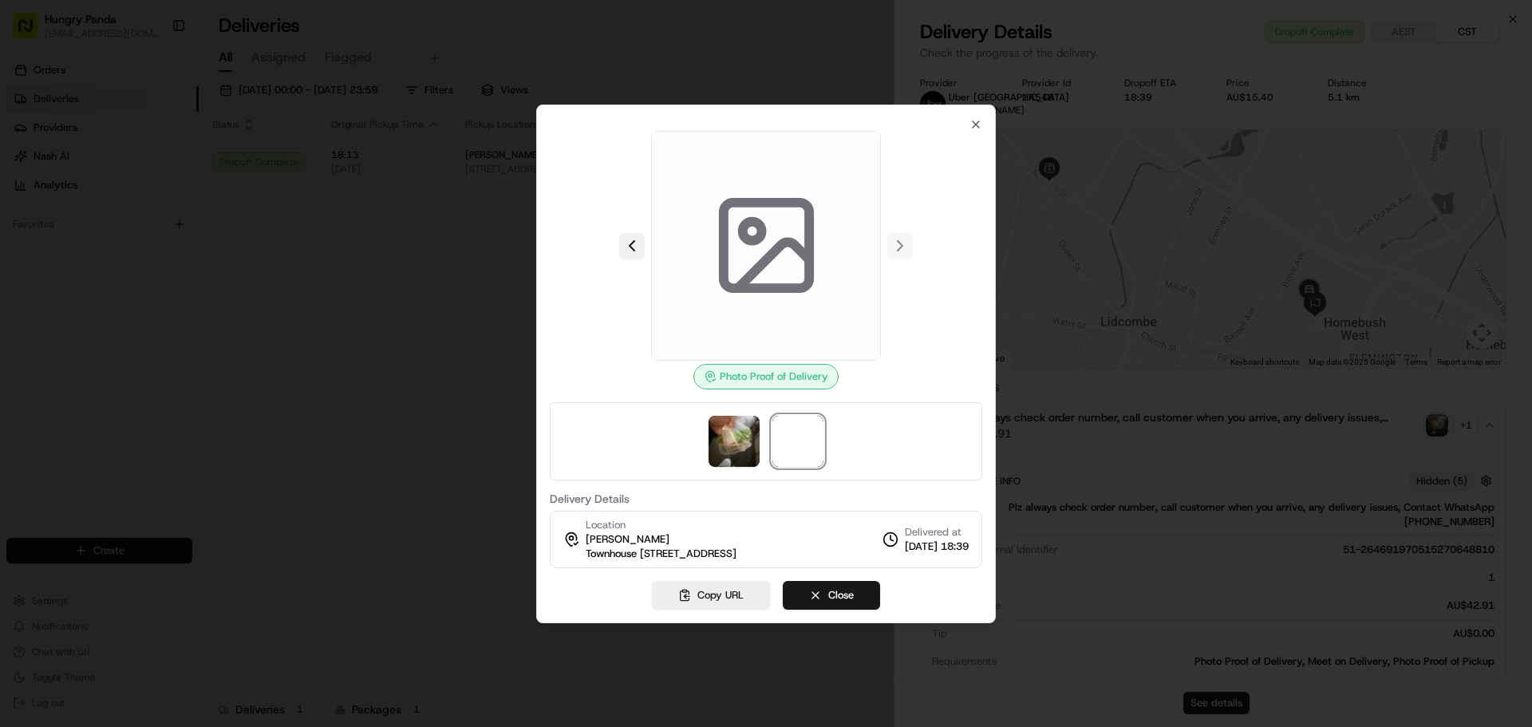
click at [631, 238] on button at bounding box center [632, 246] width 26 height 26
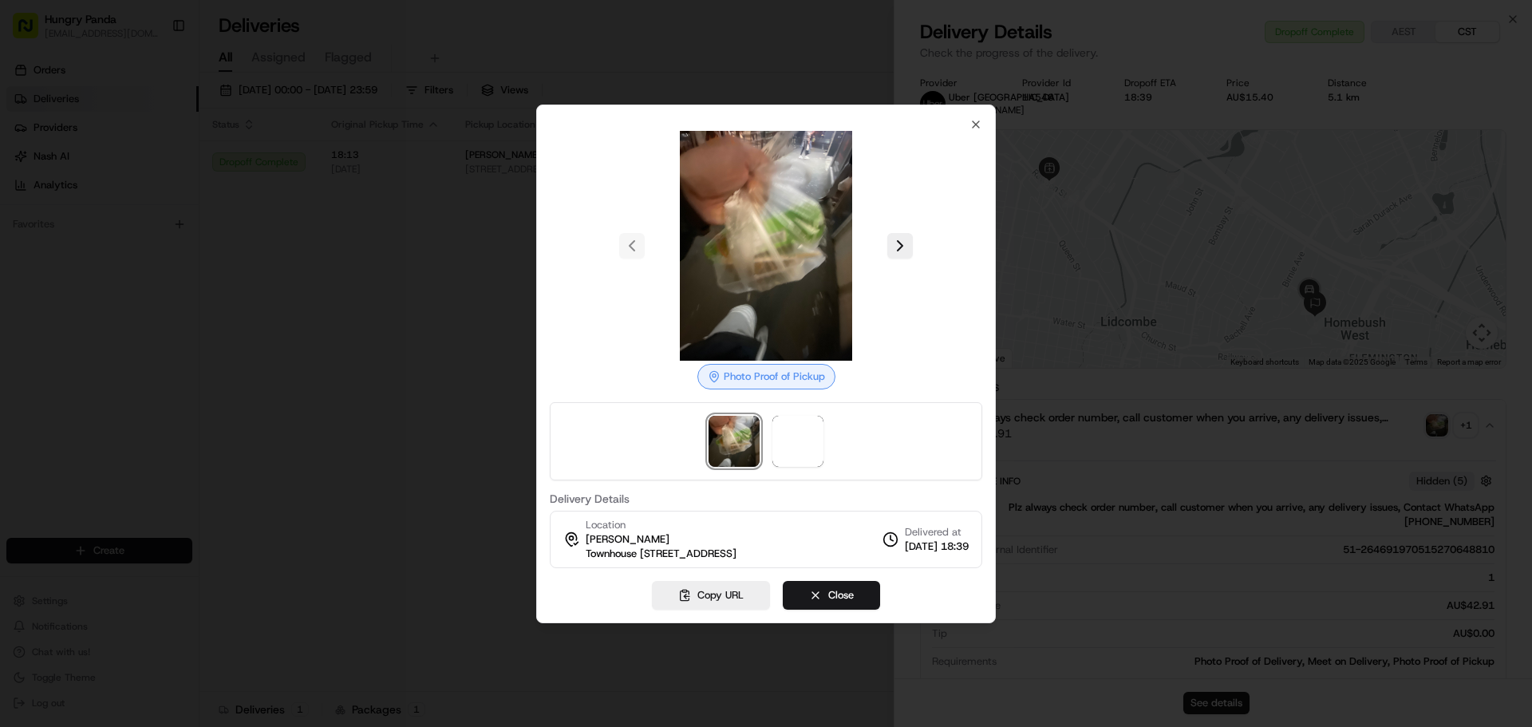
click at [733, 240] on img at bounding box center [766, 246] width 230 height 230
click at [893, 239] on button at bounding box center [900, 246] width 26 height 26
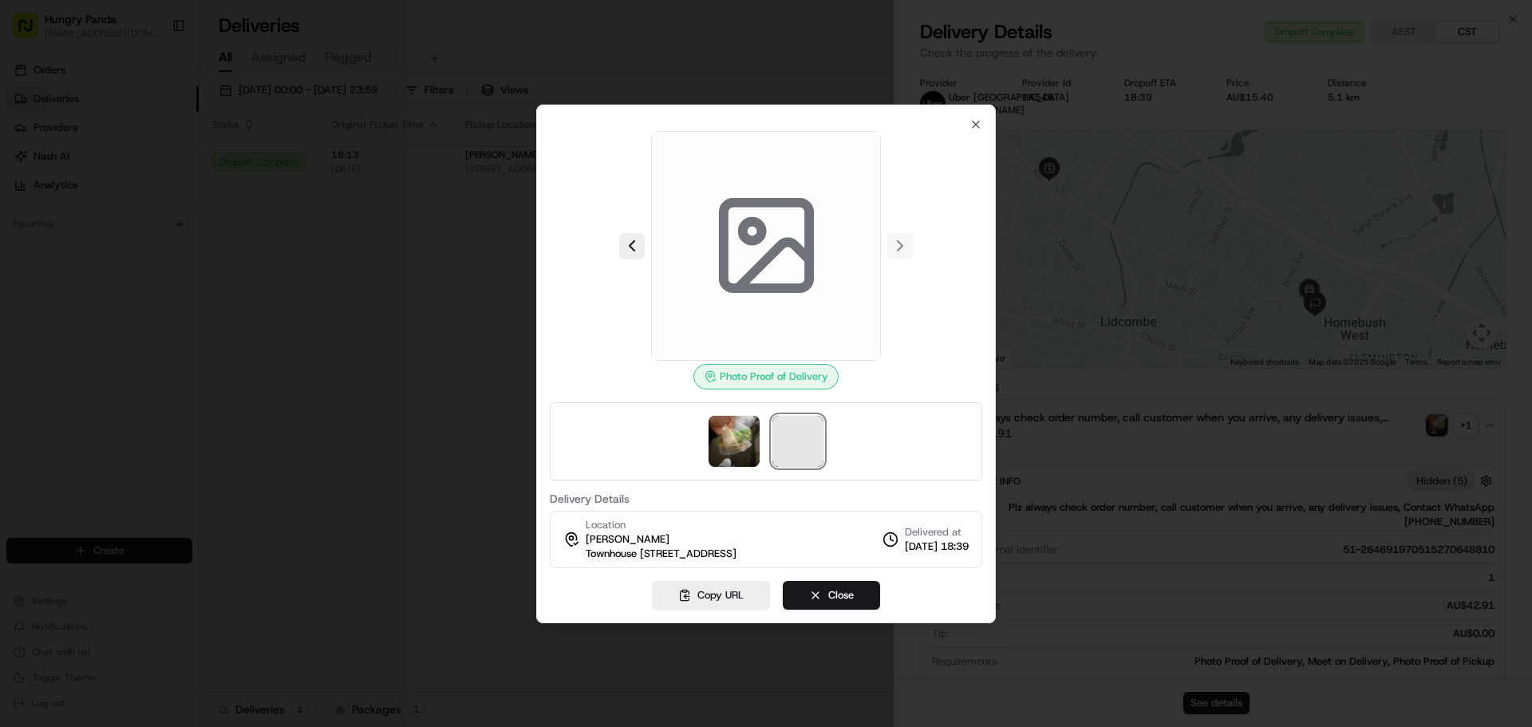
click at [795, 435] on span at bounding box center [797, 441] width 51 height 51
click at [350, 329] on div at bounding box center [766, 363] width 1532 height 727
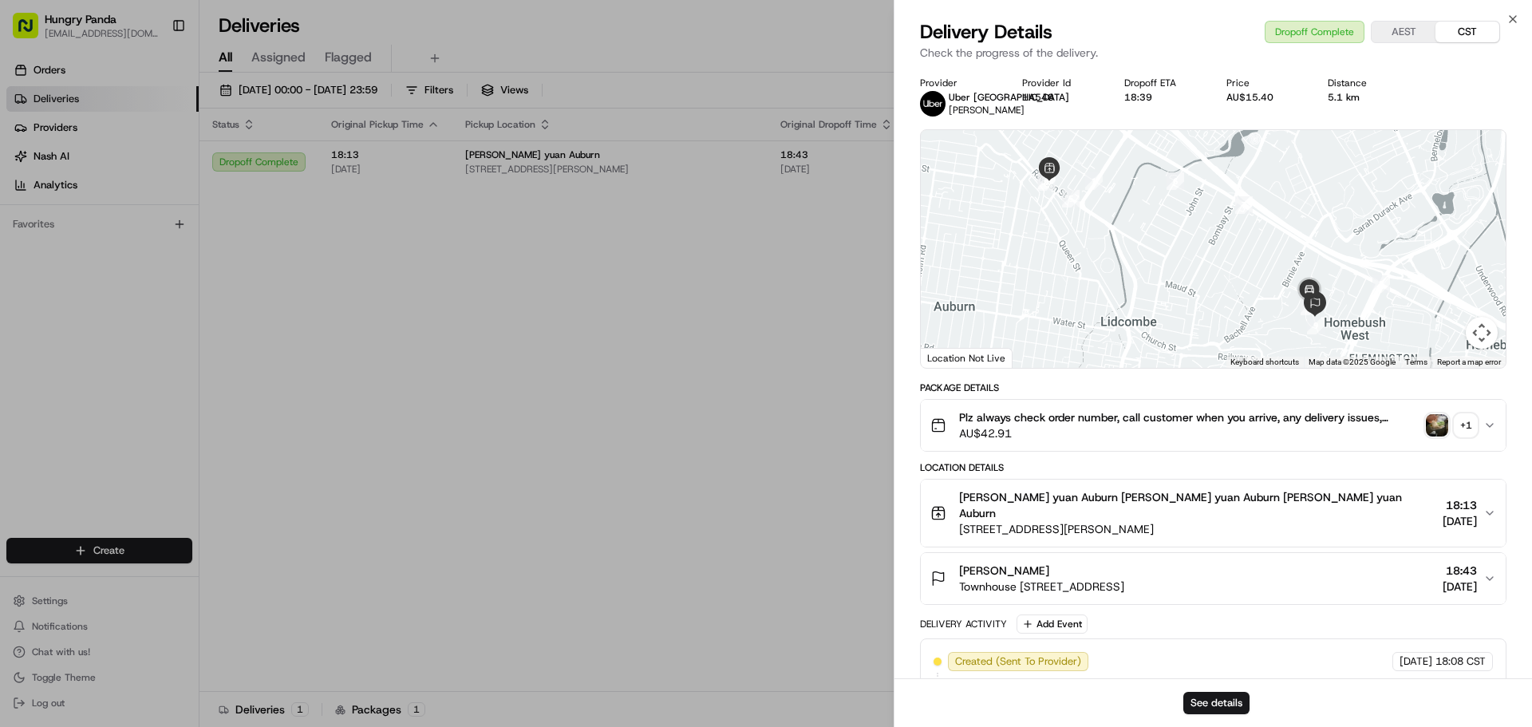
click at [1466, 411] on div "Plz always check order number, call customer when you arrive, any delivery issu…" at bounding box center [1206, 425] width 553 height 32
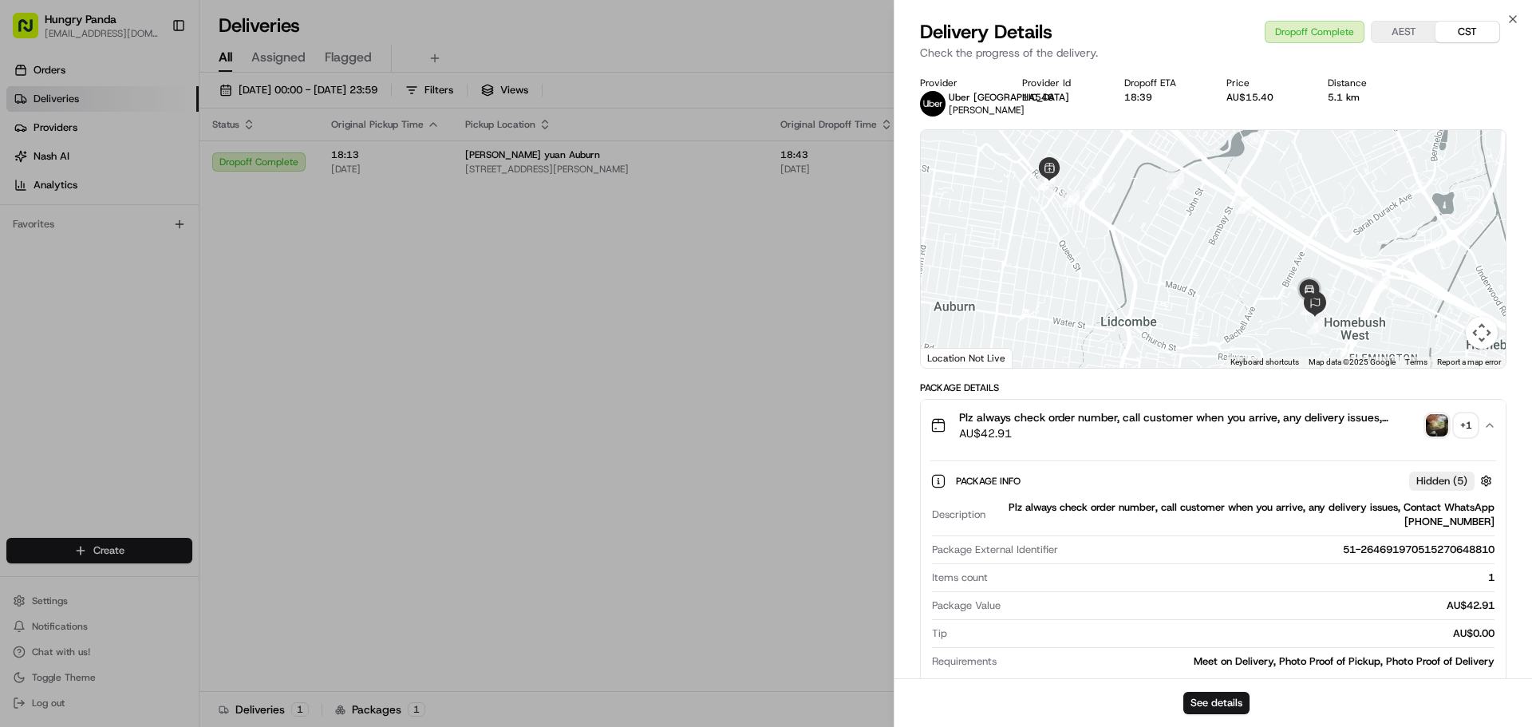
click at [1468, 421] on div "+ 1" at bounding box center [1466, 425] width 22 height 22
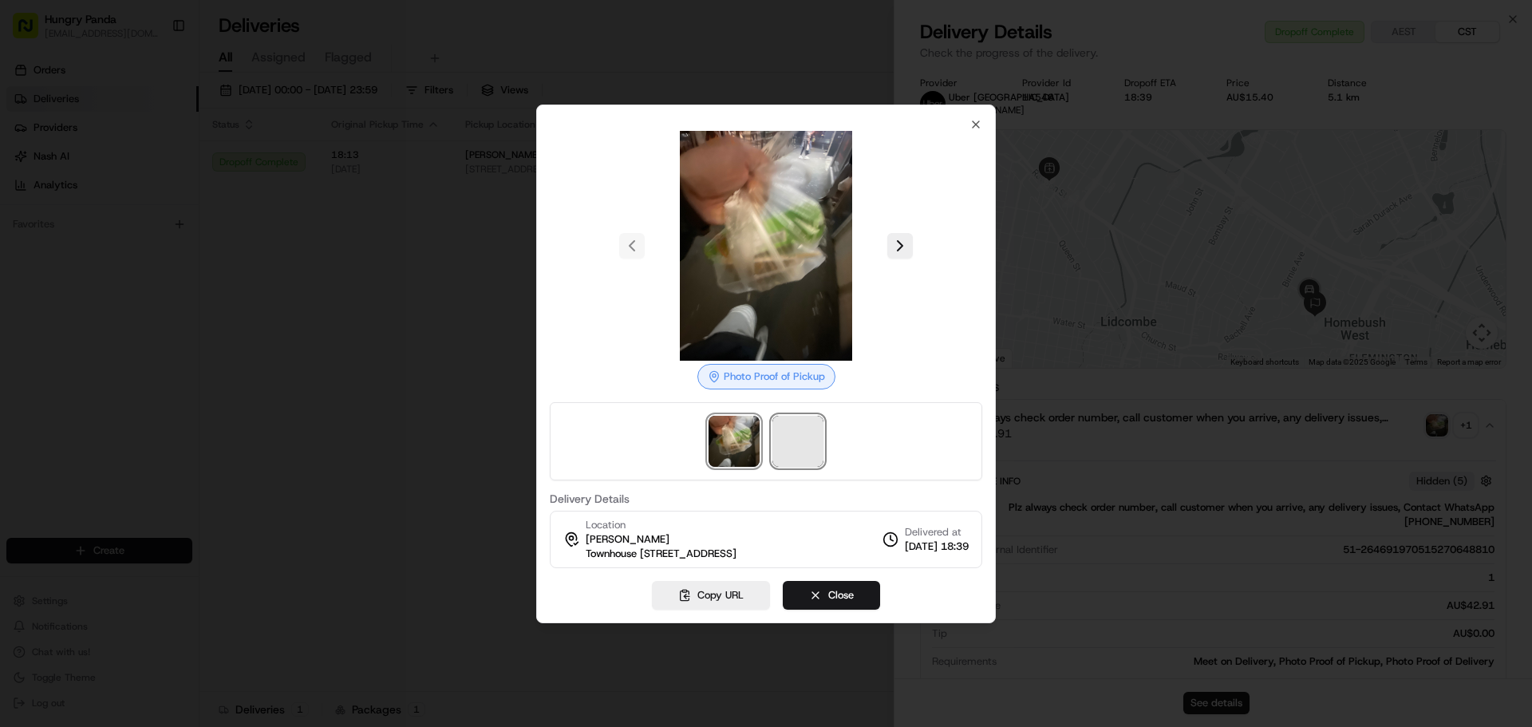
click at [796, 446] on span at bounding box center [797, 441] width 51 height 51
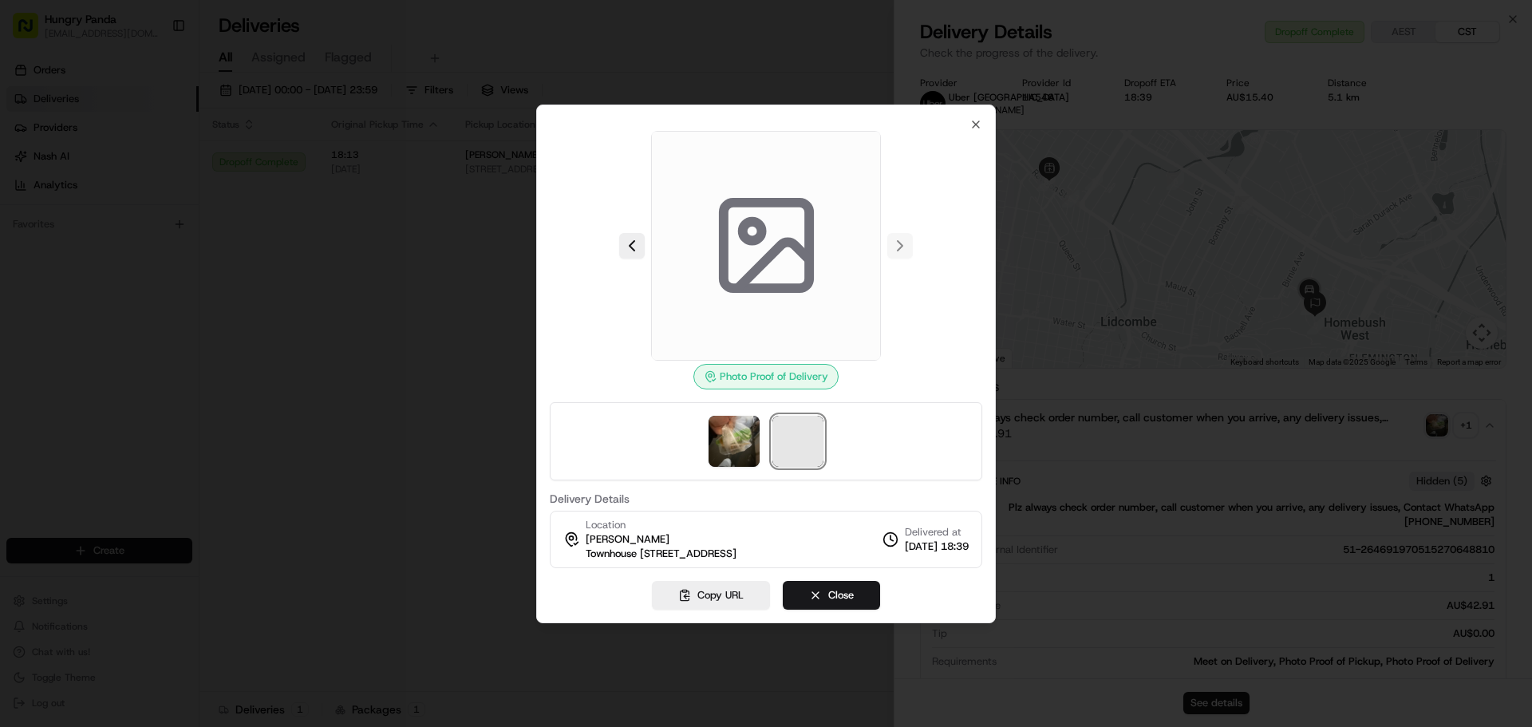
click at [809, 419] on span at bounding box center [797, 441] width 51 height 51
click at [429, 483] on div at bounding box center [766, 363] width 1532 height 727
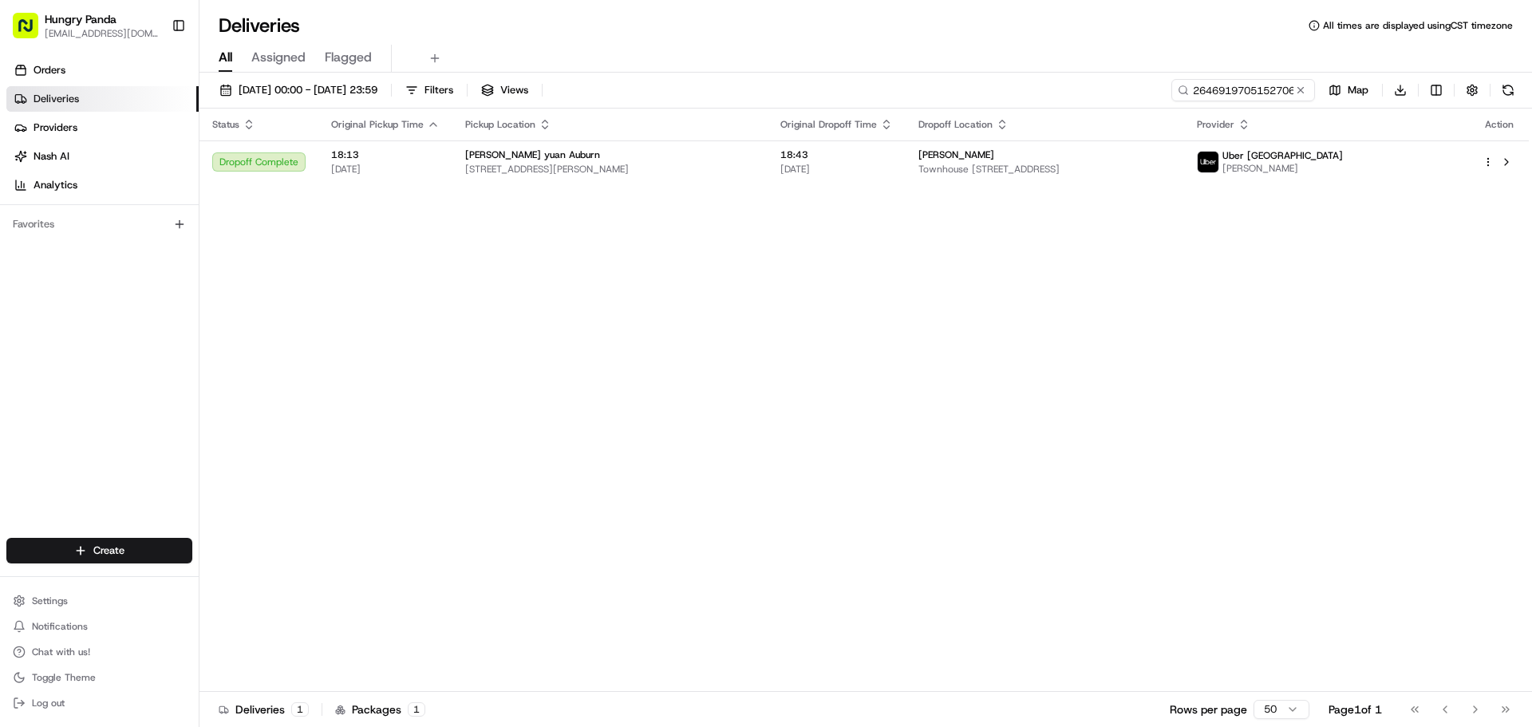
click at [1234, 118] on span "Provider" at bounding box center [1216, 124] width 38 height 13
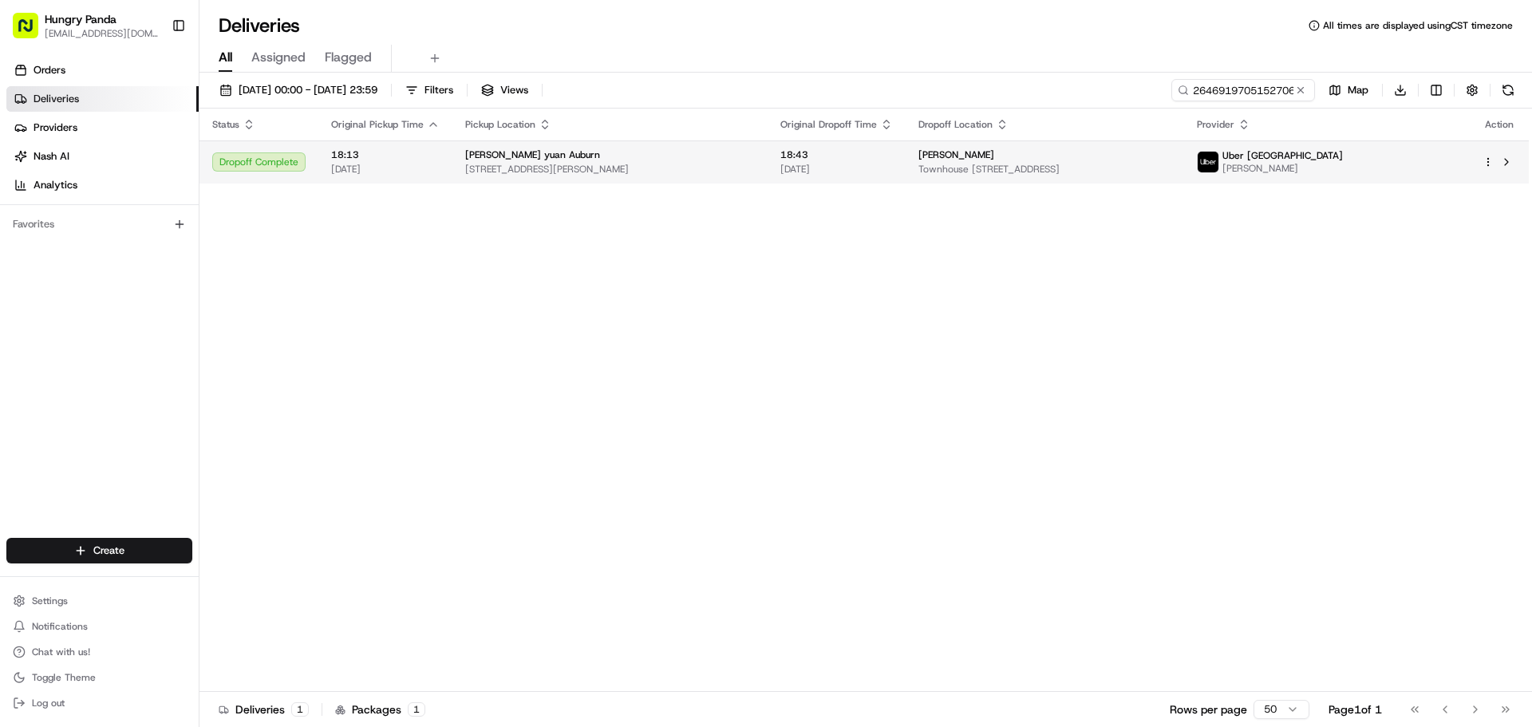
click at [1183, 144] on td "[PERSON_NAME] [STREET_ADDRESS]" at bounding box center [1045, 161] width 278 height 43
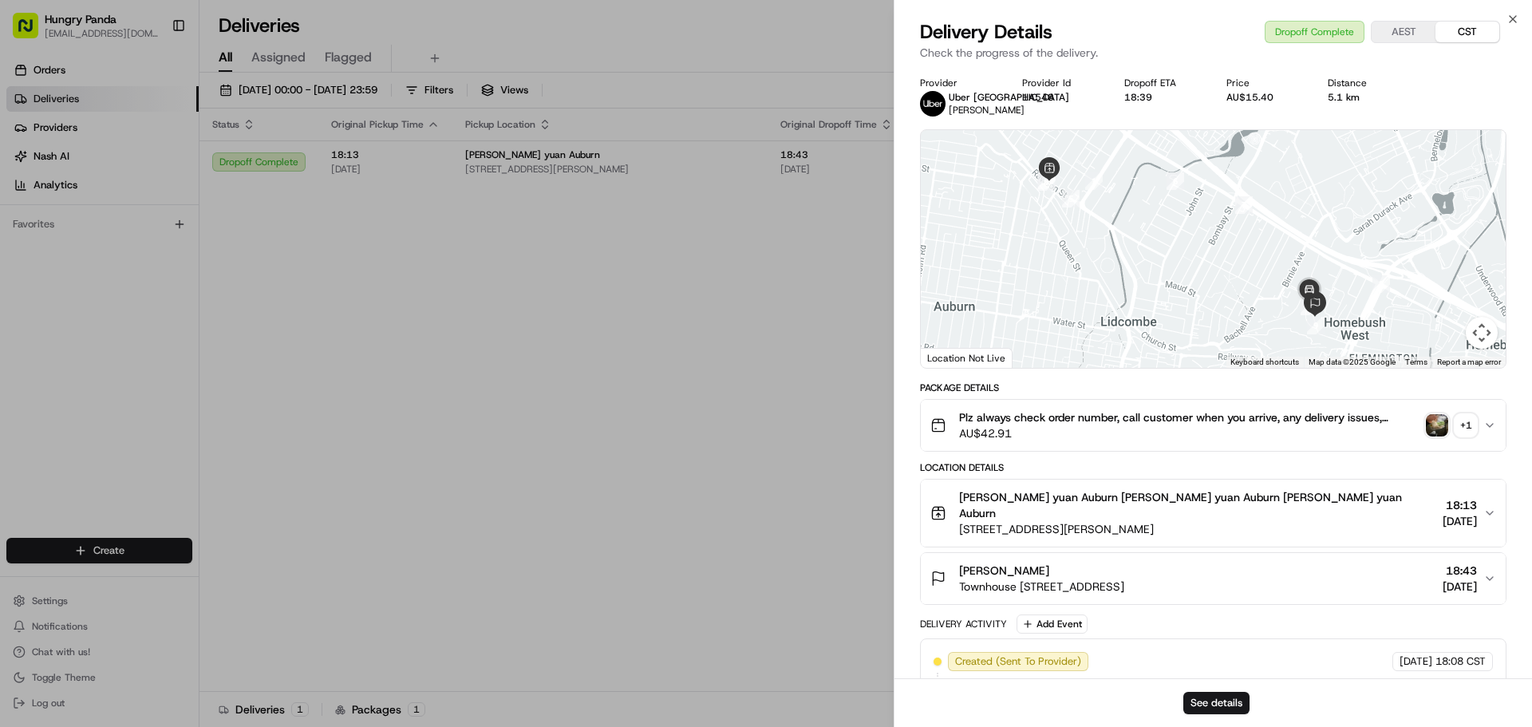
click at [1379, 294] on div at bounding box center [1213, 249] width 585 height 238
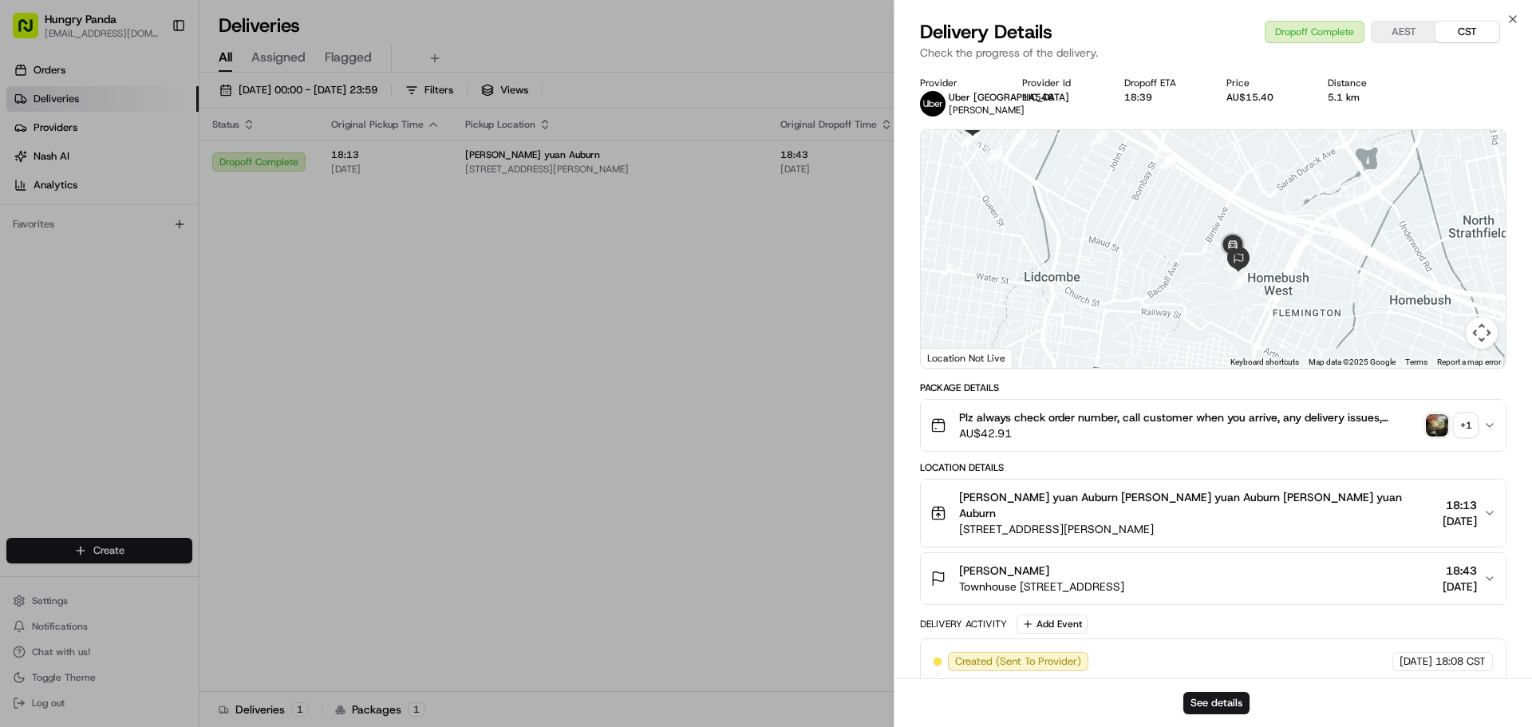
click at [1467, 431] on div "+ 1" at bounding box center [1466, 425] width 22 height 22
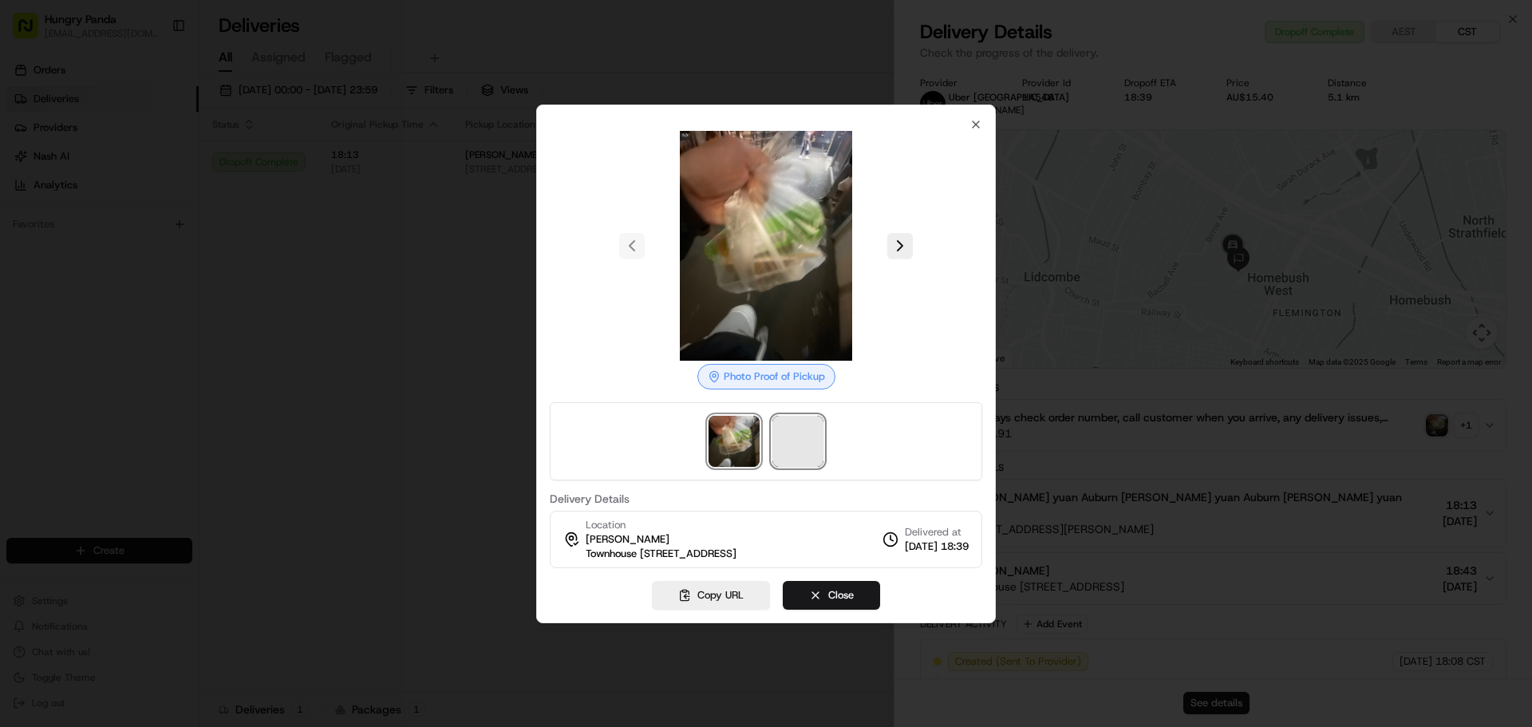
click at [784, 436] on span at bounding box center [797, 441] width 51 height 51
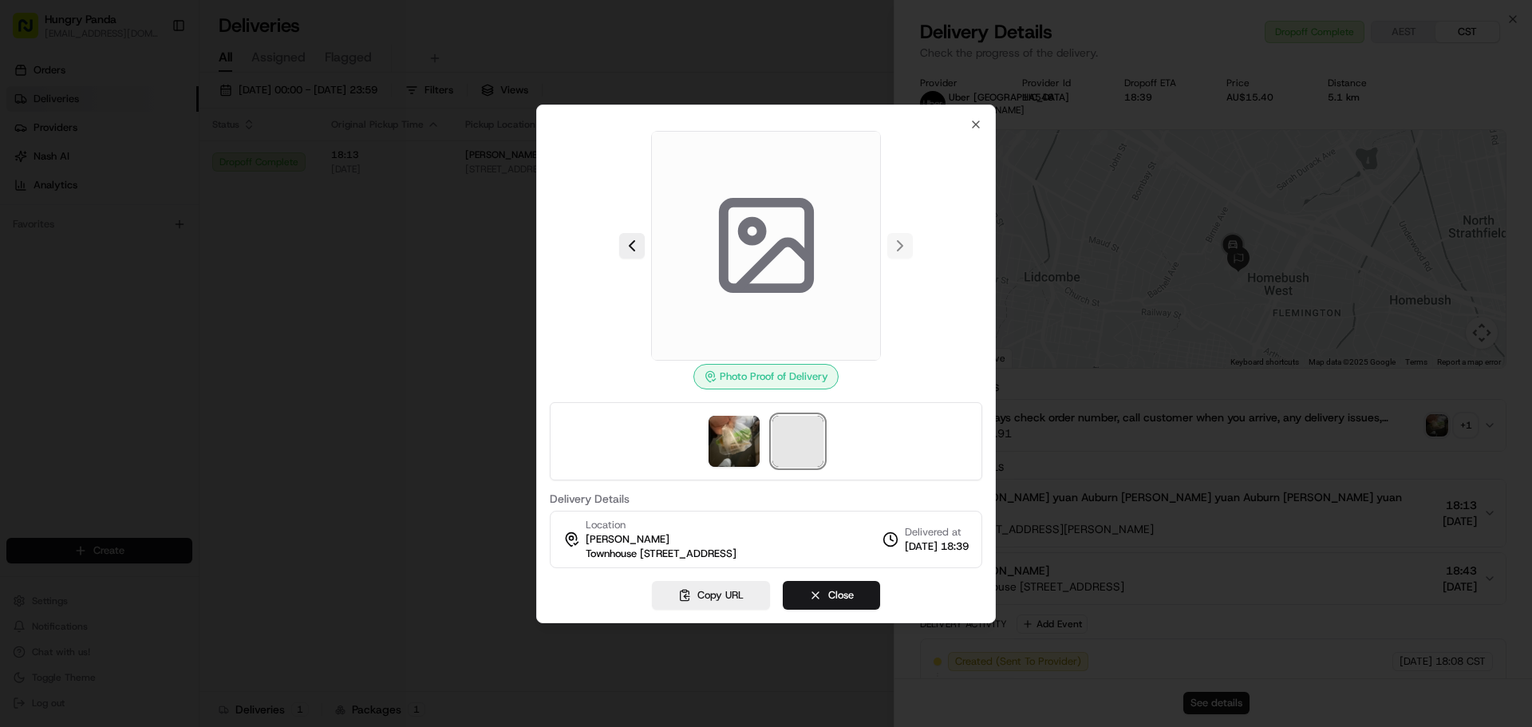
click at [800, 441] on span at bounding box center [797, 441] width 51 height 51
click at [773, 441] on span at bounding box center [797, 441] width 51 height 51
click at [780, 436] on span at bounding box center [797, 441] width 51 height 51
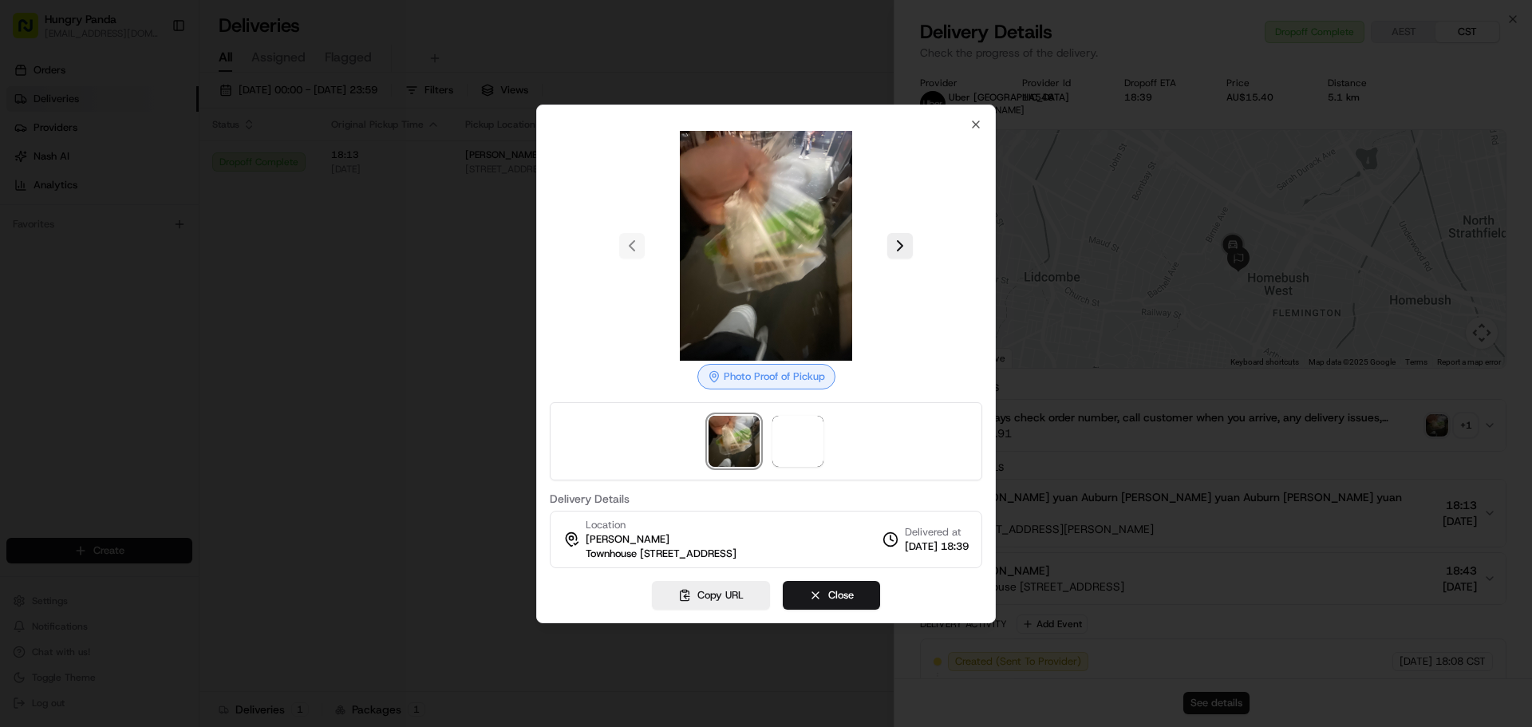
click at [495, 339] on div at bounding box center [766, 363] width 1532 height 727
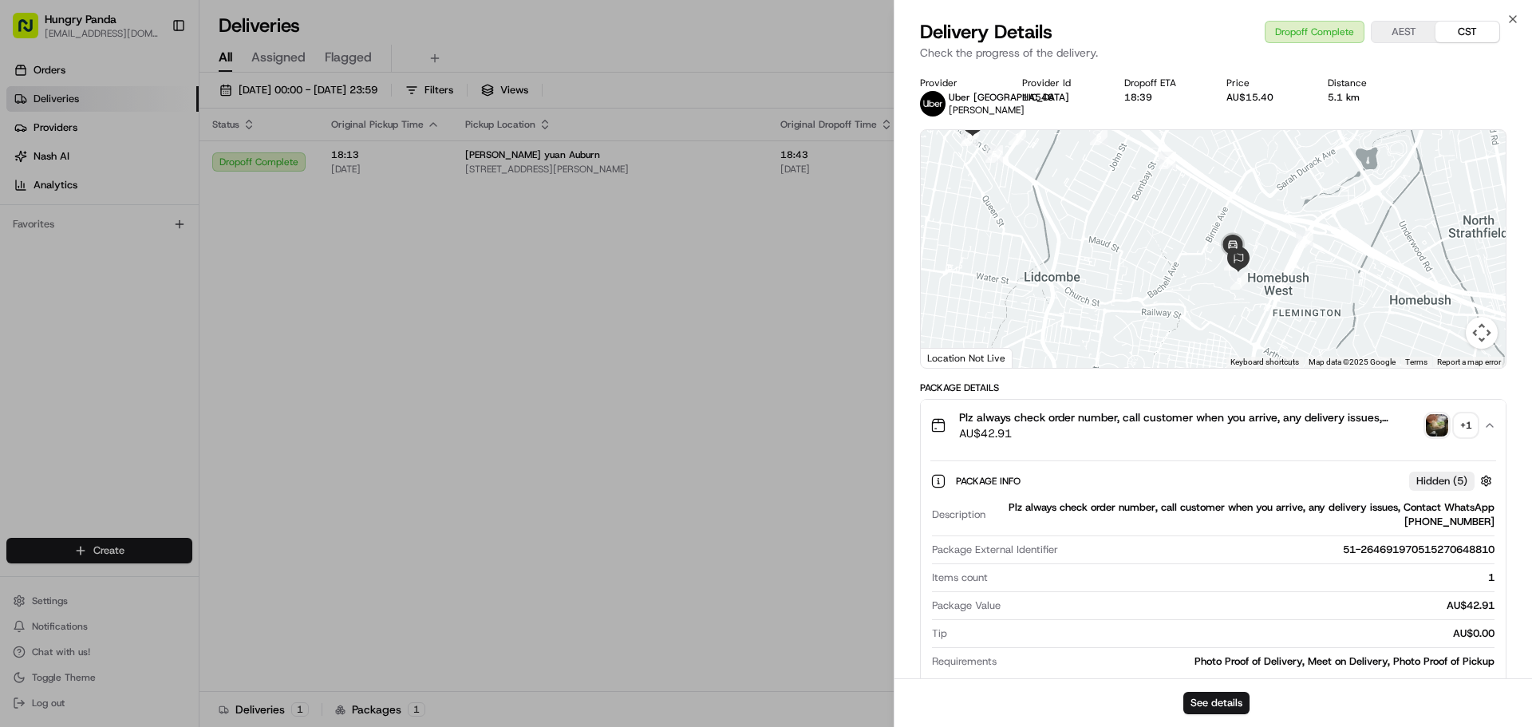
click at [1459, 421] on div "+ 1" at bounding box center [1466, 425] width 22 height 22
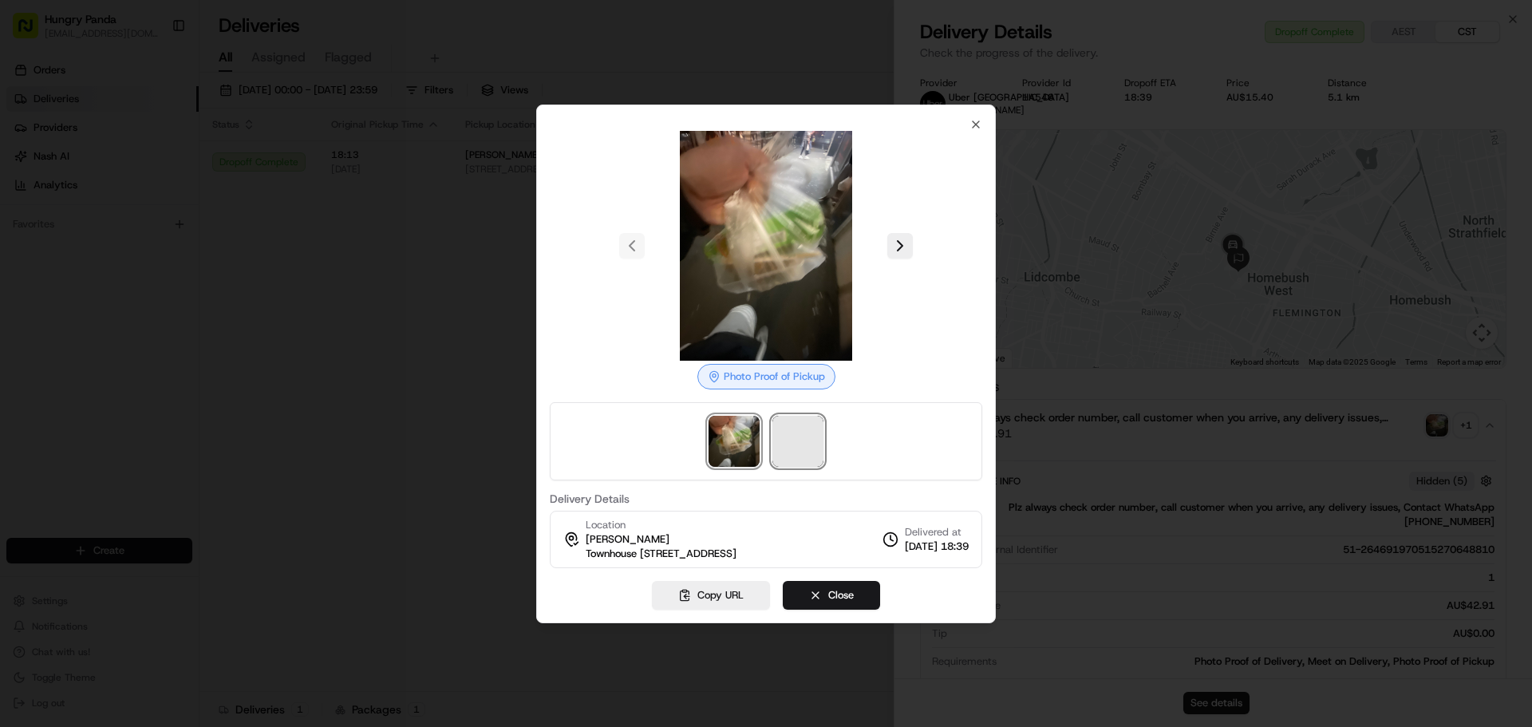
click at [789, 437] on span at bounding box center [797, 441] width 51 height 51
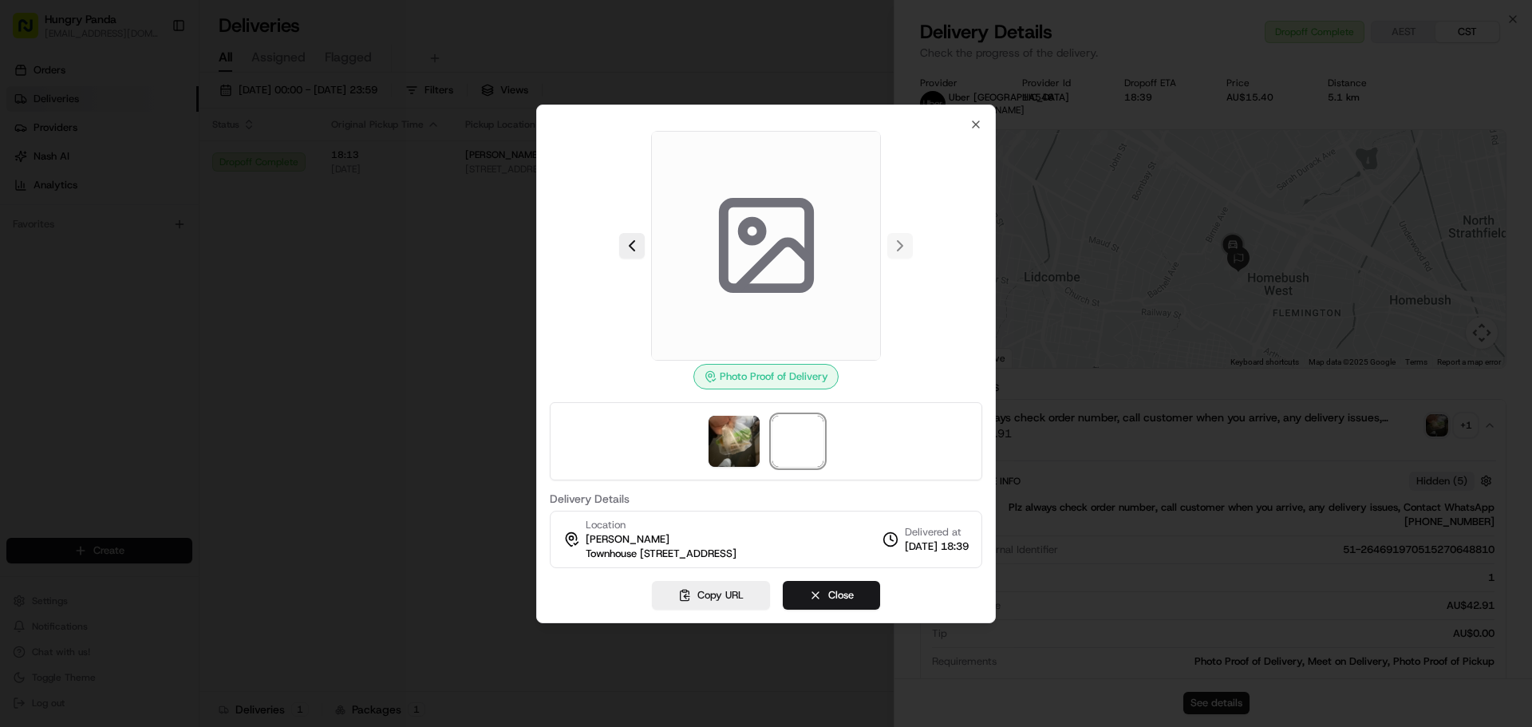
click at [399, 404] on div at bounding box center [766, 363] width 1532 height 727
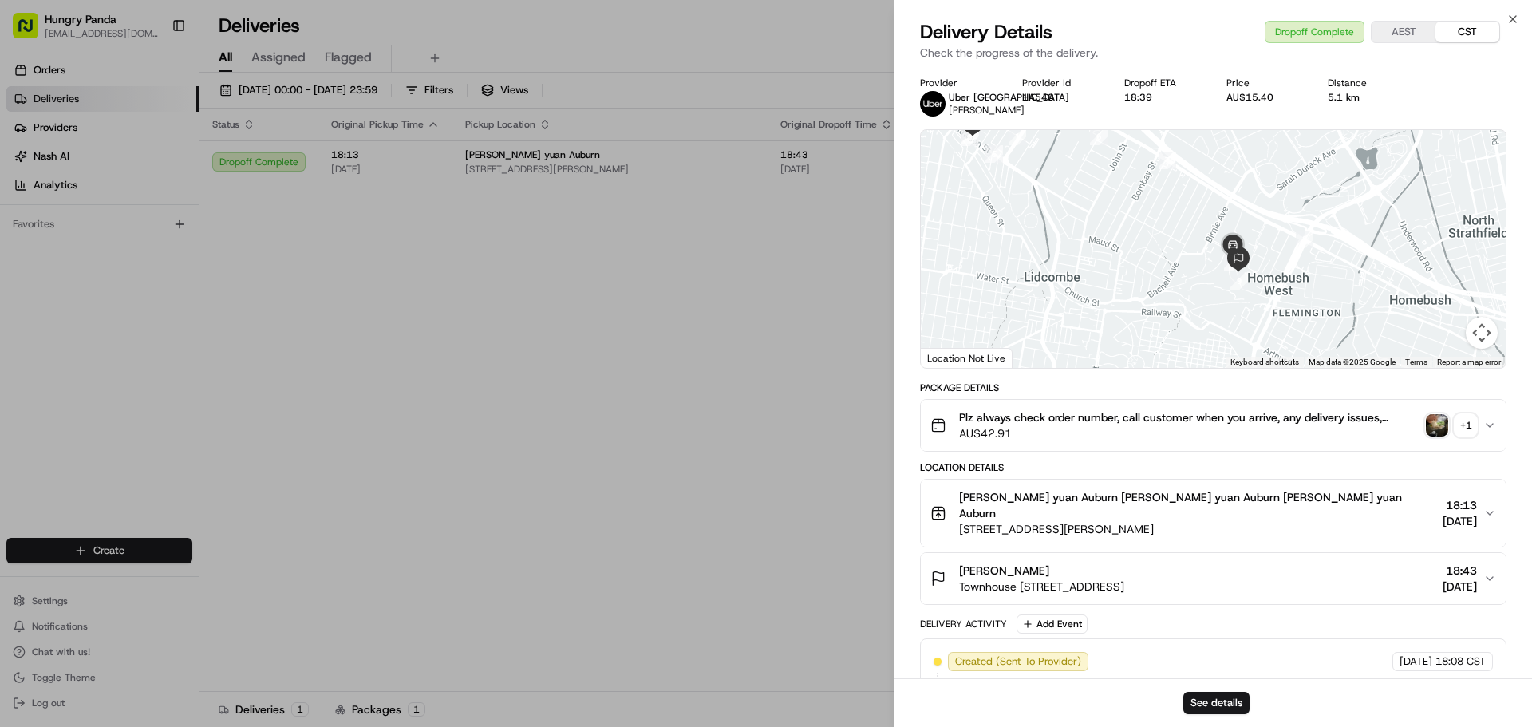
click at [1458, 416] on div "+ 1" at bounding box center [1466, 425] width 22 height 22
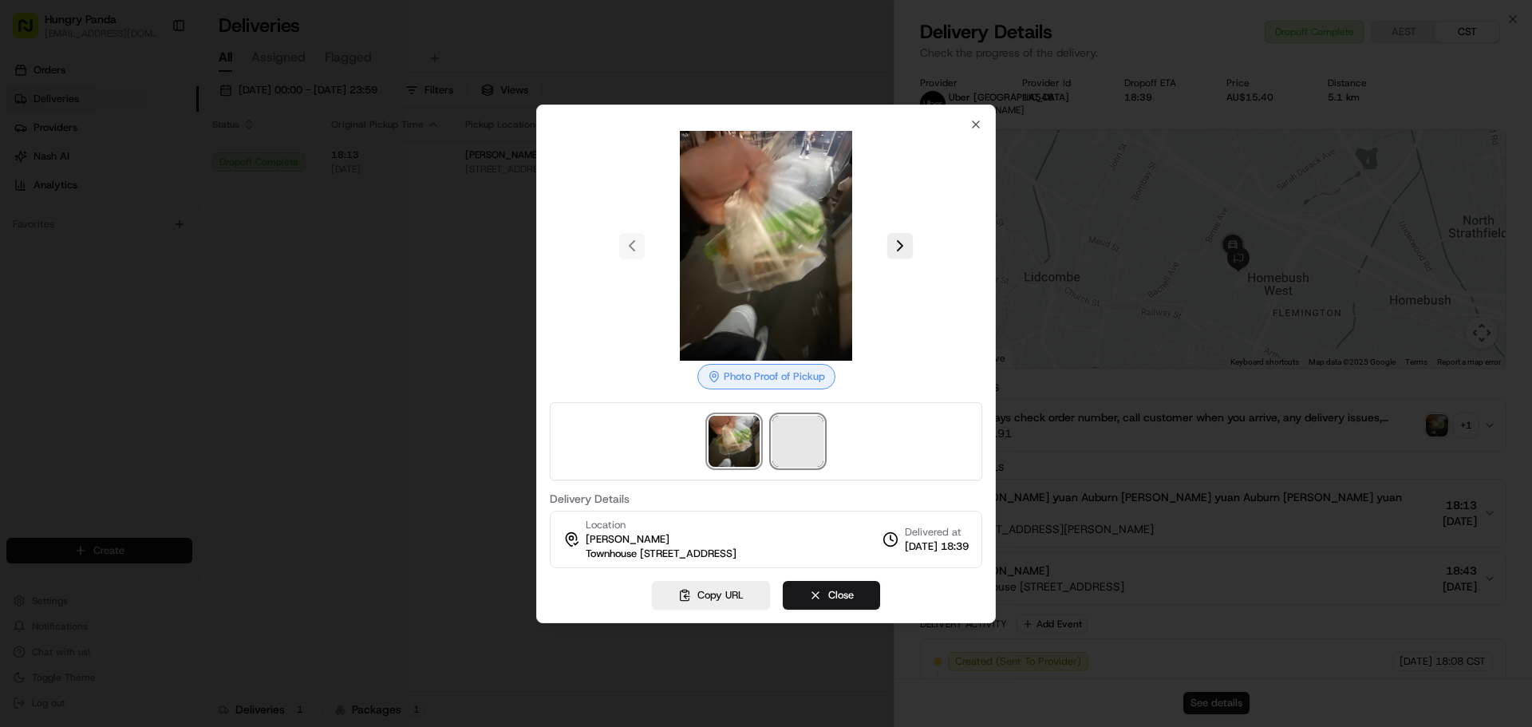
click at [796, 416] on span at bounding box center [797, 441] width 51 height 51
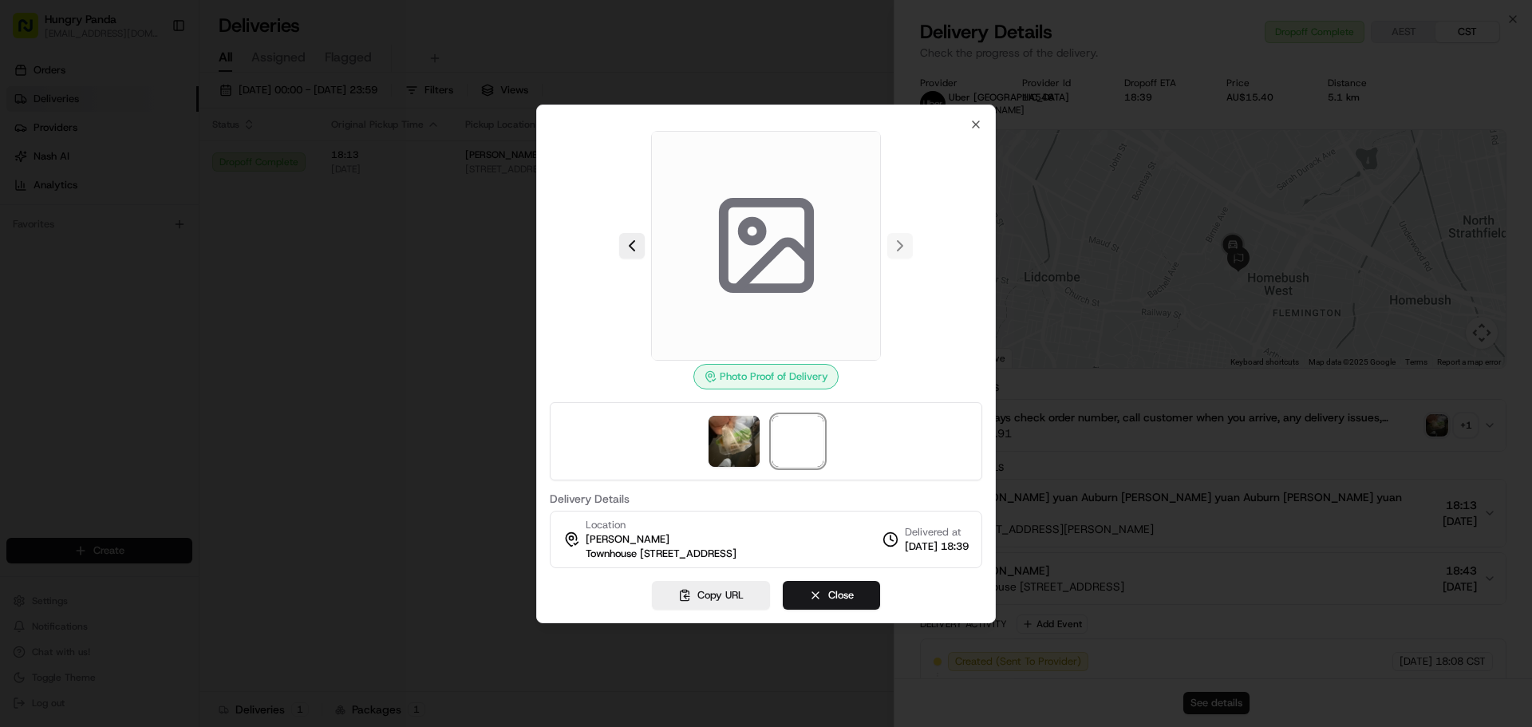
click at [1009, 326] on div at bounding box center [766, 363] width 1532 height 727
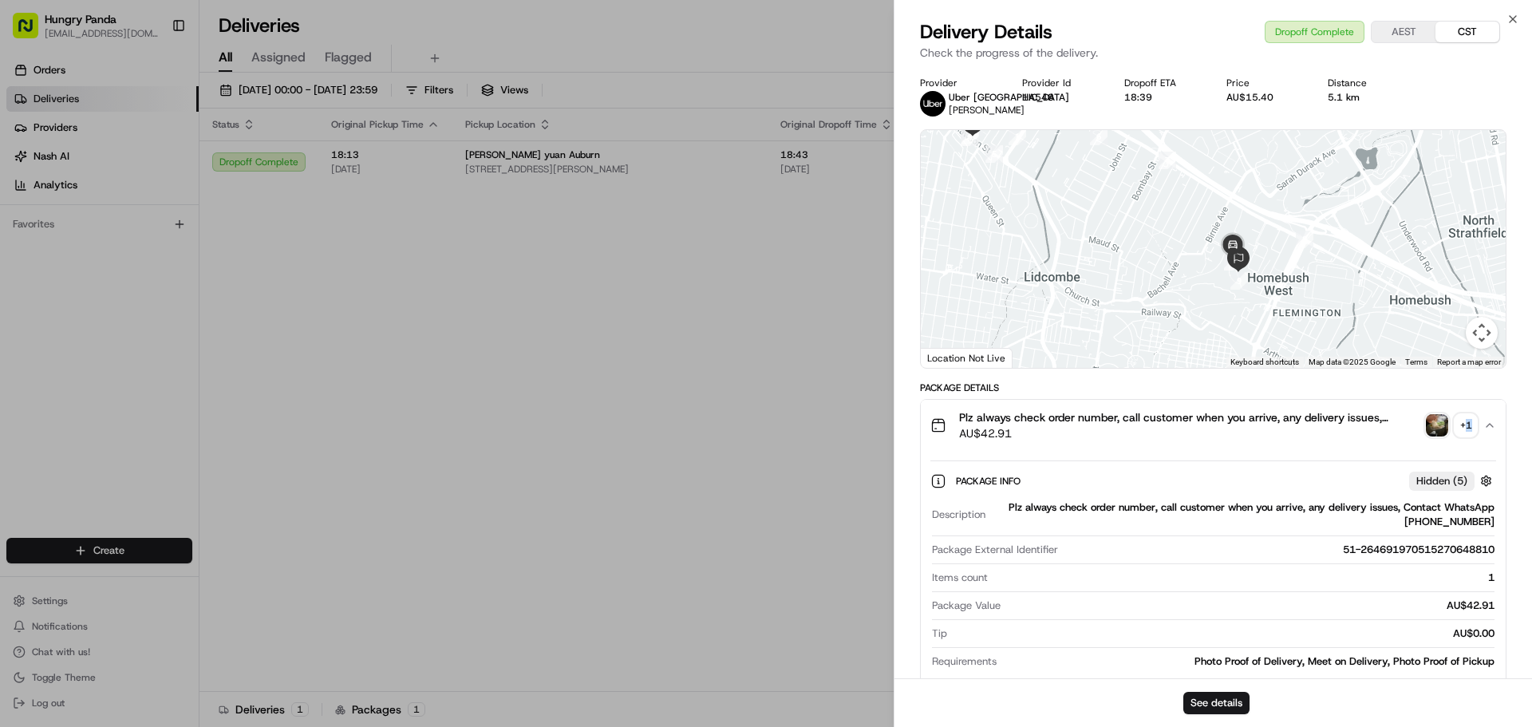
drag, startPoint x: 1473, startPoint y: 436, endPoint x: 1467, endPoint y: 429, distance: 9.1
click at [1467, 429] on div "Plz always check order number, call customer when you arrive, any delivery issu…" at bounding box center [1206, 425] width 553 height 32
click at [1466, 437] on div "Plz always check order number, call customer when you arrive, any delivery issu…" at bounding box center [1206, 425] width 553 height 32
click at [1460, 415] on div "+ 1" at bounding box center [1466, 425] width 22 height 22
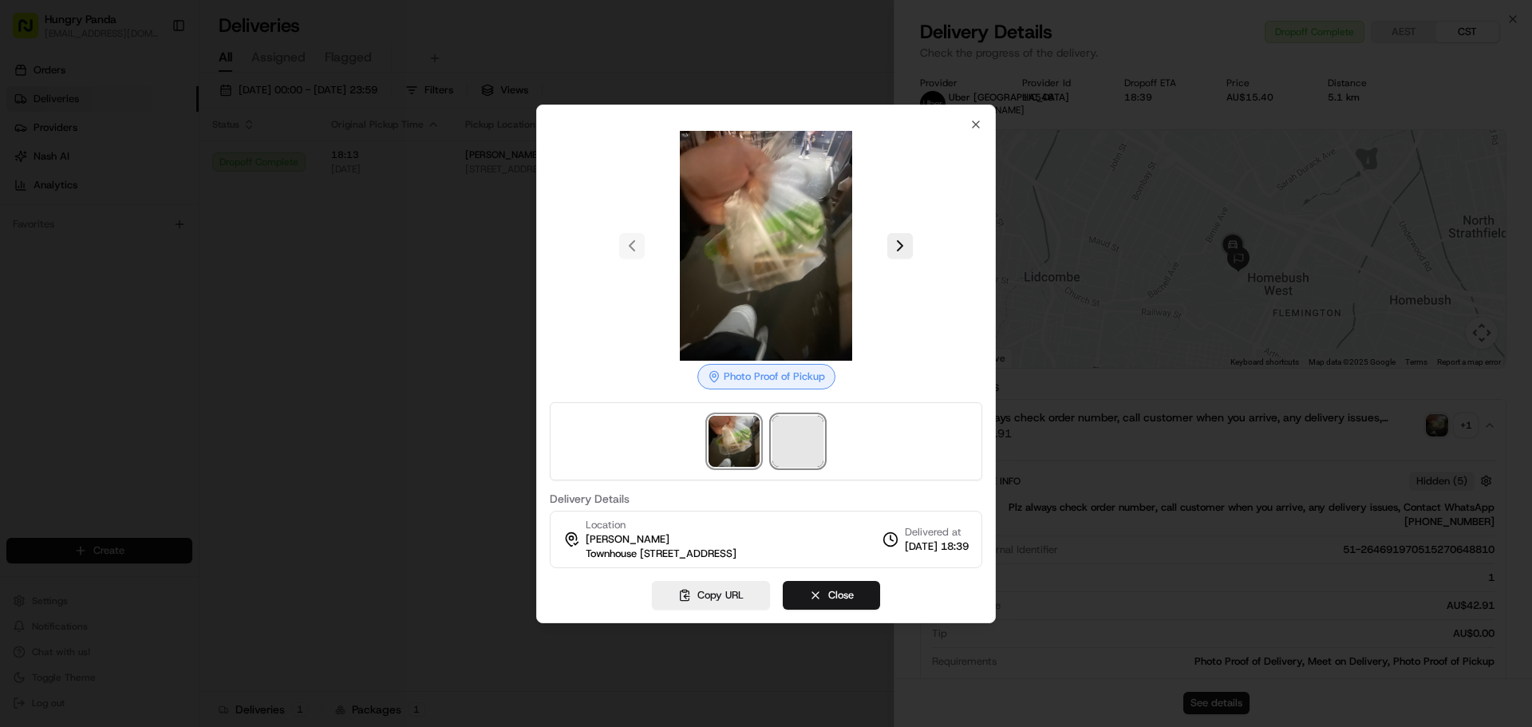
click at [784, 444] on span at bounding box center [797, 441] width 51 height 51
